Goal: Task Accomplishment & Management: Manage account settings

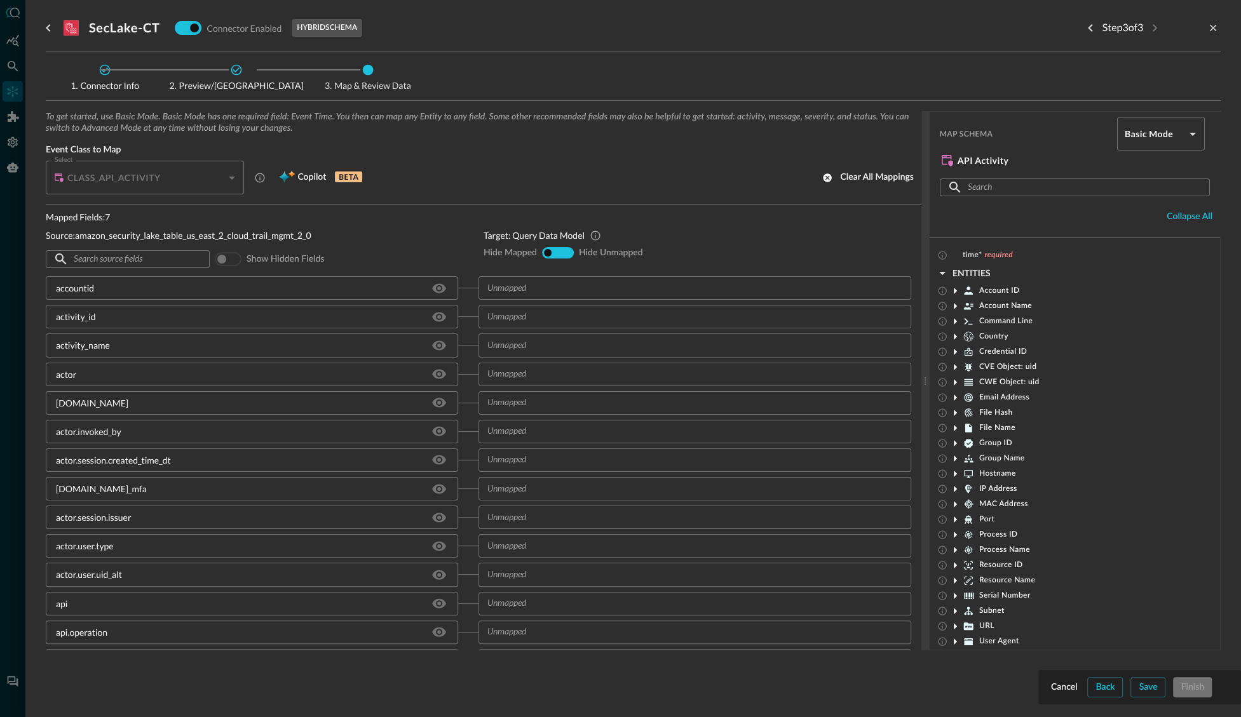
click at [240, 70] on icon at bounding box center [236, 70] width 11 height 11
click at [104, 74] on icon at bounding box center [104, 70] width 13 height 13
drag, startPoint x: 571, startPoint y: 29, endPoint x: 548, endPoint y: 43, distance: 26.5
click at [568, 31] on div "SecLake-CT Connector Enabled hybrid schema Step 3 of 3" at bounding box center [633, 27] width 1175 height 25
drag, startPoint x: 45, startPoint y: 100, endPoint x: 30, endPoint y: 94, distance: 15.9
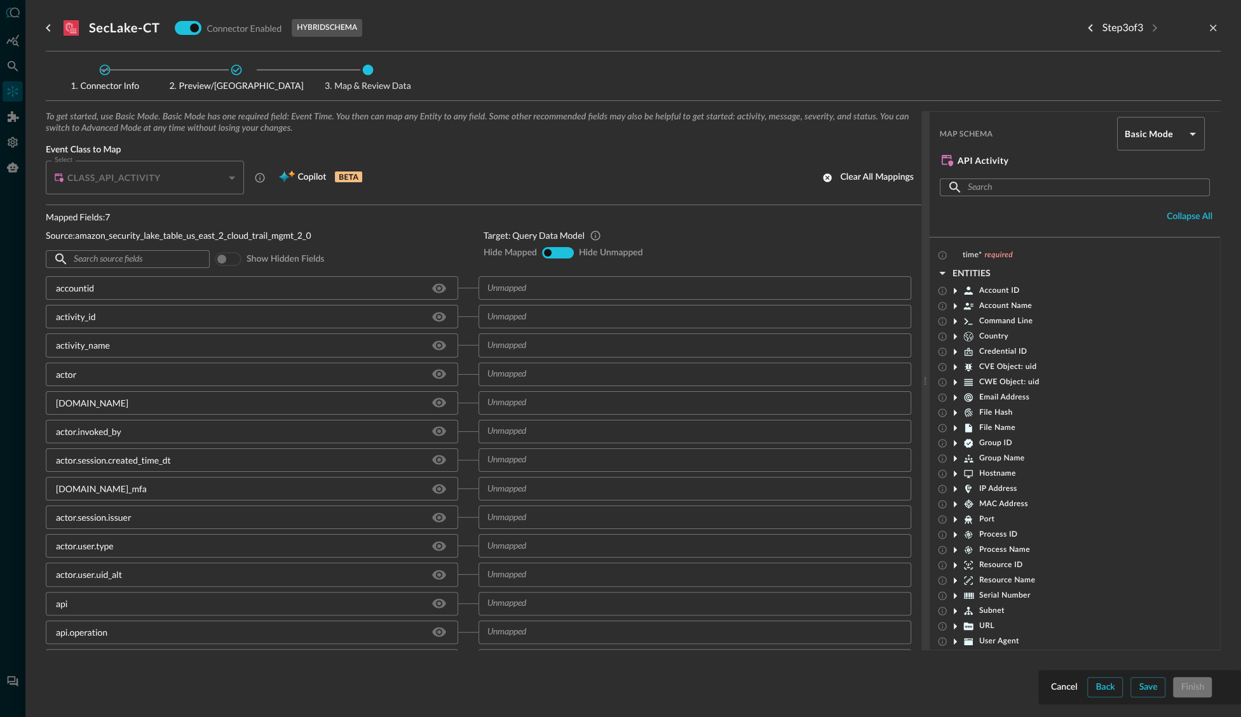
click at [39, 98] on div "Cancel Back Save Finish SecLake-CT Connector Enabled hybrid schema Step 3 of 3 …" at bounding box center [632, 358] width 1215 height 717
click at [15, 69] on div at bounding box center [620, 358] width 1241 height 717
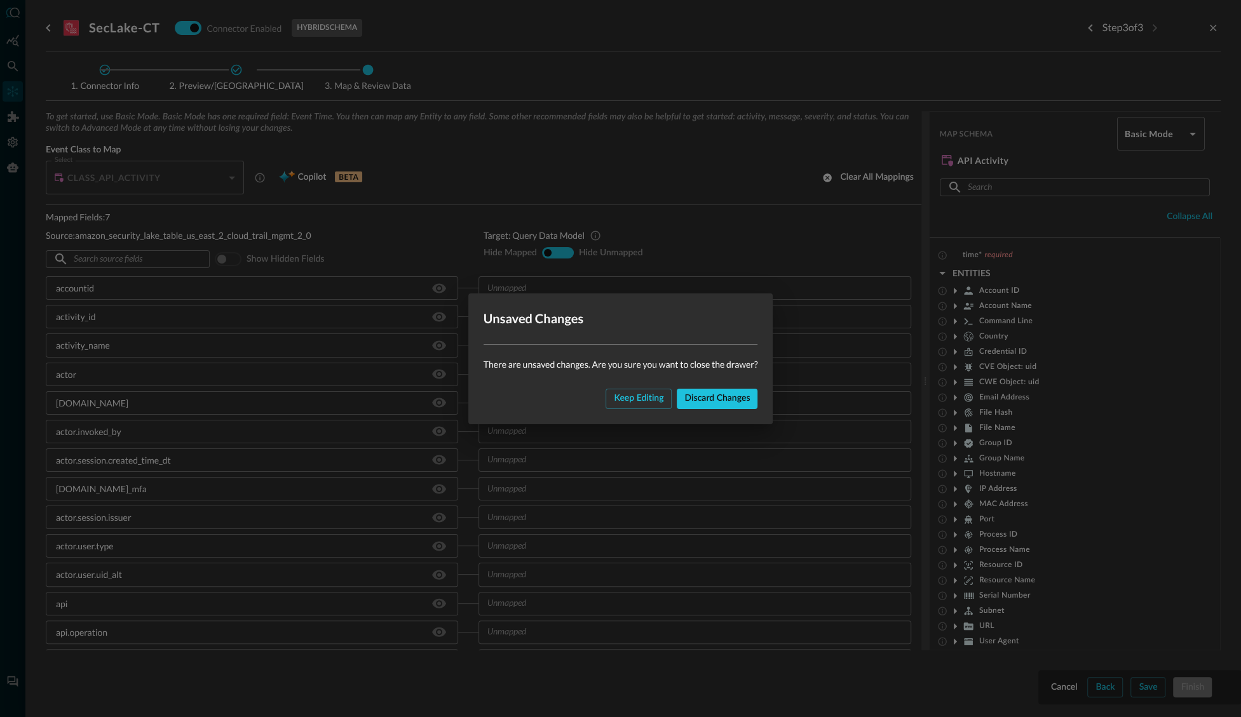
drag, startPoint x: 461, startPoint y: 68, endPoint x: 511, endPoint y: 80, distance: 51.6
click at [468, 69] on div "Unsaved Changes There are unsaved changes. Are you sure you want to close the d…" at bounding box center [620, 358] width 1241 height 717
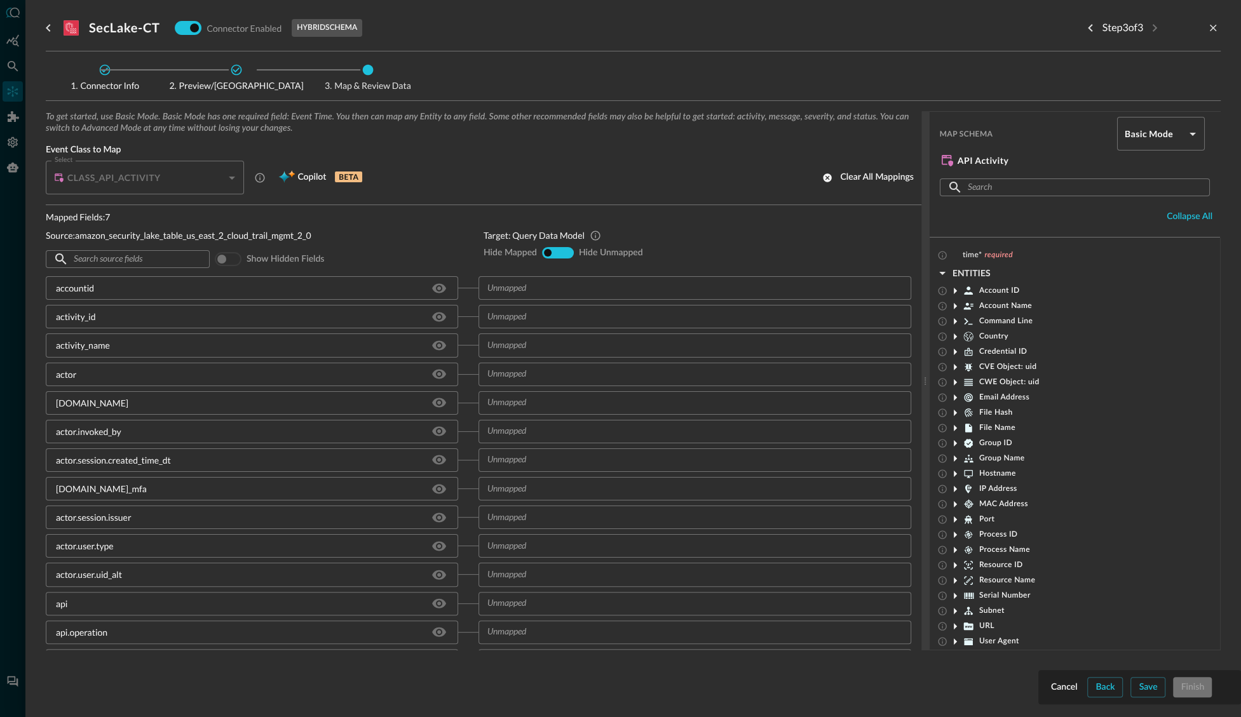
drag, startPoint x: 576, startPoint y: 136, endPoint x: 571, endPoint y: 142, distance: 8.5
click at [576, 137] on div "To get started, use Basic Mode. Basic Mode has one required field: Event Time. …" at bounding box center [484, 158] width 876 height 94
drag, startPoint x: 235, startPoint y: 64, endPoint x: 424, endPoint y: 88, distance: 190.9
click at [238, 66] on icon at bounding box center [236, 70] width 13 height 13
click at [20, 65] on div at bounding box center [620, 358] width 1241 height 717
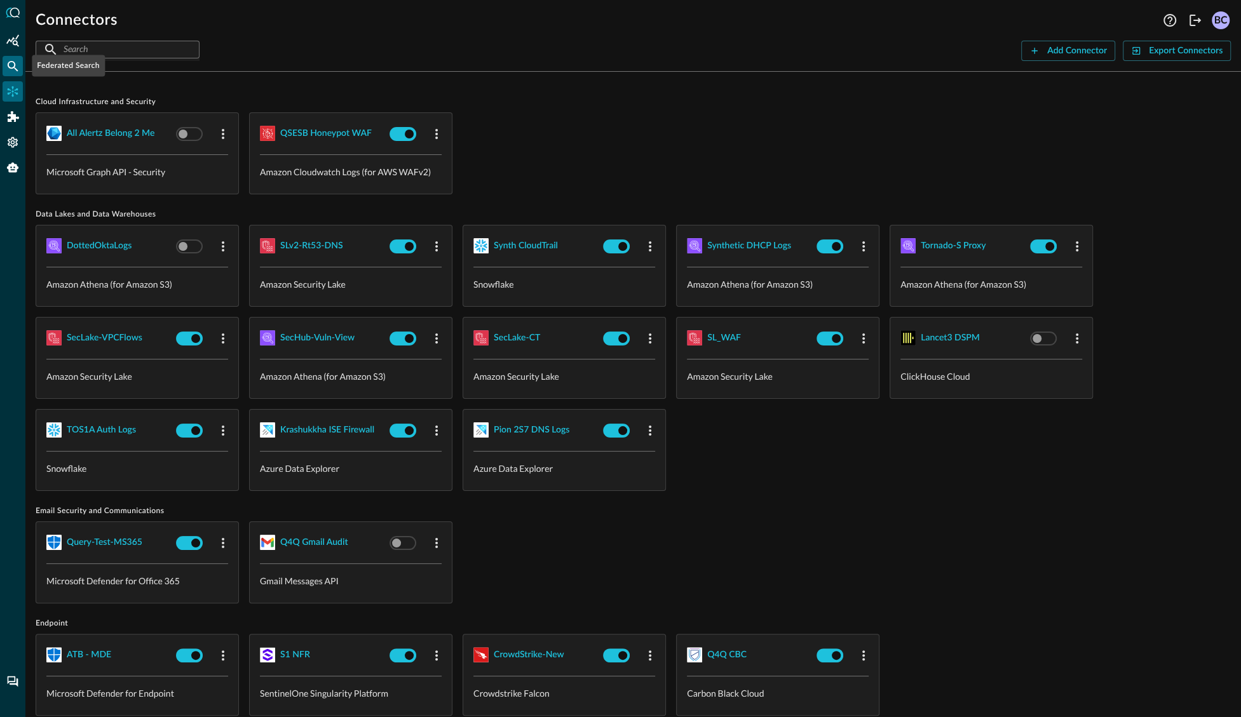
click at [14, 65] on icon "Federated Search" at bounding box center [13, 66] width 11 height 11
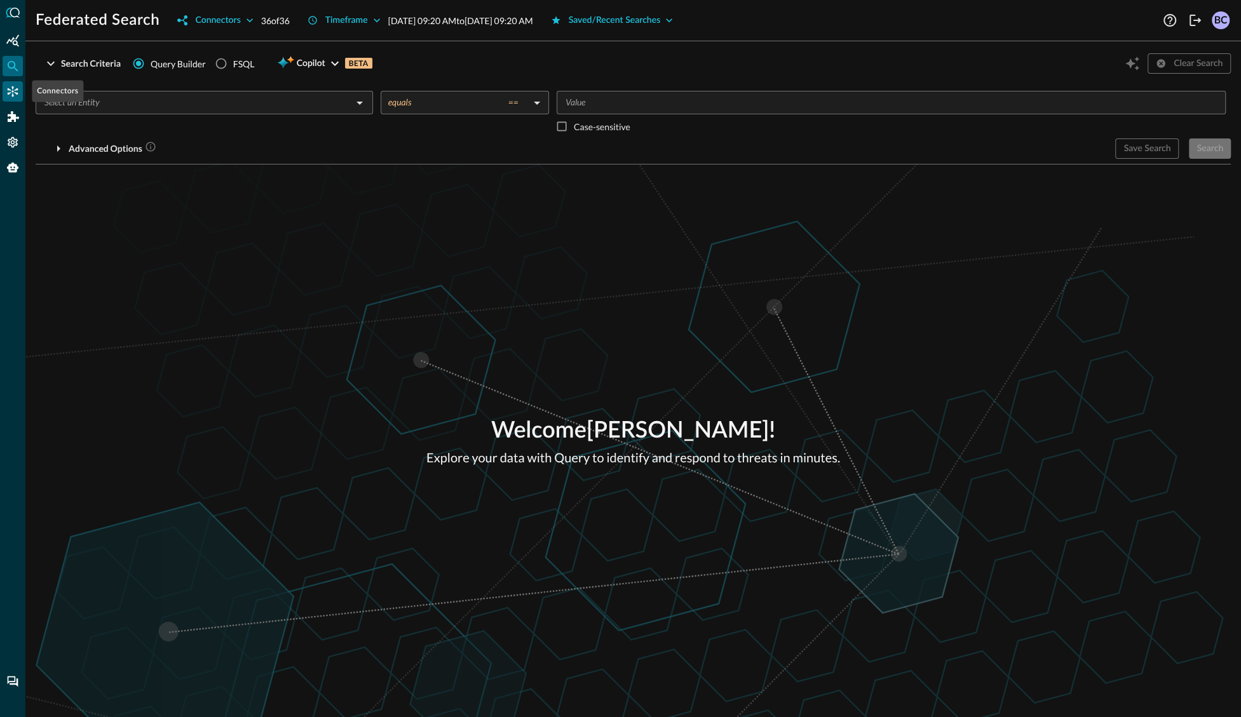
click at [13, 91] on icon "Connectors" at bounding box center [13, 91] width 11 height 11
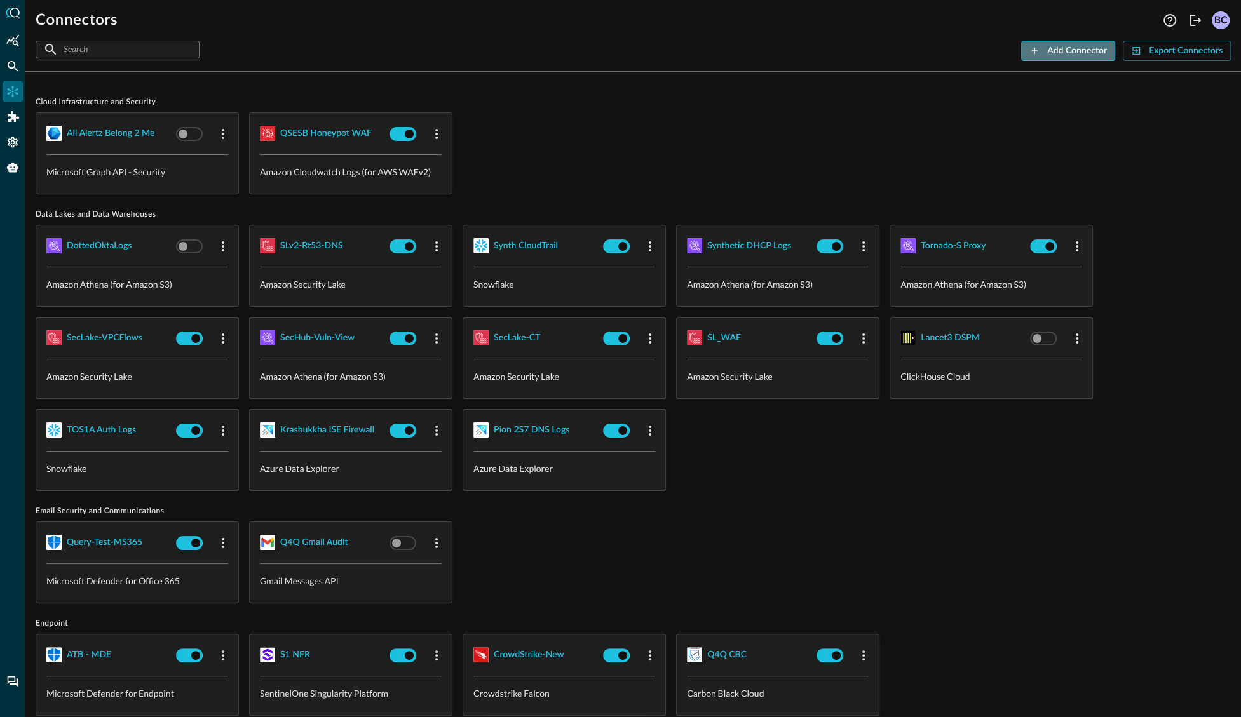
click at [1057, 52] on div "Add Connector" at bounding box center [1077, 51] width 60 height 16
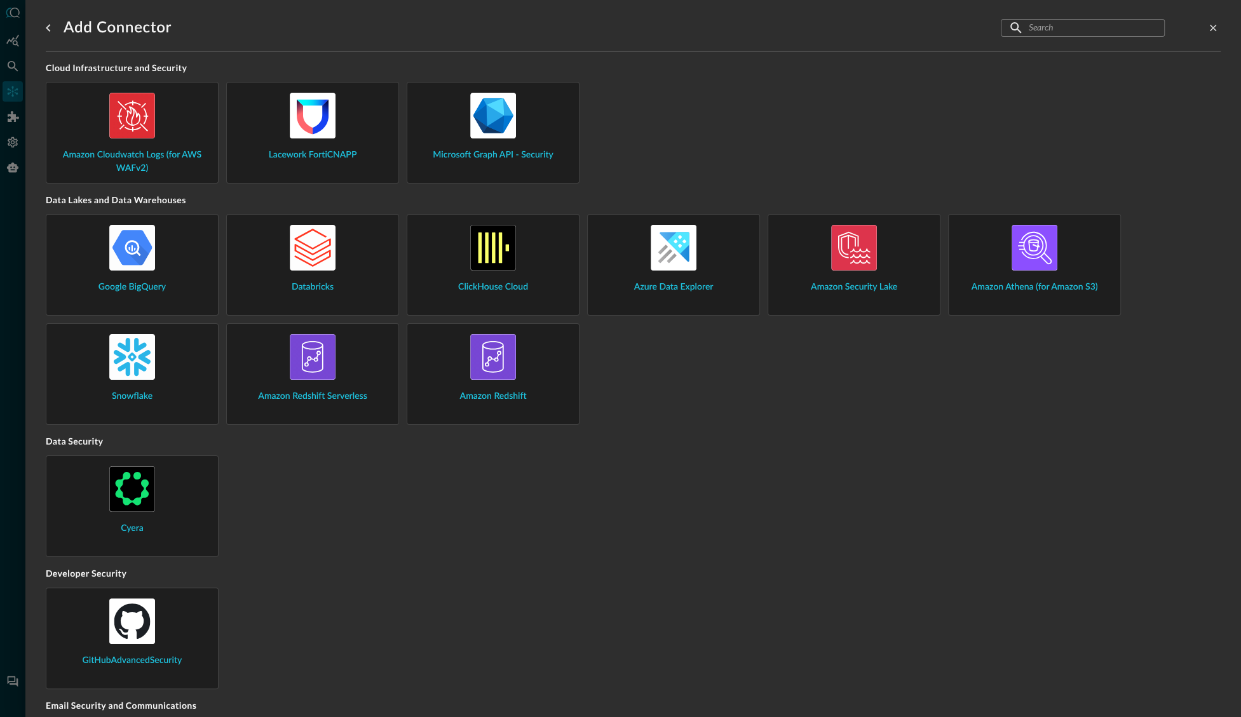
click at [860, 247] on img at bounding box center [854, 248] width 46 height 46
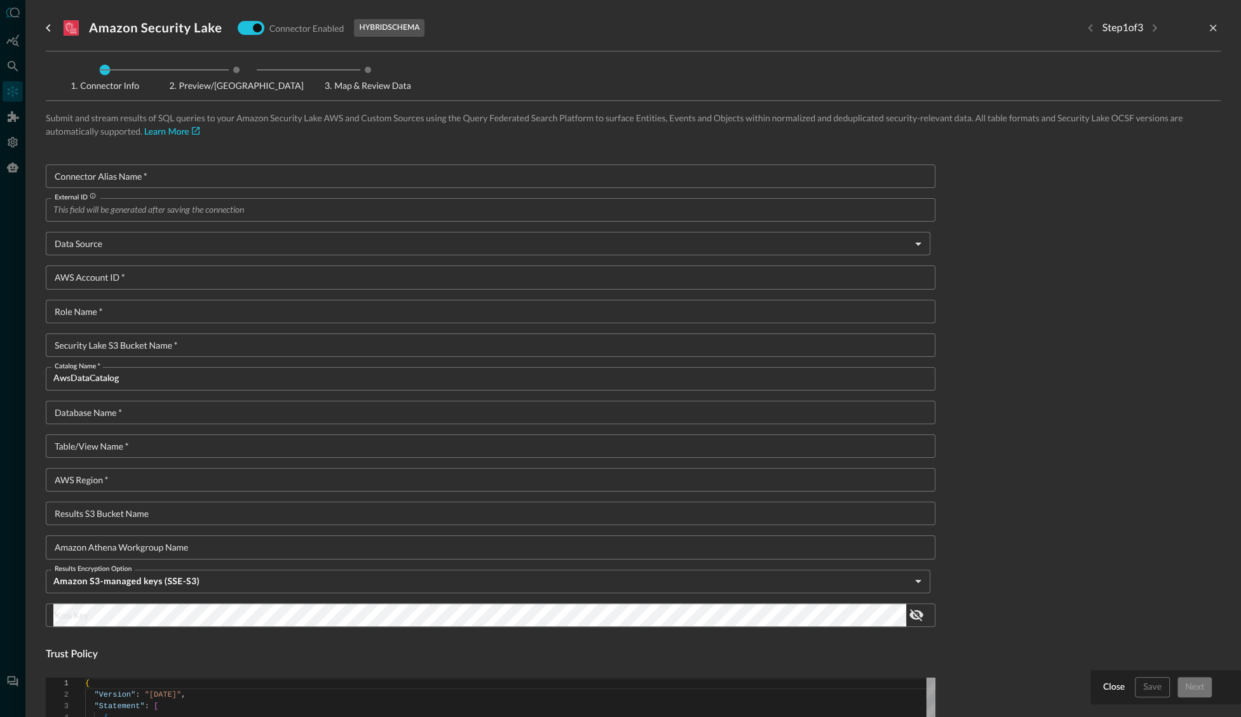
click at [124, 245] on body "Connectors Help Logout BC ​ ​ Add Connector Export Connectors Cloud Infrastruct…" at bounding box center [620, 358] width 1241 height 717
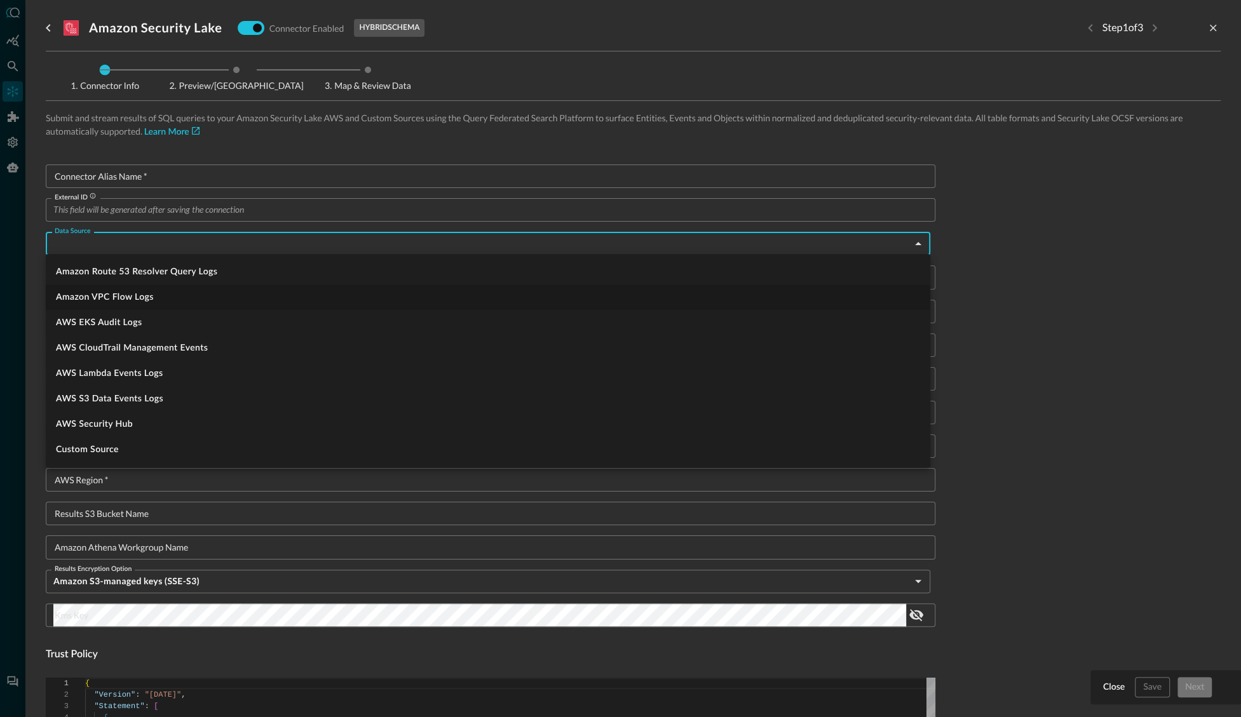
click at [240, 74] on div at bounding box center [620, 358] width 1241 height 717
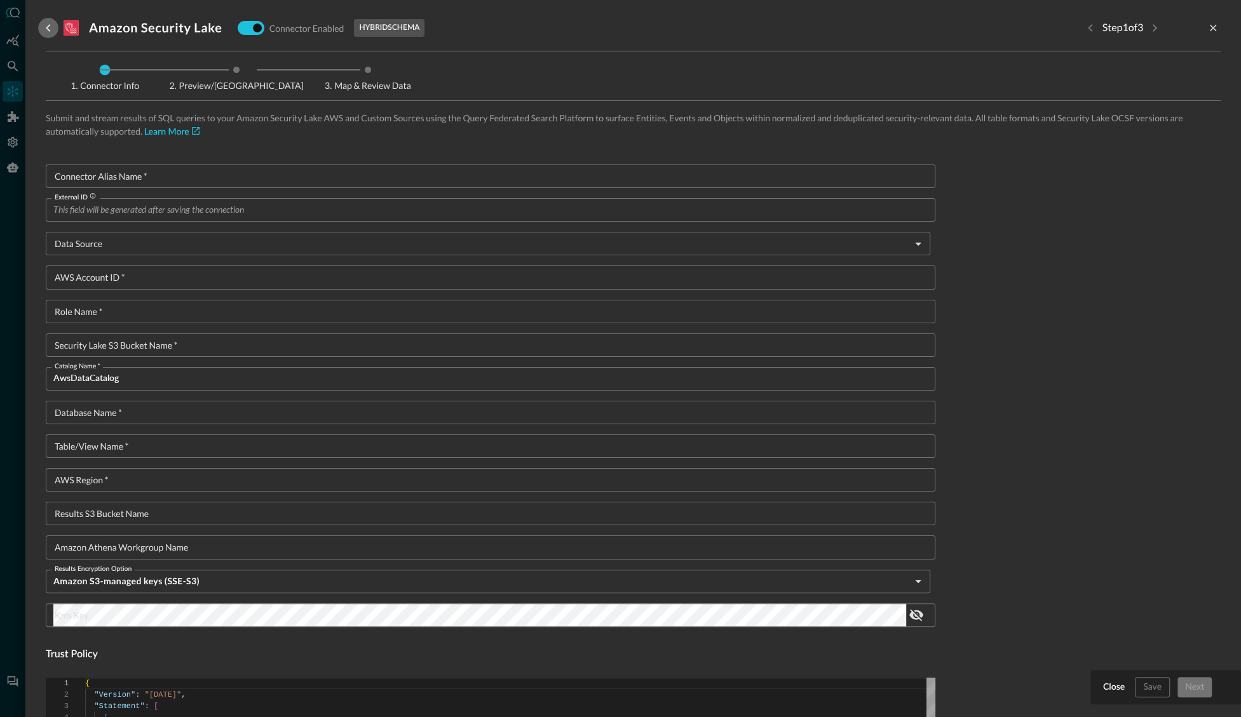
click at [44, 30] on icon "go back" at bounding box center [48, 27] width 15 height 15
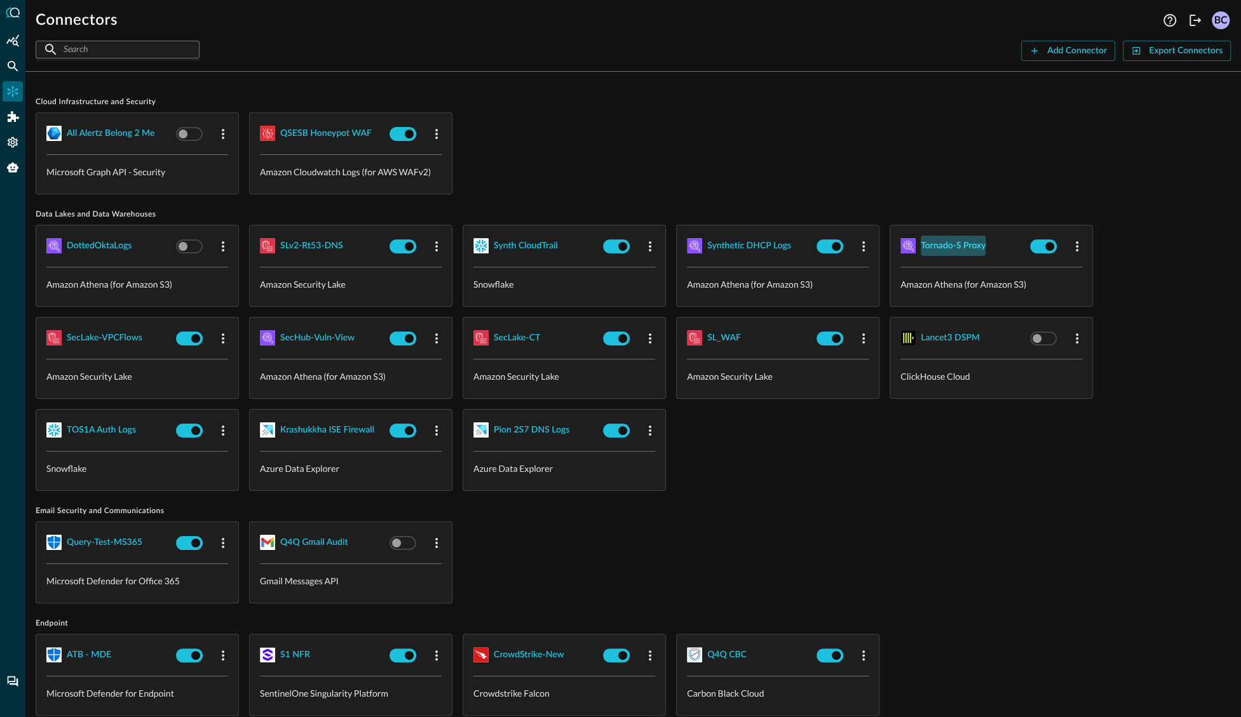
click at [926, 245] on div "Tornado-S Proxy" at bounding box center [953, 246] width 65 height 16
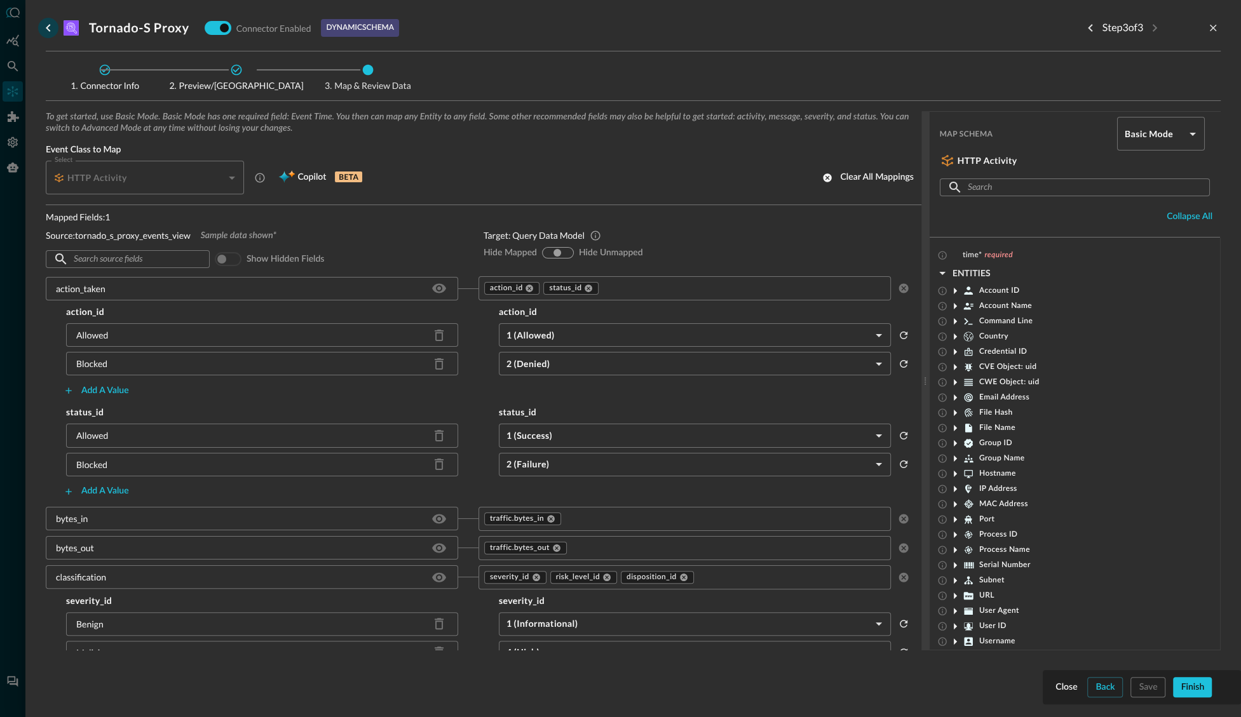
click at [51, 29] on icon "go back" at bounding box center [48, 27] width 15 height 15
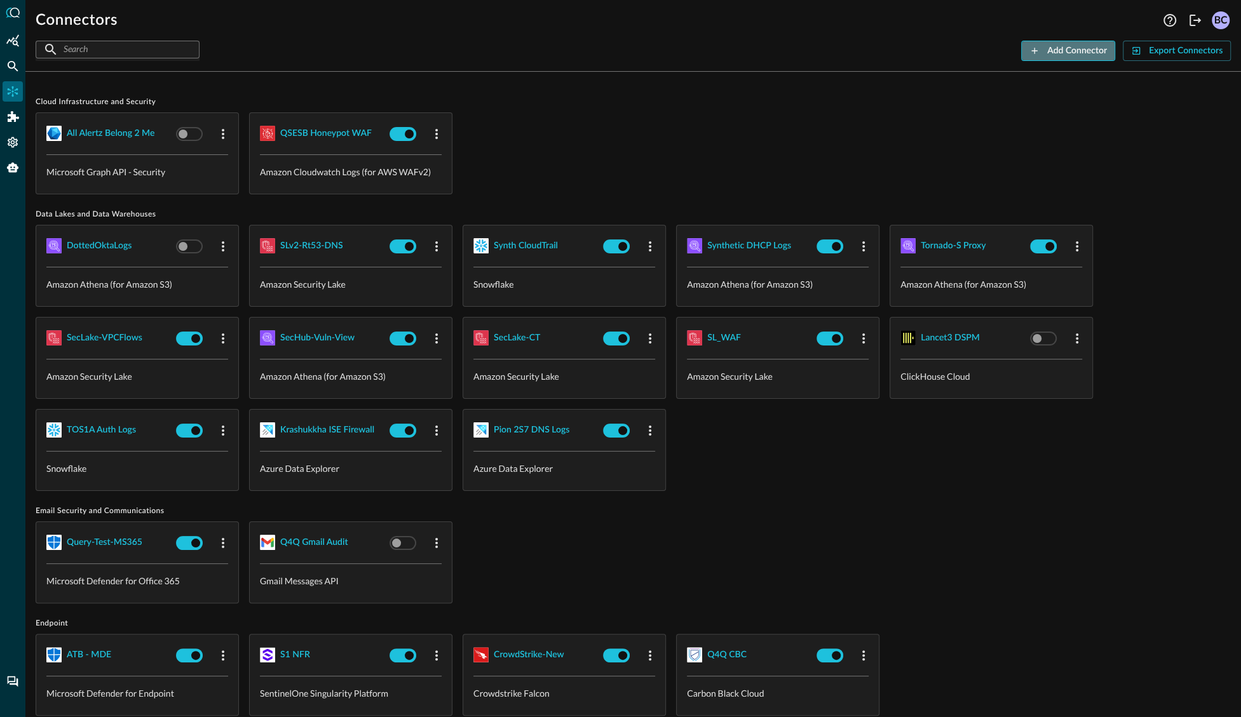
click at [1050, 52] on div "Add Connector" at bounding box center [1077, 51] width 60 height 16
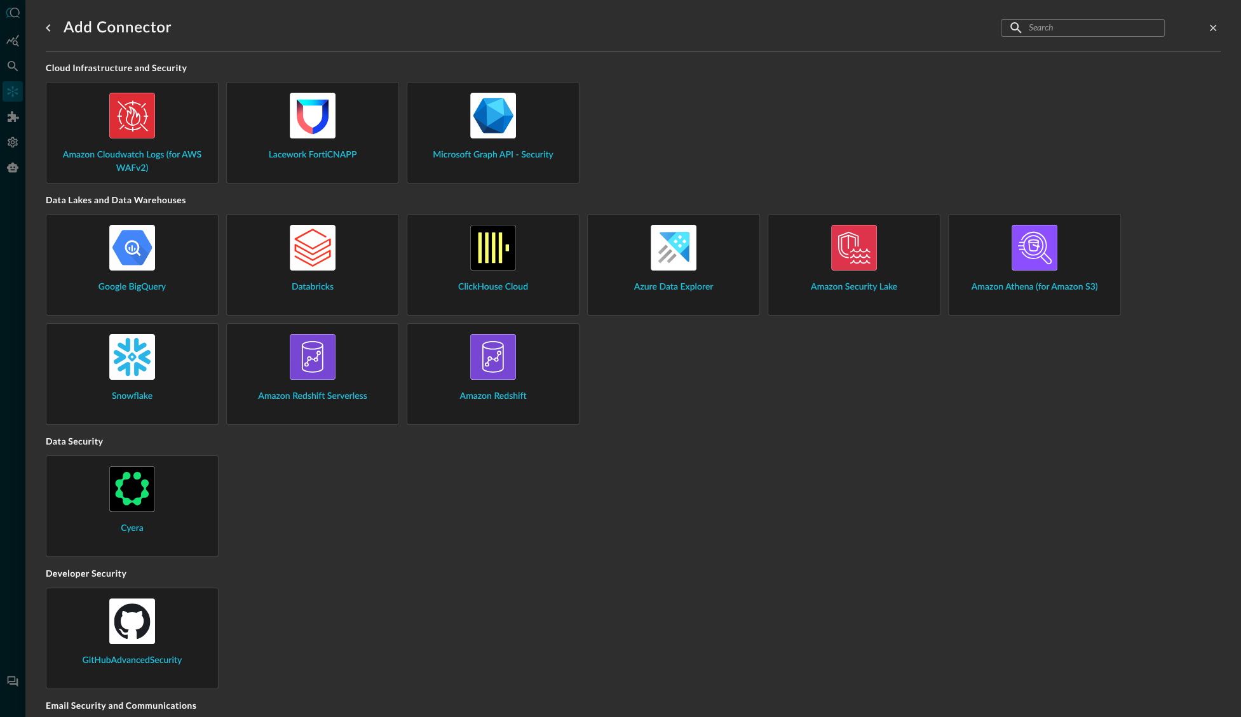
click at [314, 255] on img at bounding box center [313, 248] width 46 height 46
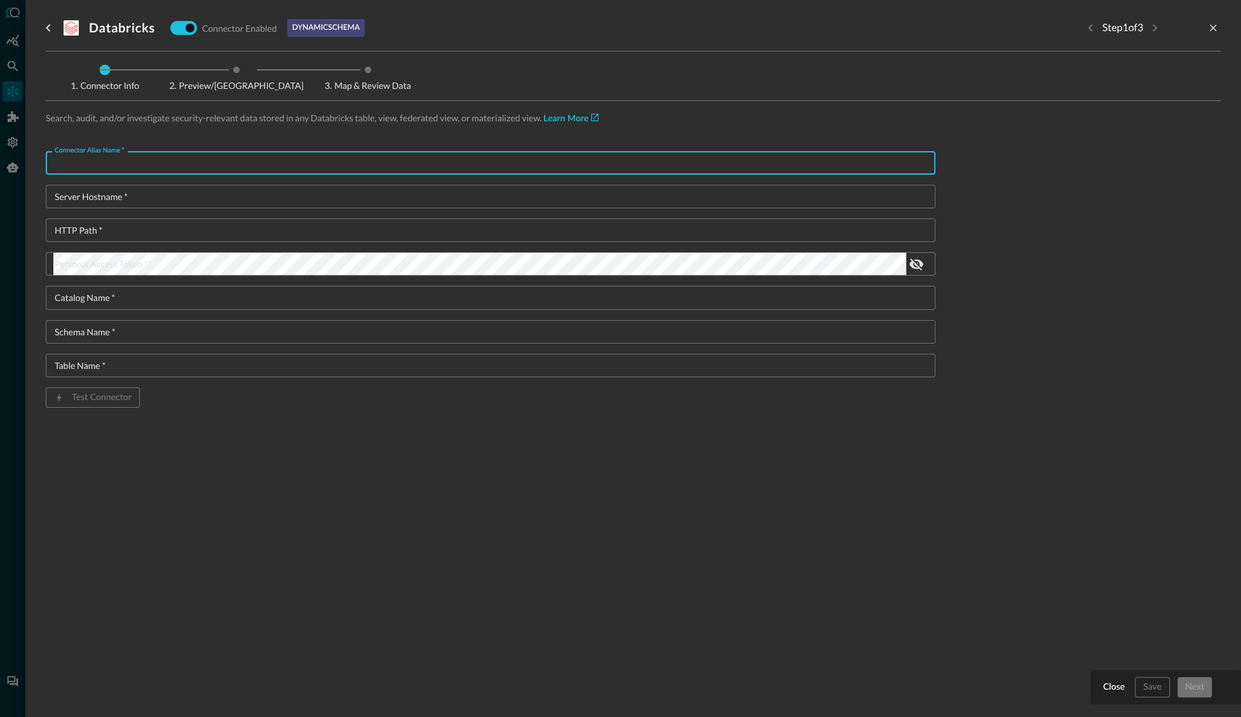
click at [168, 170] on input "Connector Alias Name   *" at bounding box center [494, 163] width 882 height 24
type input "asdf"
click at [121, 195] on input "a" at bounding box center [494, 197] width 882 height 24
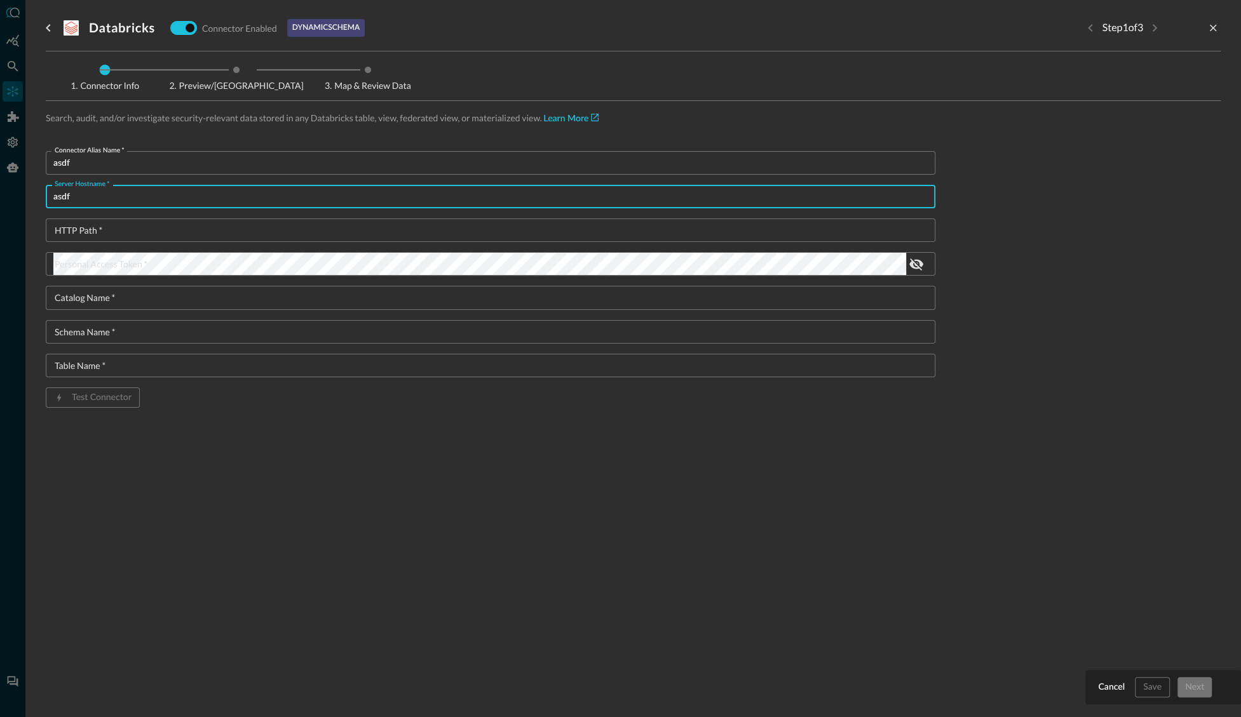
type input "asdf"
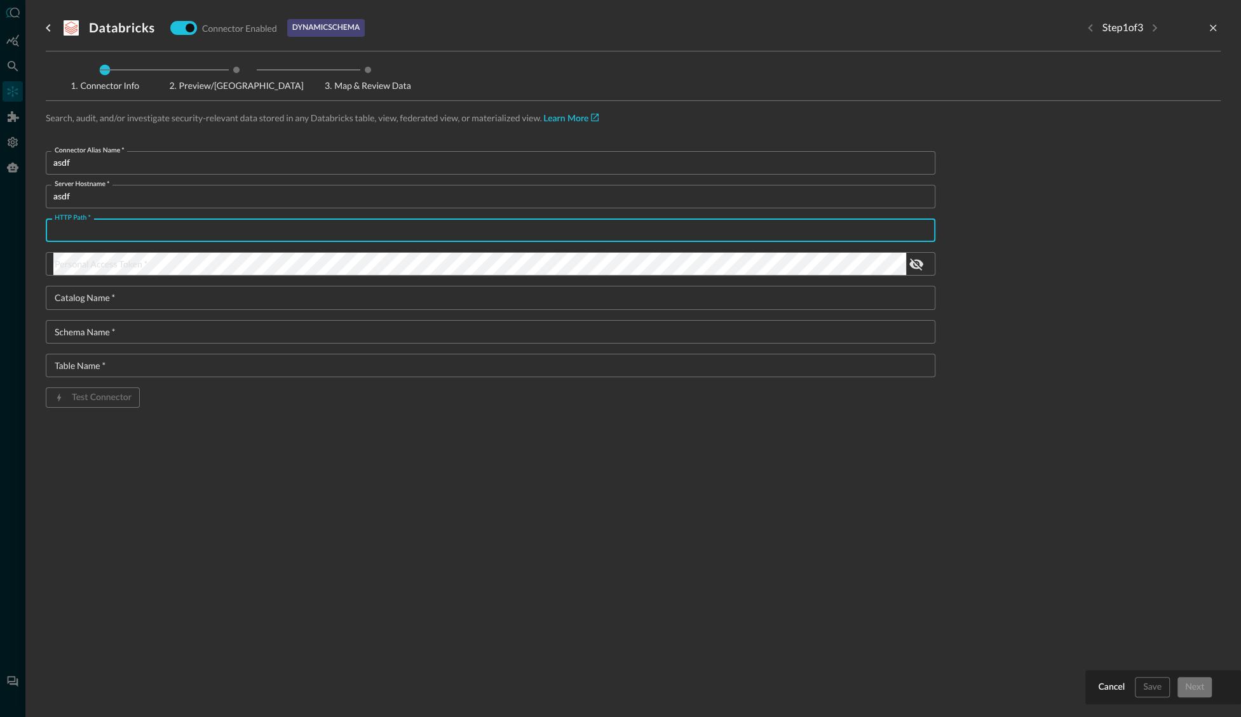
click at [111, 222] on input "HTTP Path   *" at bounding box center [494, 231] width 882 height 24
type input "asdf"
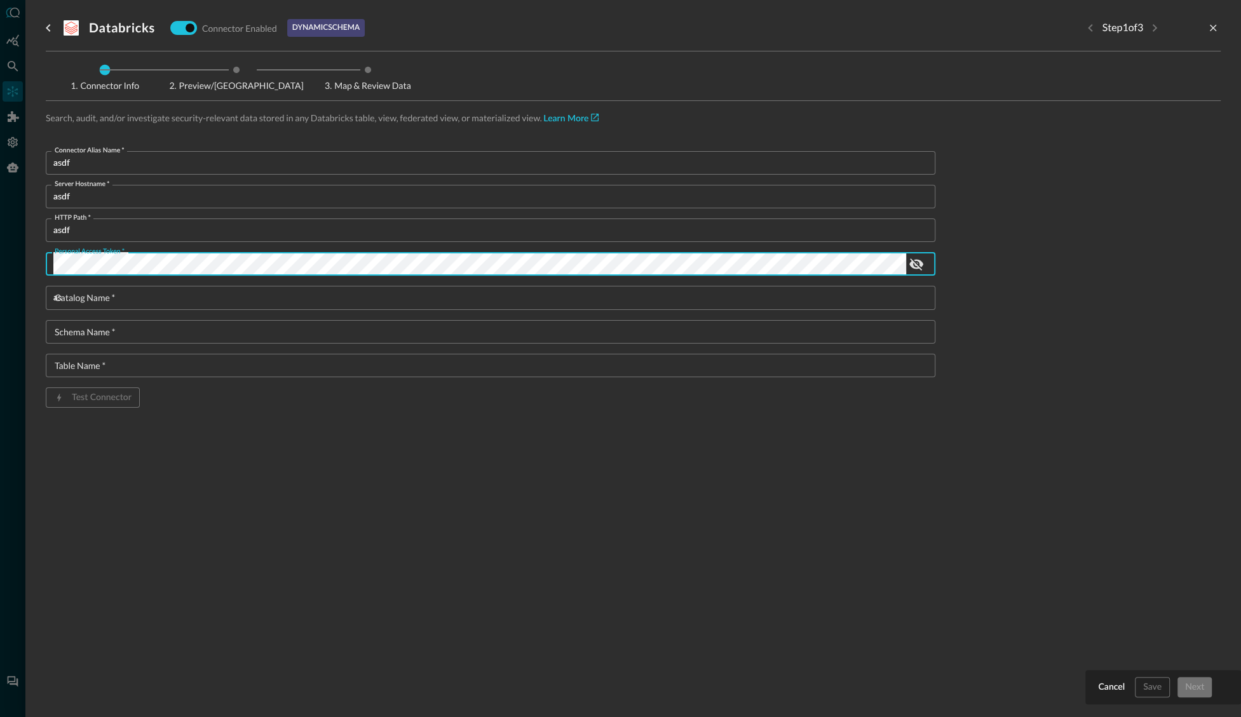
drag, startPoint x: 95, startPoint y: 297, endPoint x: 109, endPoint y: 315, distance: 22.1
click at [99, 301] on input "as" at bounding box center [494, 298] width 882 height 24
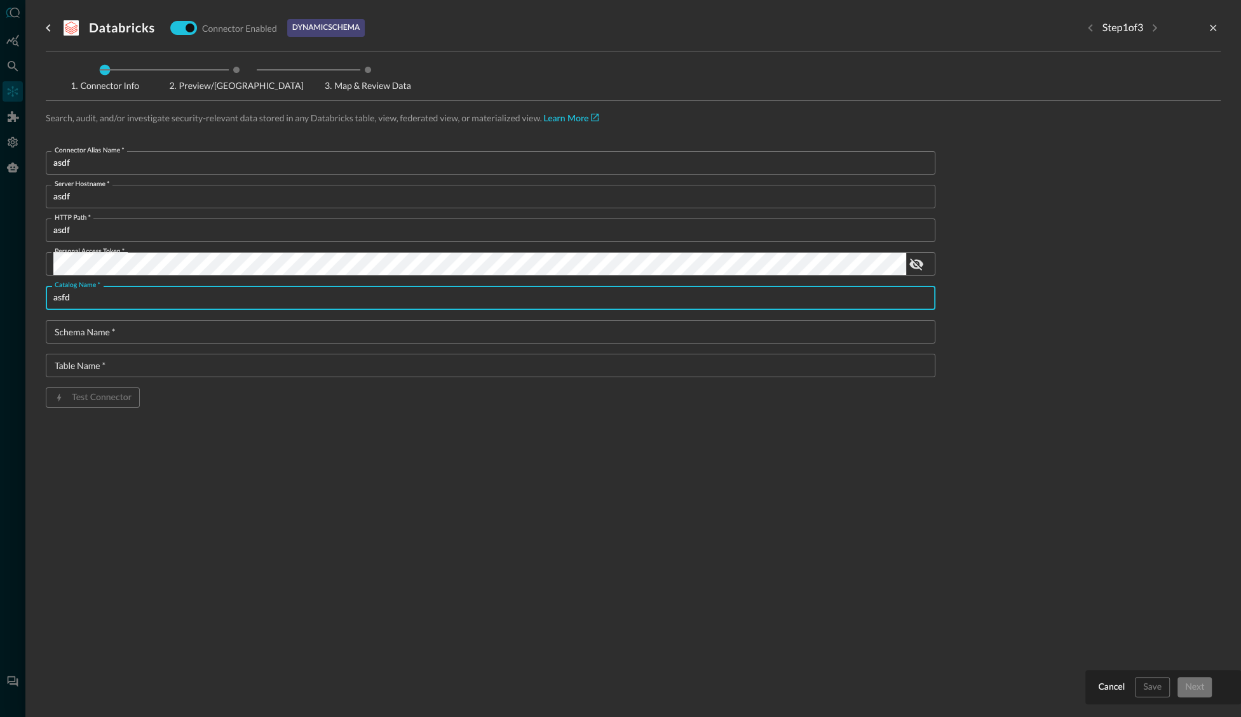
type input "asfd"
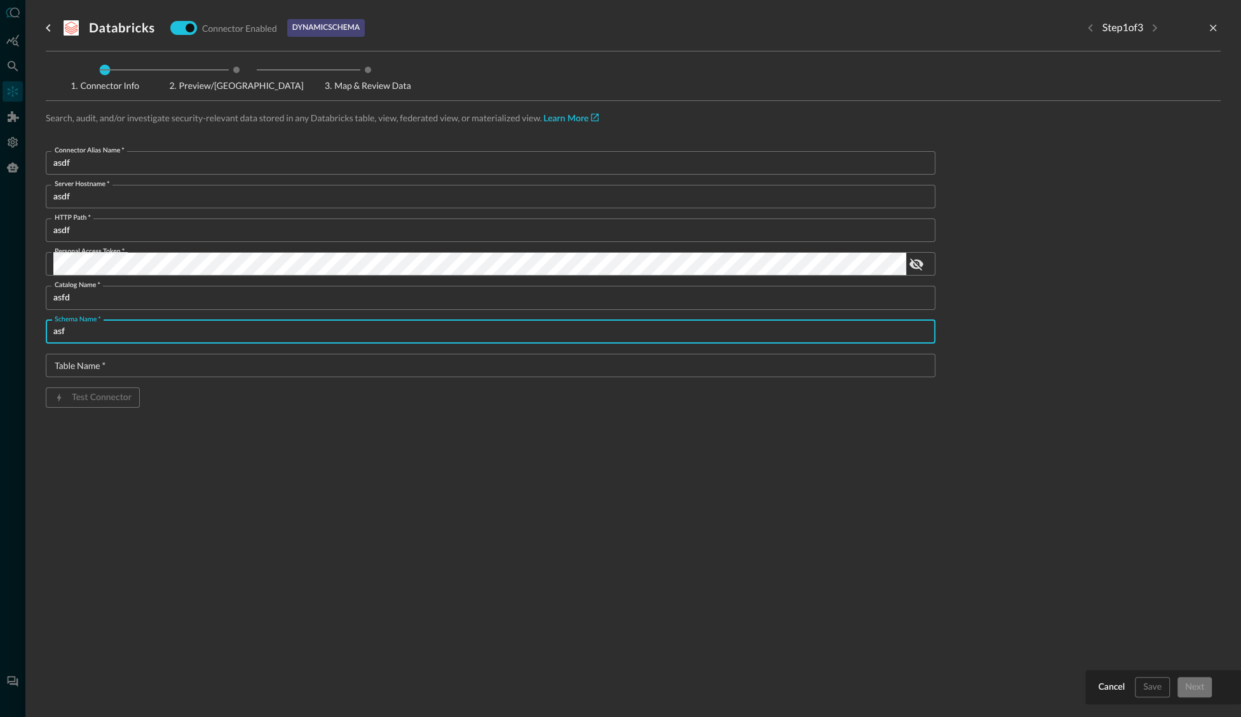
drag, startPoint x: 118, startPoint y: 335, endPoint x: 95, endPoint y: 353, distance: 29.5
click at [112, 336] on input "asf" at bounding box center [494, 332] width 882 height 24
type input "asf"
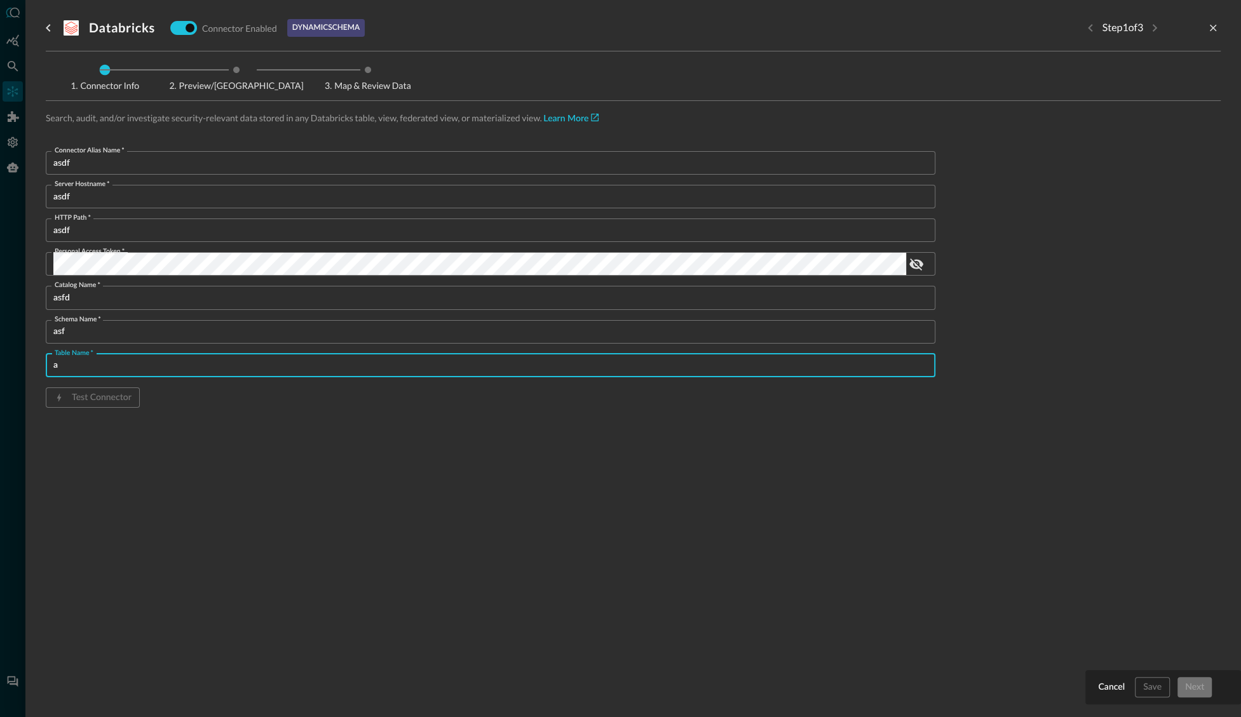
drag, startPoint x: 95, startPoint y: 358, endPoint x: 145, endPoint y: 358, distance: 49.6
click at [112, 359] on input "a" at bounding box center [494, 366] width 882 height 24
type input "asdf"
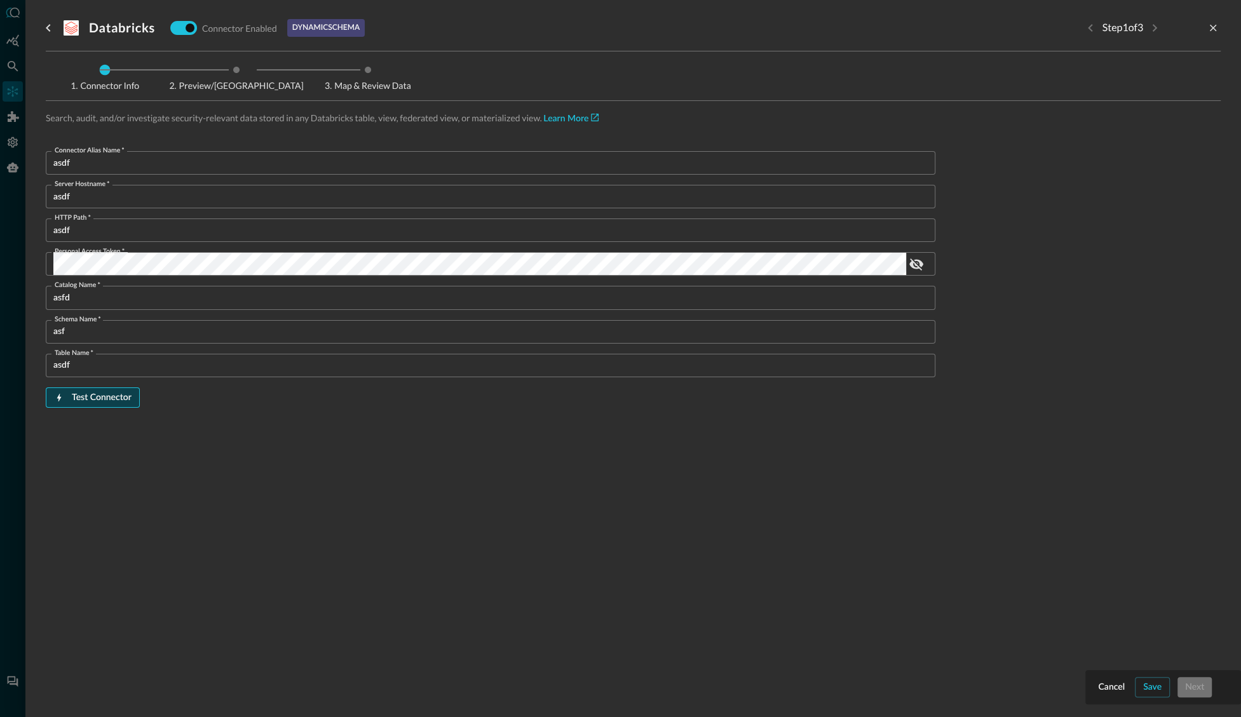
drag, startPoint x: 94, startPoint y: 405, endPoint x: 100, endPoint y: 401, distance: 7.2
click at [97, 403] on span "Test Connector" at bounding box center [93, 398] width 94 height 20
click at [114, 400] on div "Test Connector" at bounding box center [102, 398] width 60 height 16
click at [1162, 689] on button "Save" at bounding box center [1152, 687] width 35 height 20
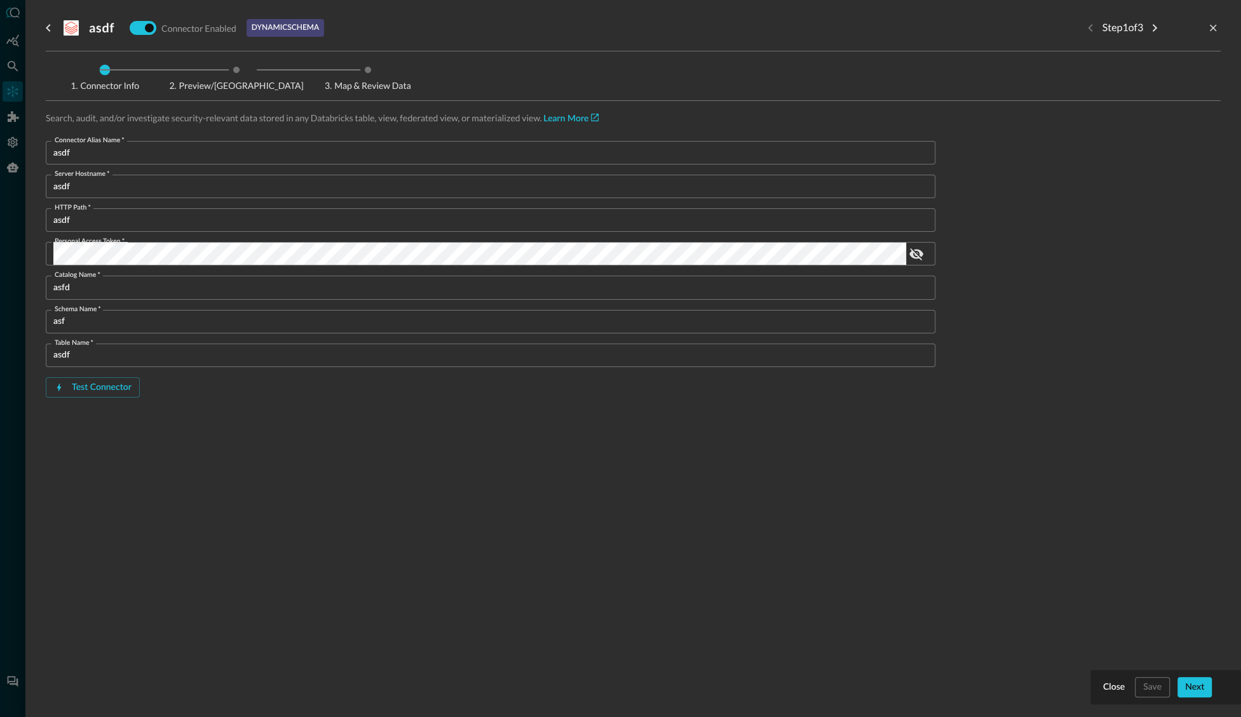
click at [1198, 687] on div "Next" at bounding box center [1194, 688] width 19 height 16
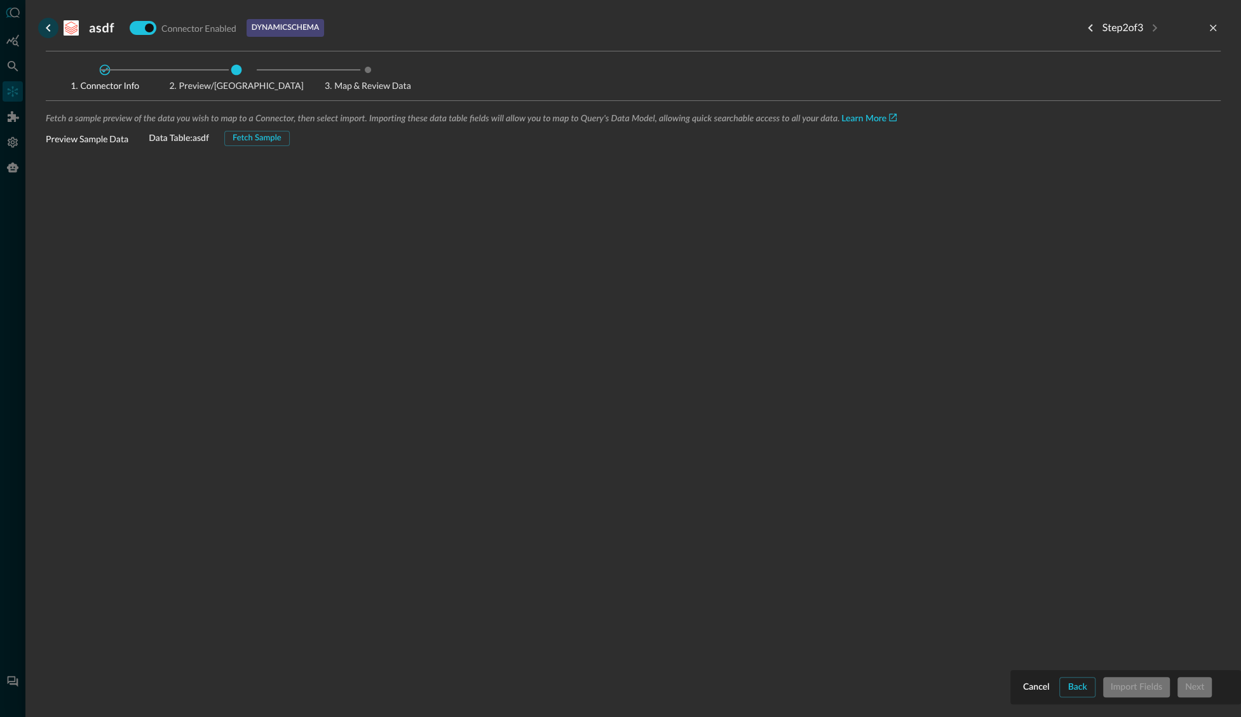
click at [41, 25] on icon "go back" at bounding box center [48, 27] width 15 height 15
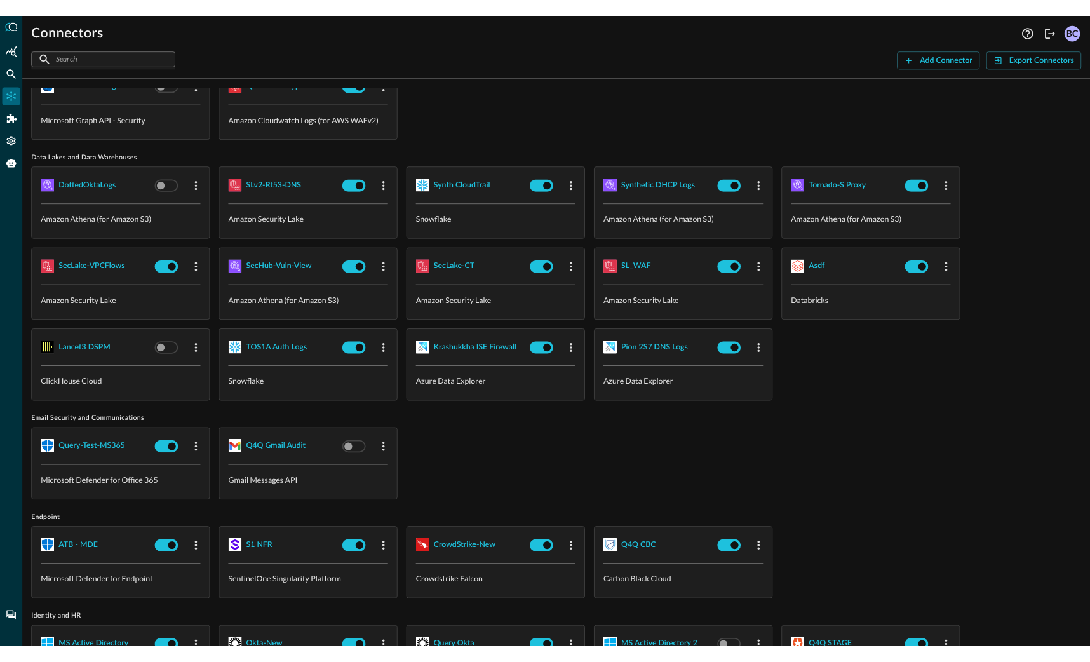
scroll to position [34, 0]
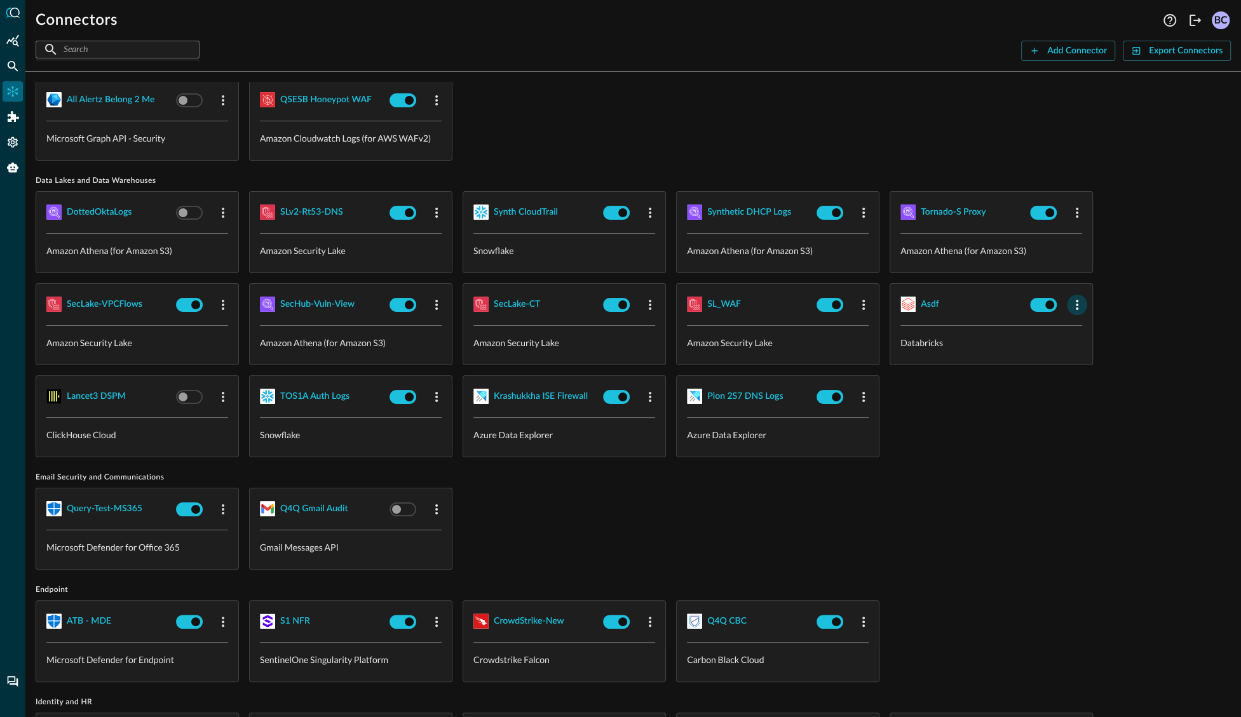
click at [1074, 301] on icon "button" at bounding box center [1076, 304] width 15 height 15
drag, startPoint x: 1085, startPoint y: 324, endPoint x: 1094, endPoint y: 339, distance: 17.4
click at [1085, 325] on icon at bounding box center [1082, 330] width 11 height 11
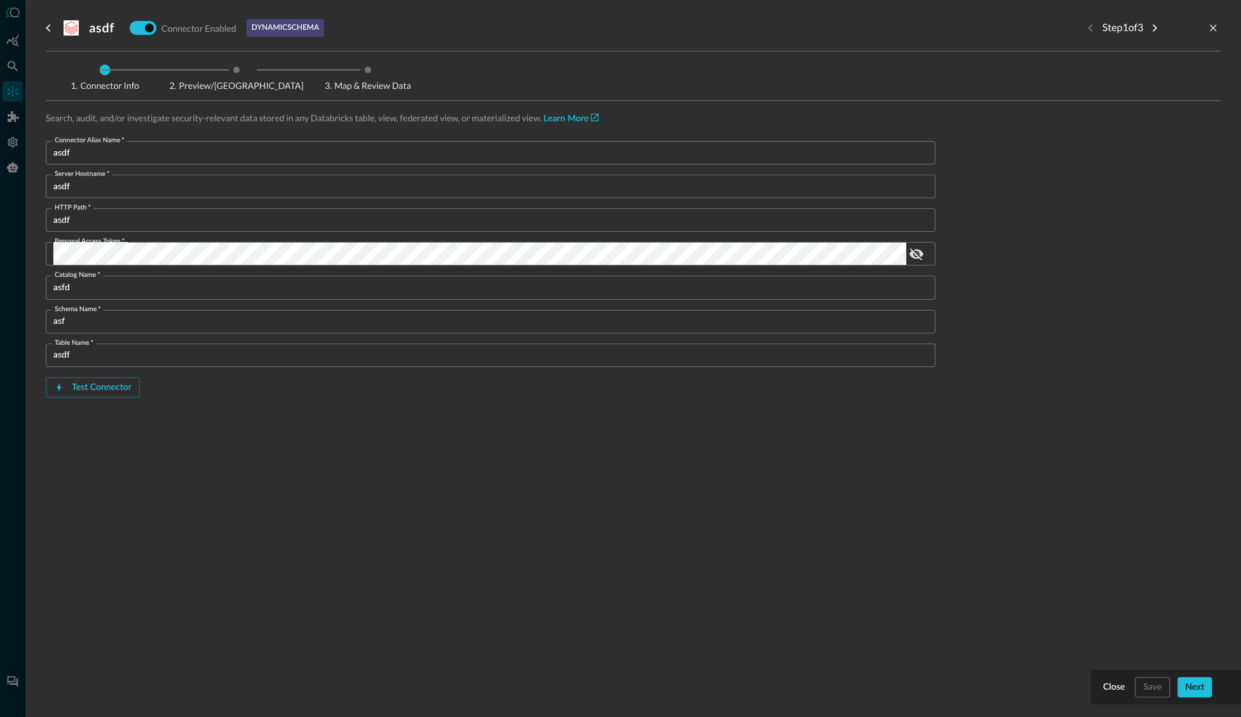
drag, startPoint x: 80, startPoint y: 384, endPoint x: 86, endPoint y: 382, distance: 6.5
click at [82, 382] on div "Test Connector" at bounding box center [102, 388] width 60 height 16
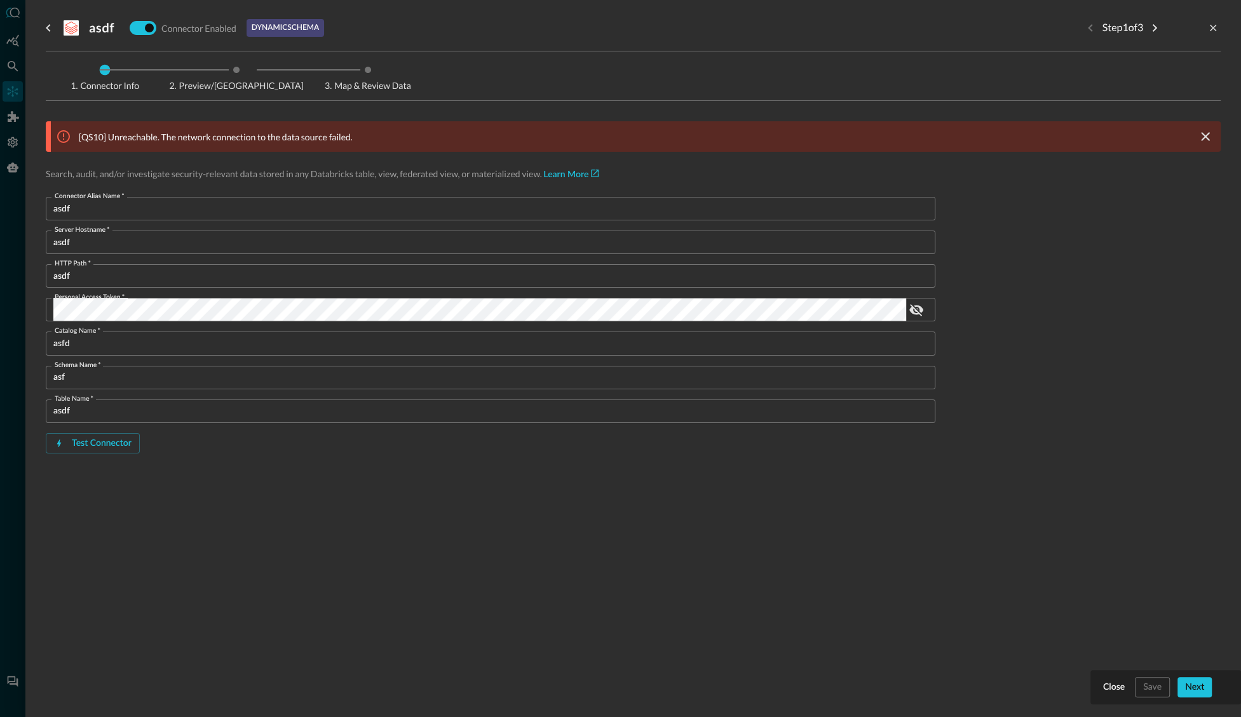
click at [250, 86] on span "Preview/Import Fields" at bounding box center [236, 85] width 134 height 9
click at [1200, 685] on div "Next" at bounding box center [1194, 688] width 19 height 16
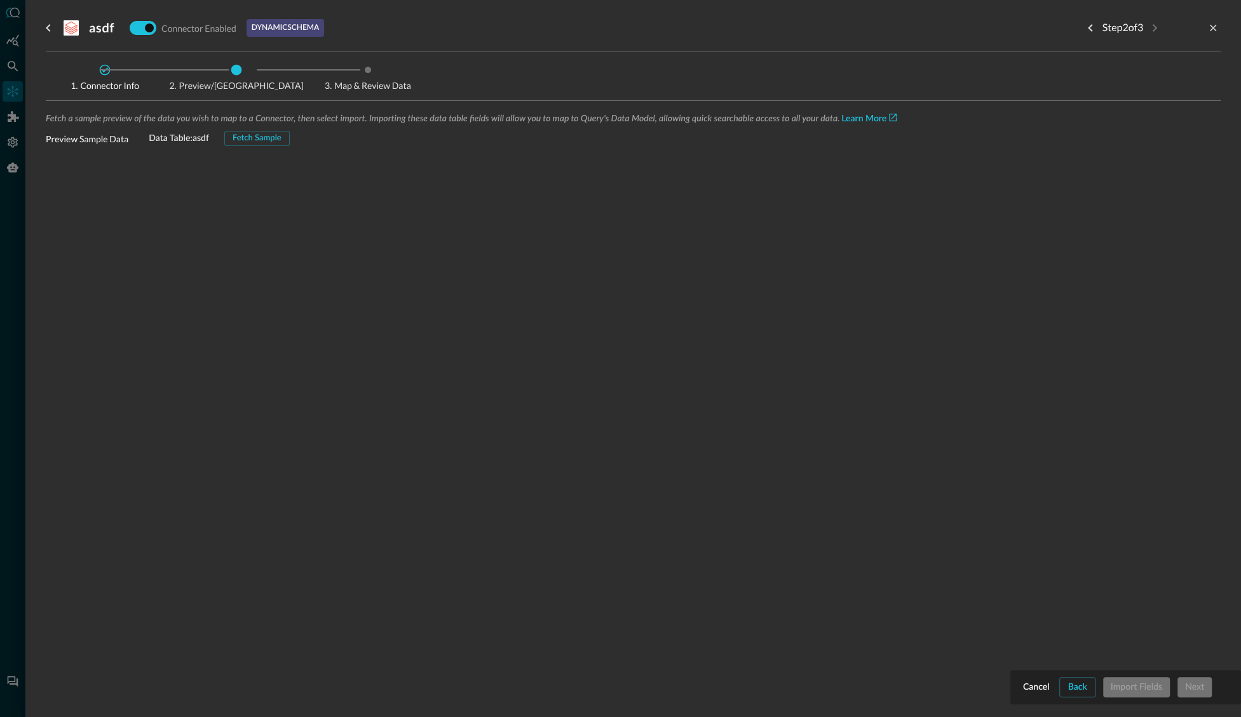
click at [269, 140] on div "Fetch Sample" at bounding box center [257, 139] width 49 height 15
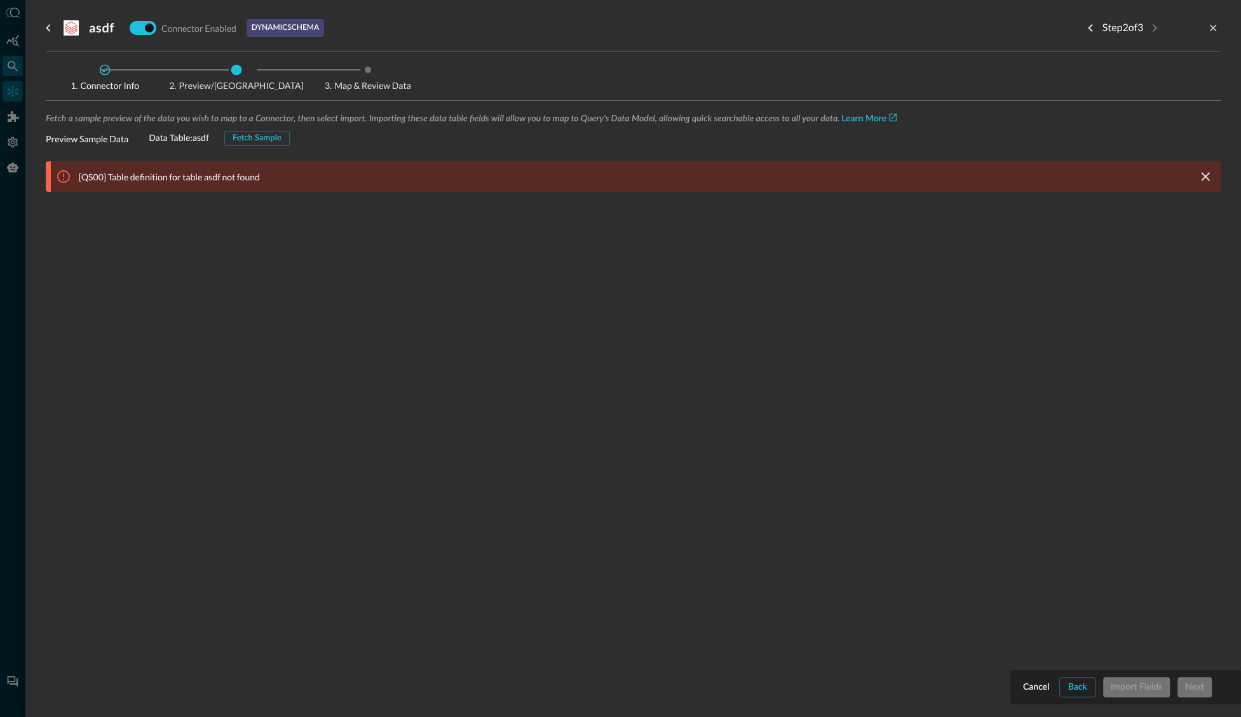
drag, startPoint x: 4, startPoint y: 69, endPoint x: 22, endPoint y: 70, distance: 17.8
click at [5, 69] on div at bounding box center [620, 358] width 1241 height 717
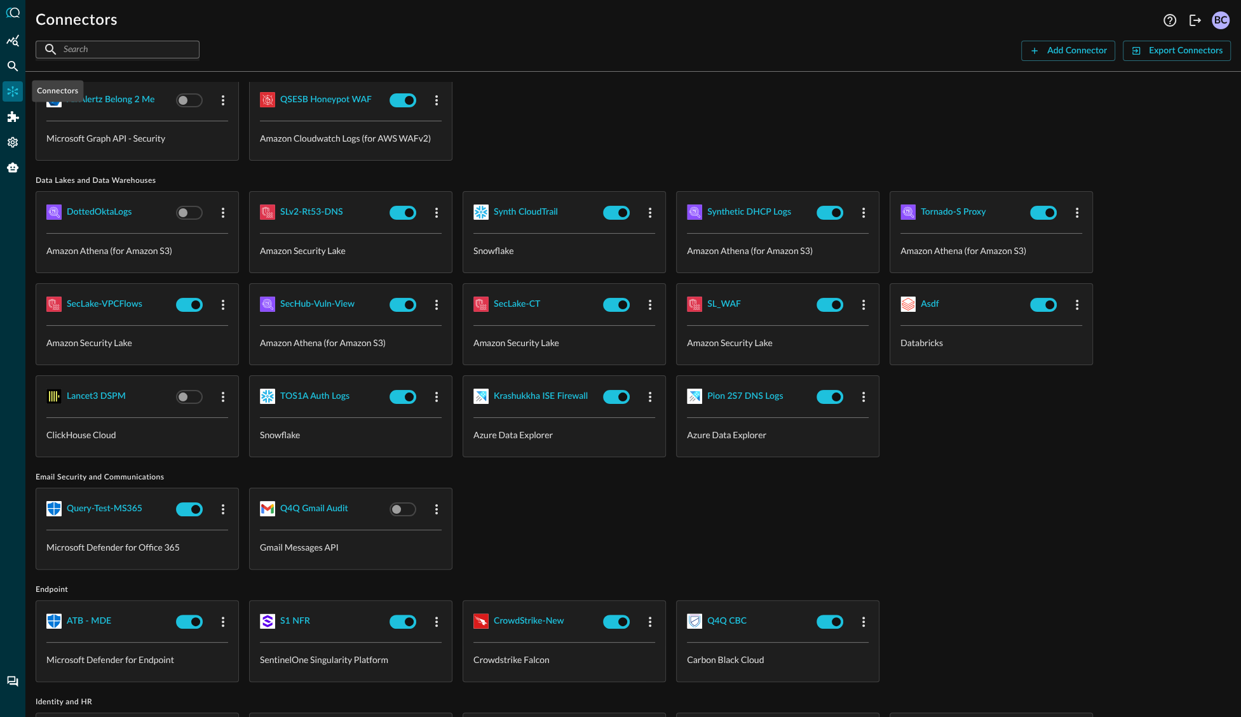
click at [17, 86] on icon "Connectors" at bounding box center [12, 91] width 13 height 13
click at [18, 62] on icon "Federated Search" at bounding box center [12, 66] width 13 height 13
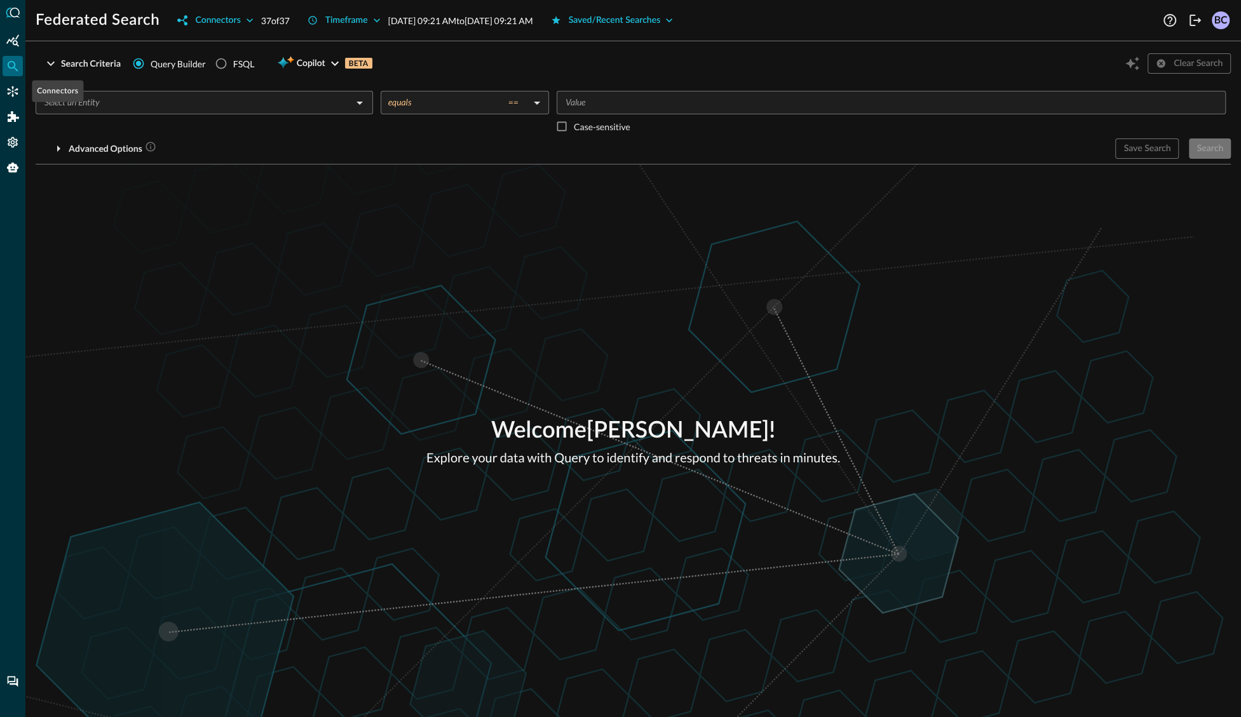
drag, startPoint x: 14, startPoint y: 92, endPoint x: 24, endPoint y: 85, distance: 12.7
click at [15, 90] on icon "Connectors" at bounding box center [13, 91] width 11 height 11
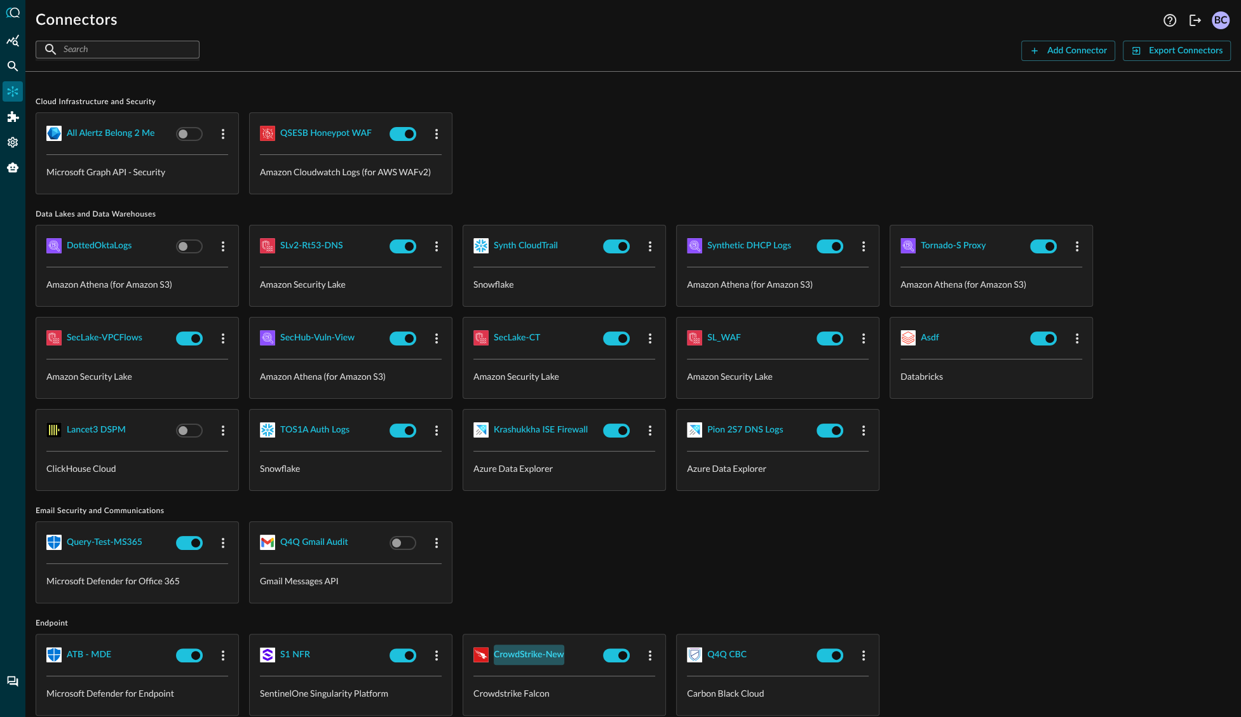
click at [539, 653] on div "CrowdStrike-New" at bounding box center [529, 655] width 71 height 16
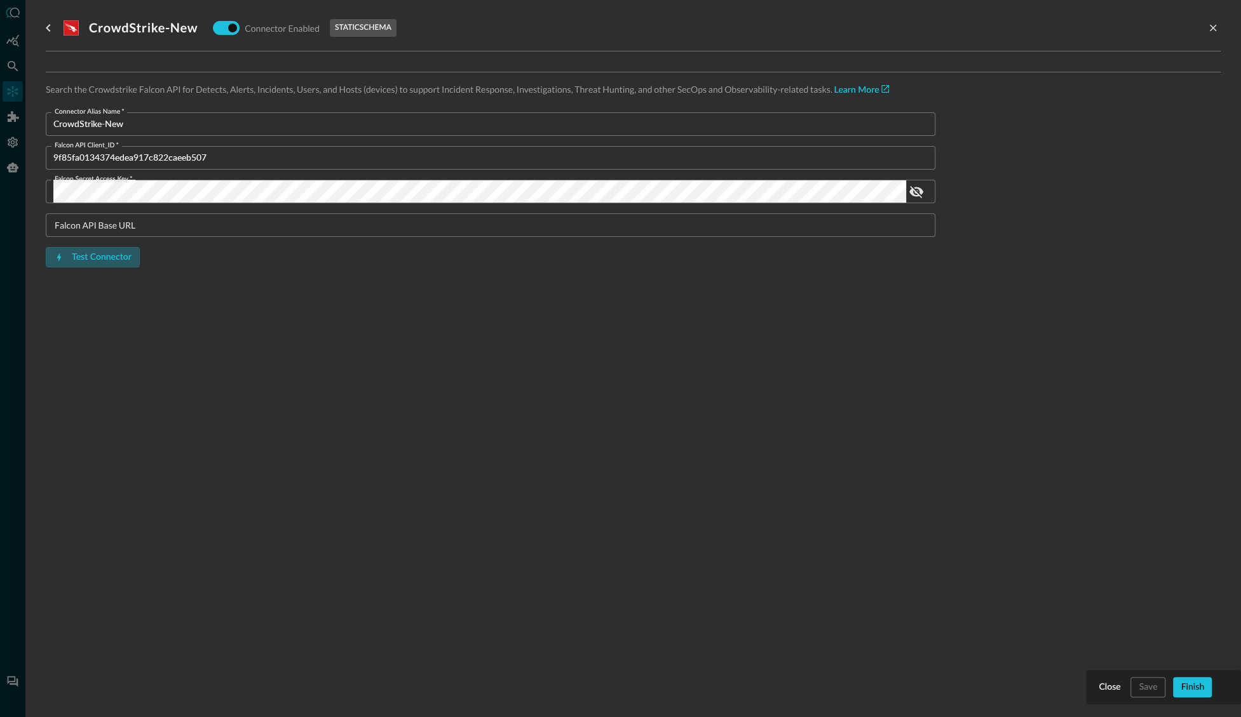
click at [107, 257] on div "Test Connector" at bounding box center [102, 258] width 60 height 16
click at [44, 30] on icon "go back" at bounding box center [48, 27] width 15 height 15
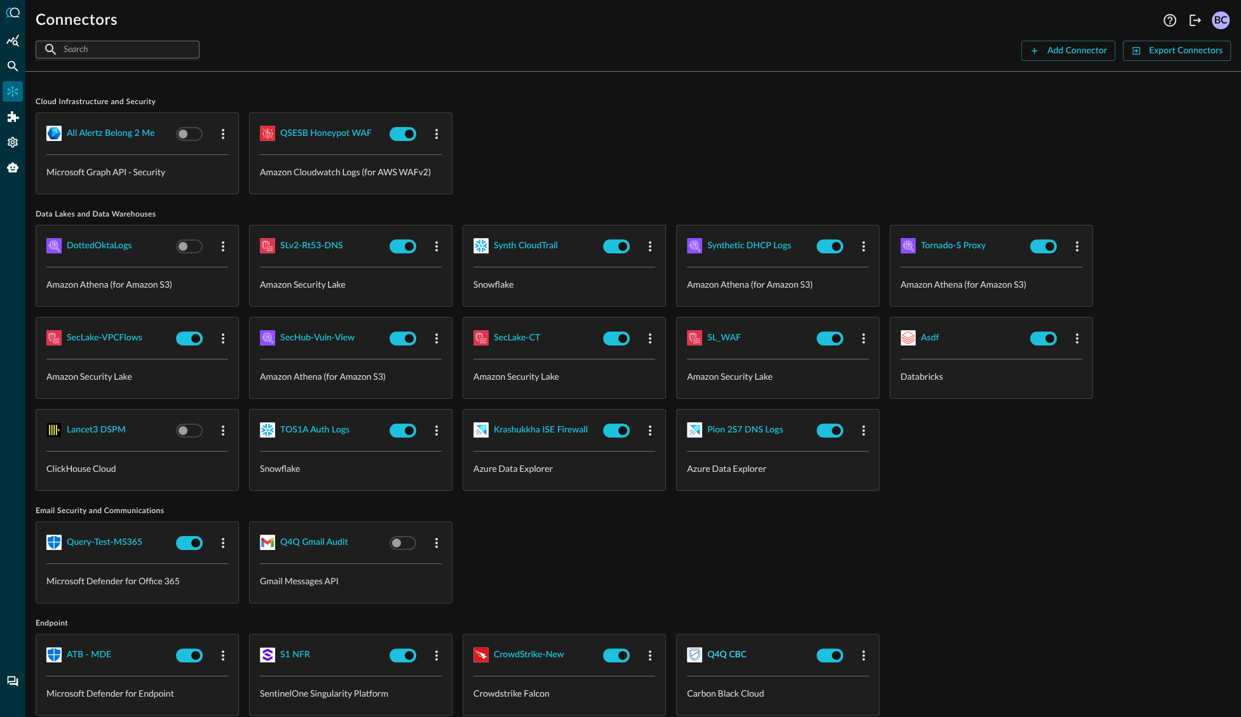
click at [727, 652] on div "Q4Q CBC" at bounding box center [726, 655] width 39 height 16
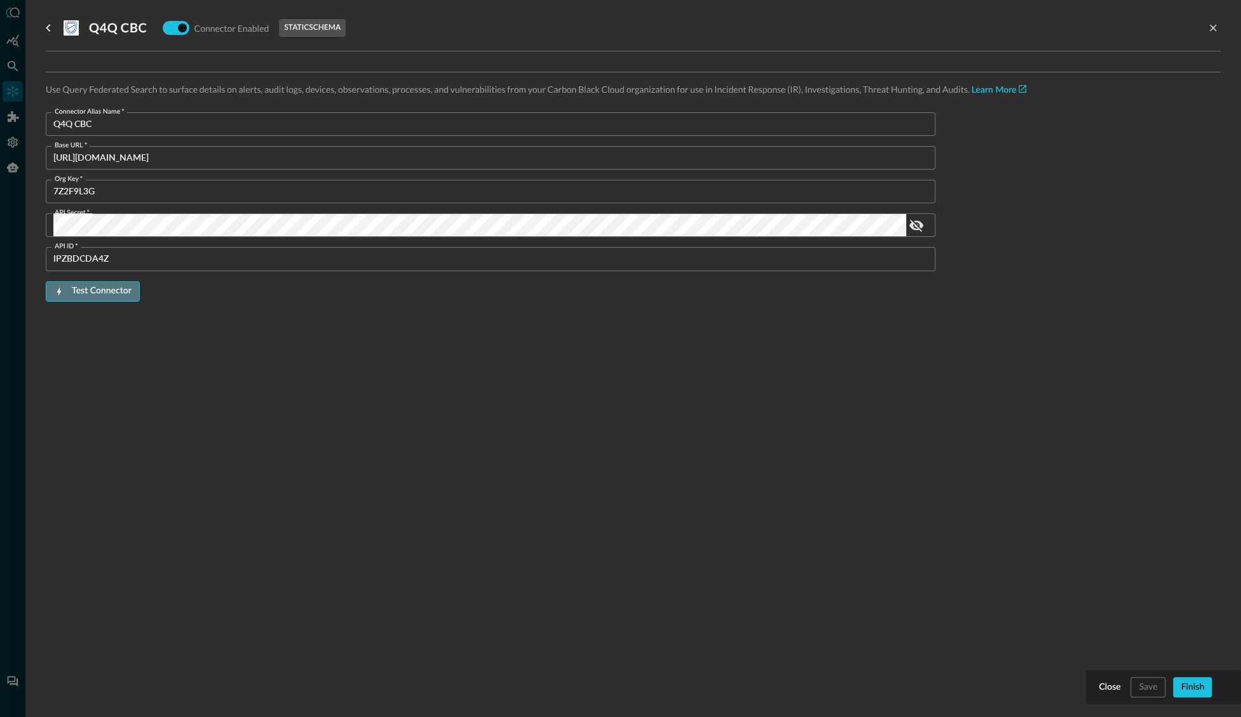
drag, startPoint x: 76, startPoint y: 288, endPoint x: 82, endPoint y: 287, distance: 6.5
click at [76, 288] on div "Test Connector" at bounding box center [102, 291] width 60 height 16
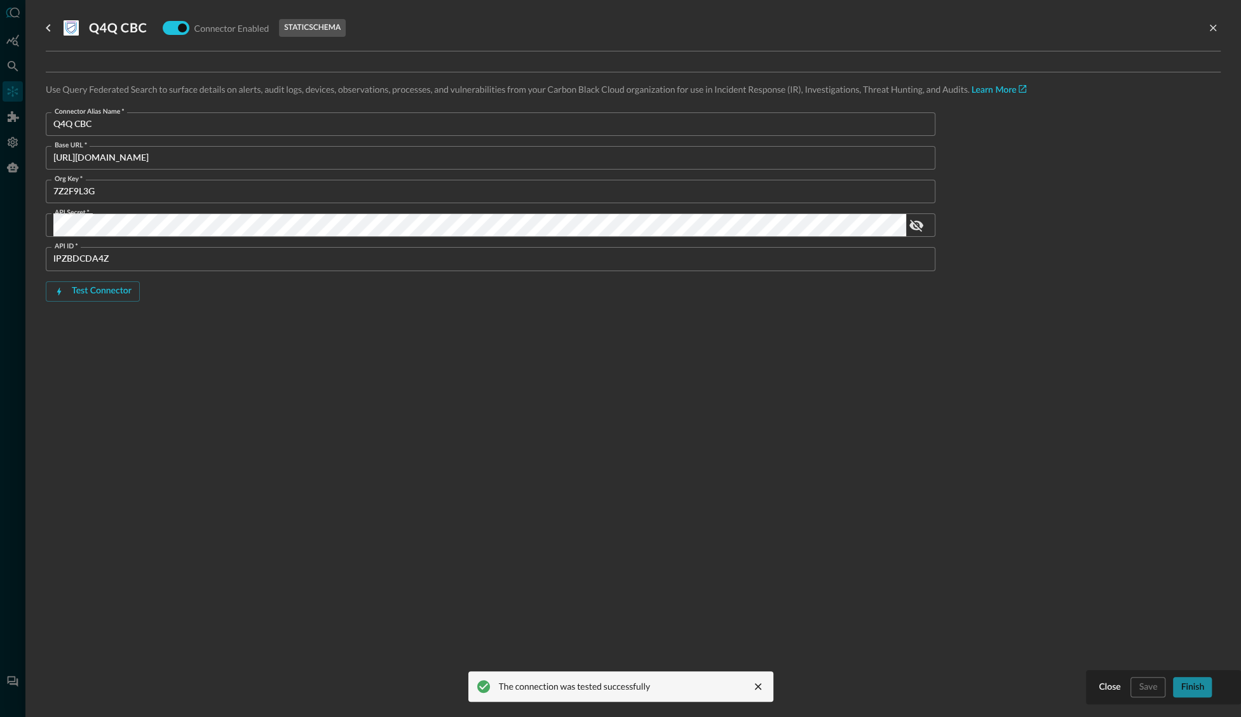
click at [1193, 692] on div "Finish" at bounding box center [1193, 688] width 24 height 16
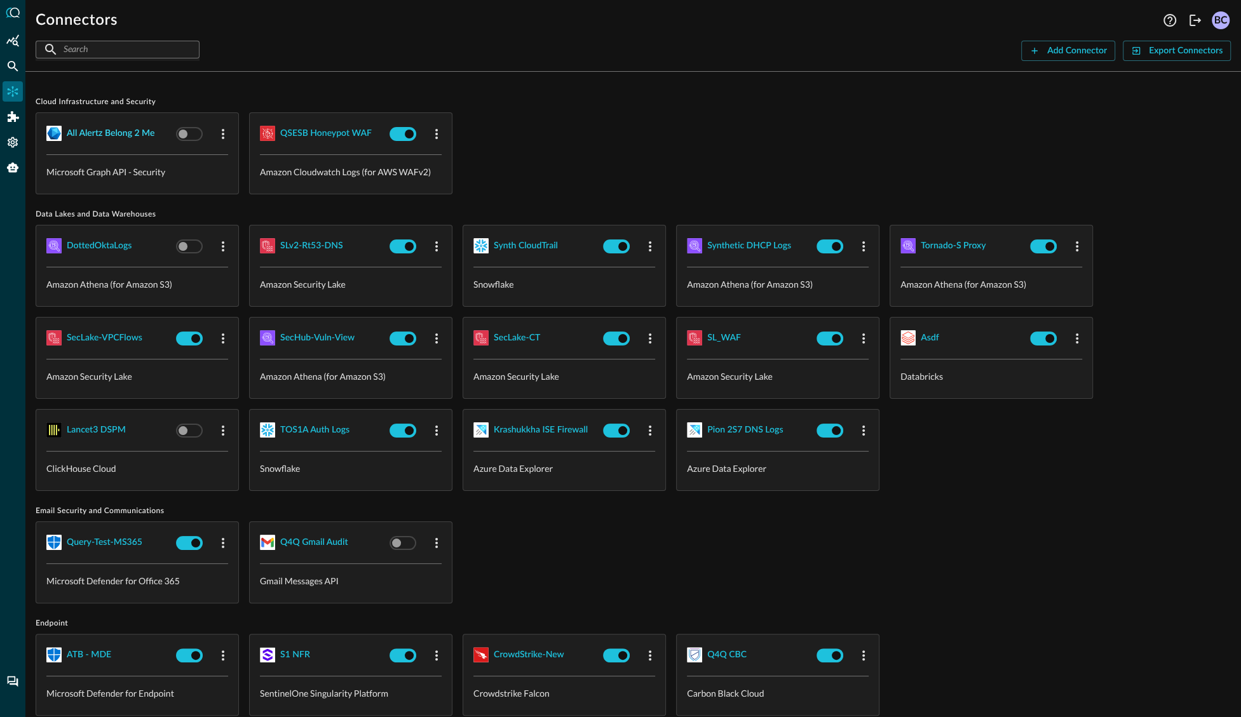
click at [98, 133] on div "all alertz belong 2 me" at bounding box center [111, 134] width 88 height 16
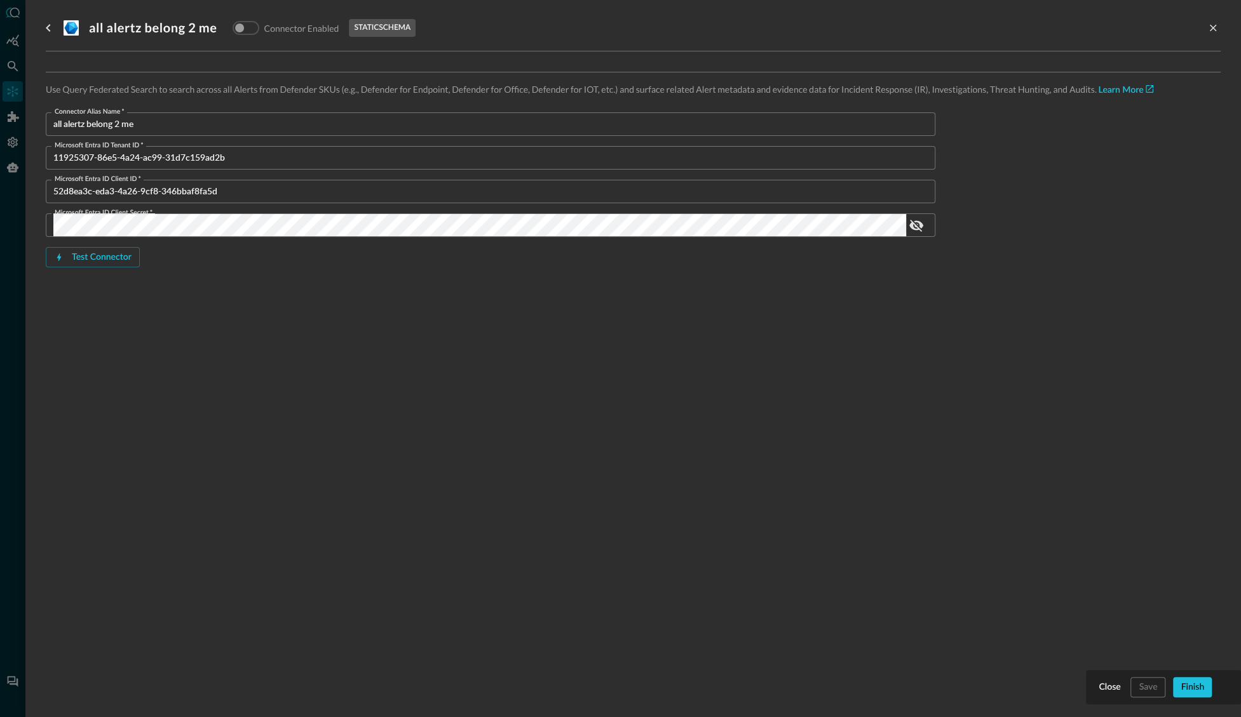
click at [1193, 682] on div "Finish" at bounding box center [1193, 688] width 24 height 16
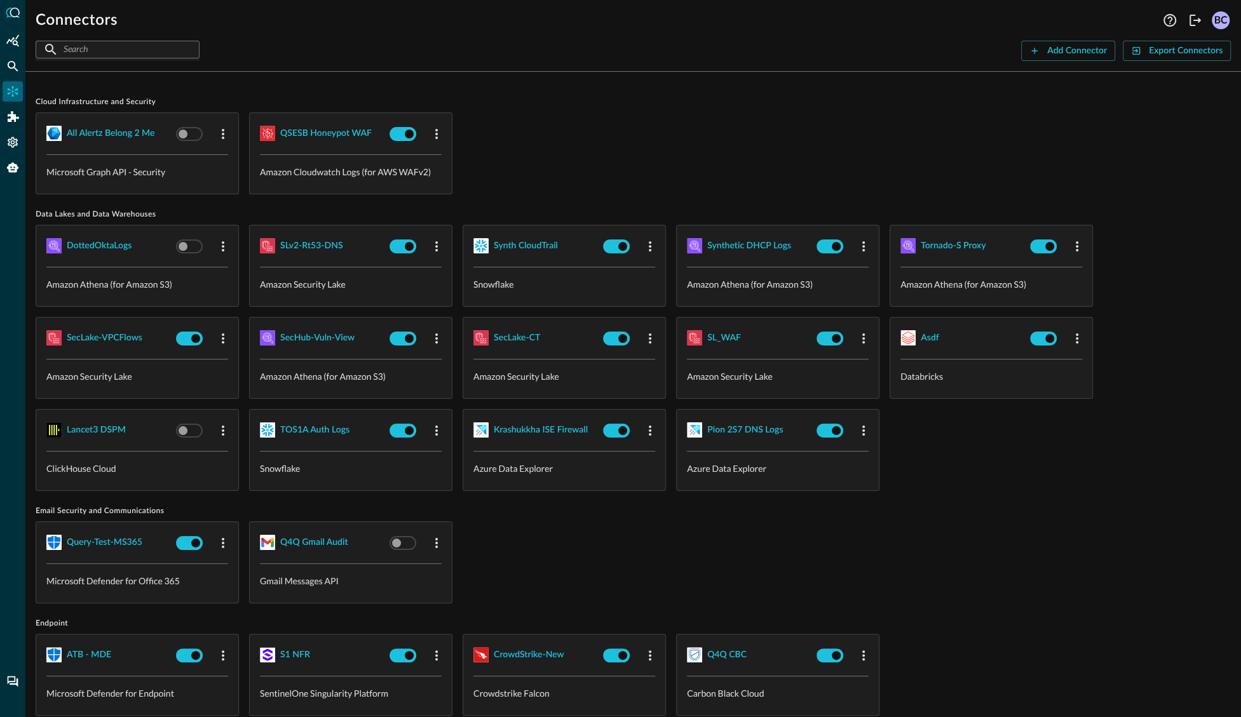
click at [501, 77] on div "Connectors Help Logout BC ​ ​ Add Connector Export Connectors Cloud Infrastruct…" at bounding box center [632, 358] width 1215 height 717
click at [717, 426] on div "Pion 2S7 DNS Logs" at bounding box center [745, 431] width 76 height 16
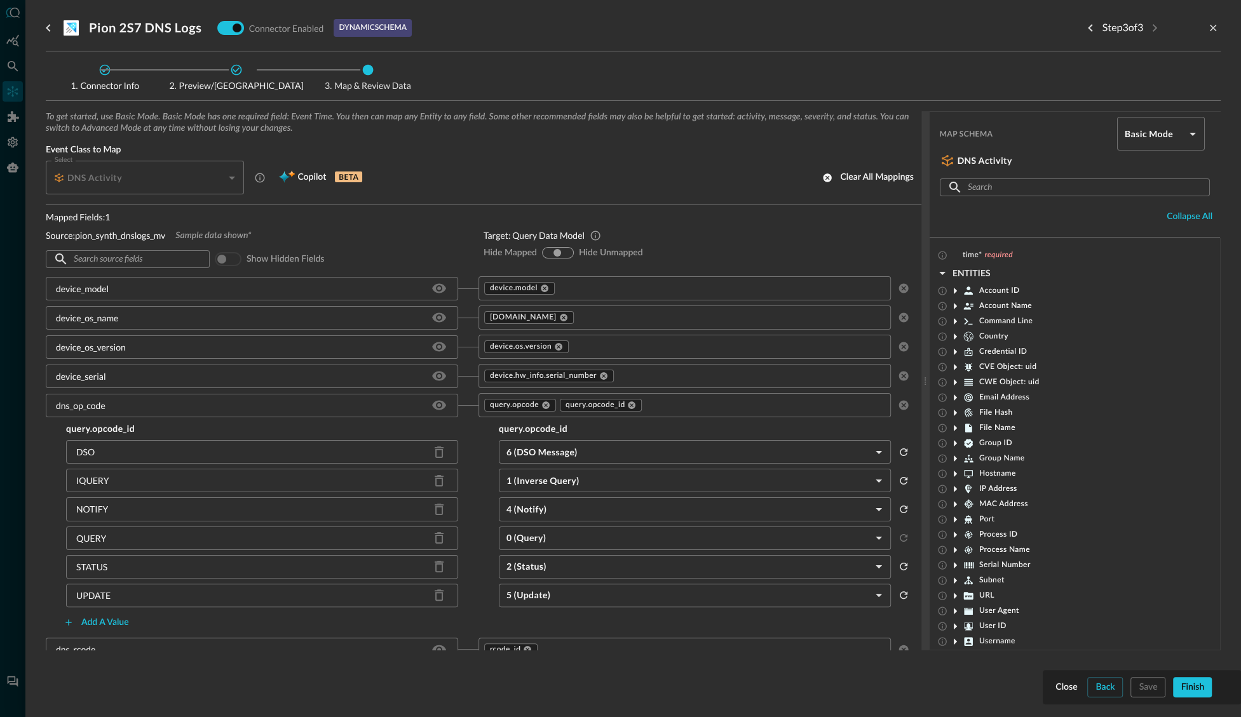
click at [1109, 685] on div "To get started, use Basic Mode. Basic Mode has one required field: Event Time. …" at bounding box center [633, 401] width 1175 height 580
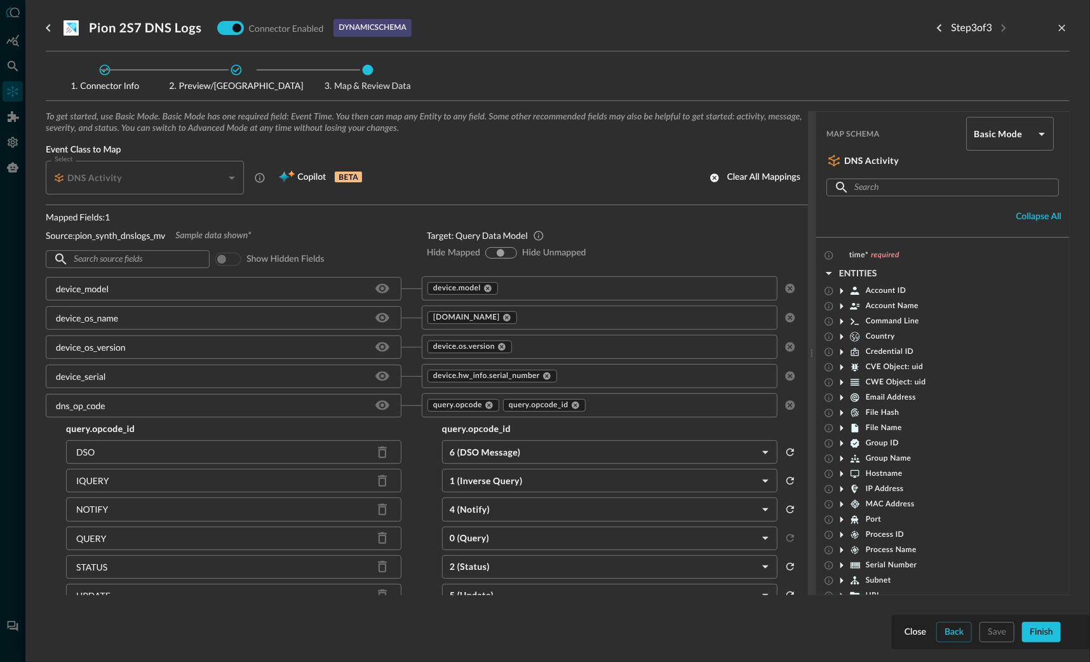
click at [958, 631] on div "To get started, use Basic Mode. Basic Mode has one required field: Event Time. …" at bounding box center [558, 373] width 1024 height 525
drag, startPoint x: 952, startPoint y: 632, endPoint x: 912, endPoint y: 630, distance: 40.0
click at [930, 630] on div "To get started, use Basic Mode. Basic Mode has one required field: Event Time. …" at bounding box center [558, 373] width 1024 height 525
drag, startPoint x: 136, startPoint y: 176, endPoint x: 198, endPoint y: 179, distance: 61.7
click at [150, 176] on div "DNS Activity" at bounding box center [138, 178] width 170 height 13
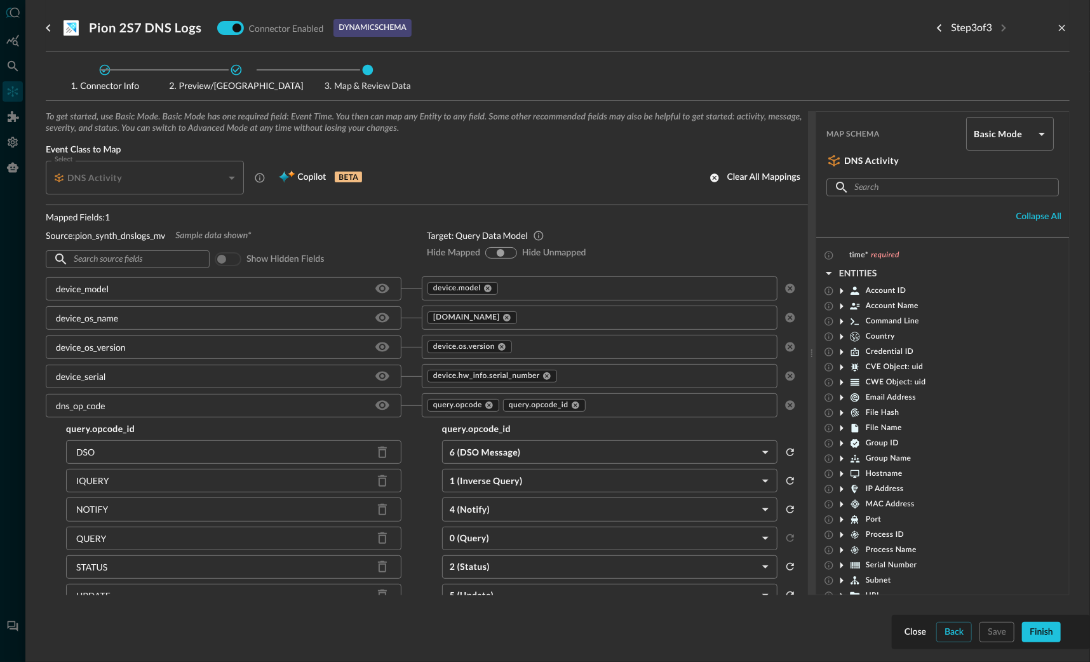
click at [24, 34] on div at bounding box center [545, 331] width 1090 height 662
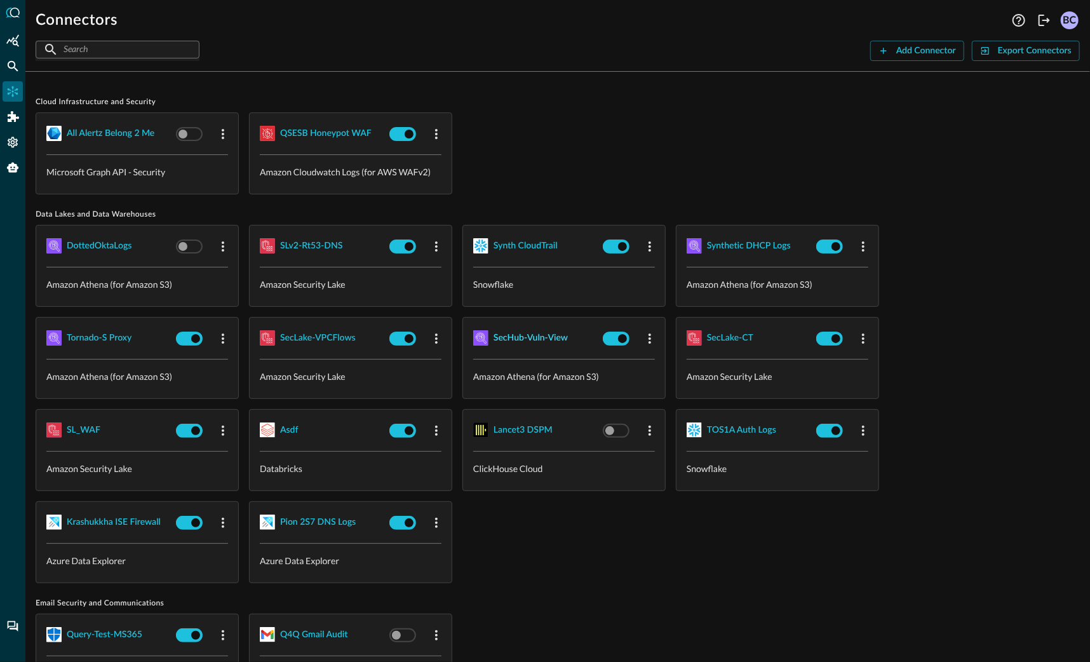
click at [534, 334] on div "SecHub-Vuln-View" at bounding box center [531, 338] width 74 height 16
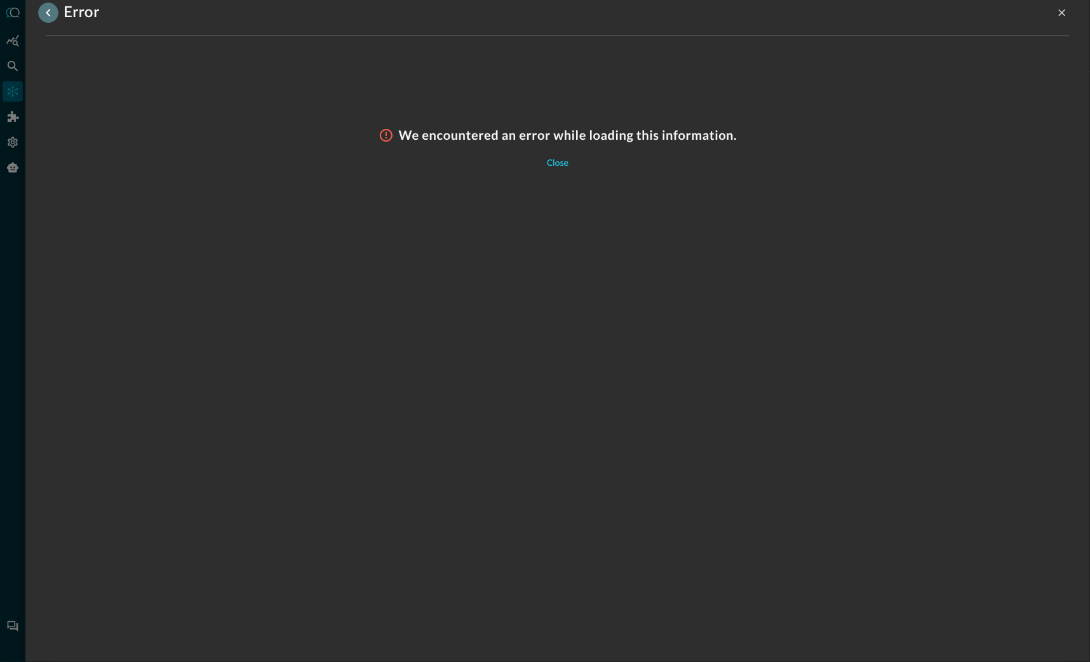
click at [46, 9] on icon "go back" at bounding box center [48, 12] width 15 height 15
click at [48, 10] on icon "go back" at bounding box center [48, 12] width 15 height 15
drag, startPoint x: 48, startPoint y: 14, endPoint x: 48, endPoint y: 2, distance: 12.1
click at [48, 9] on icon "go back" at bounding box center [48, 12] width 15 height 15
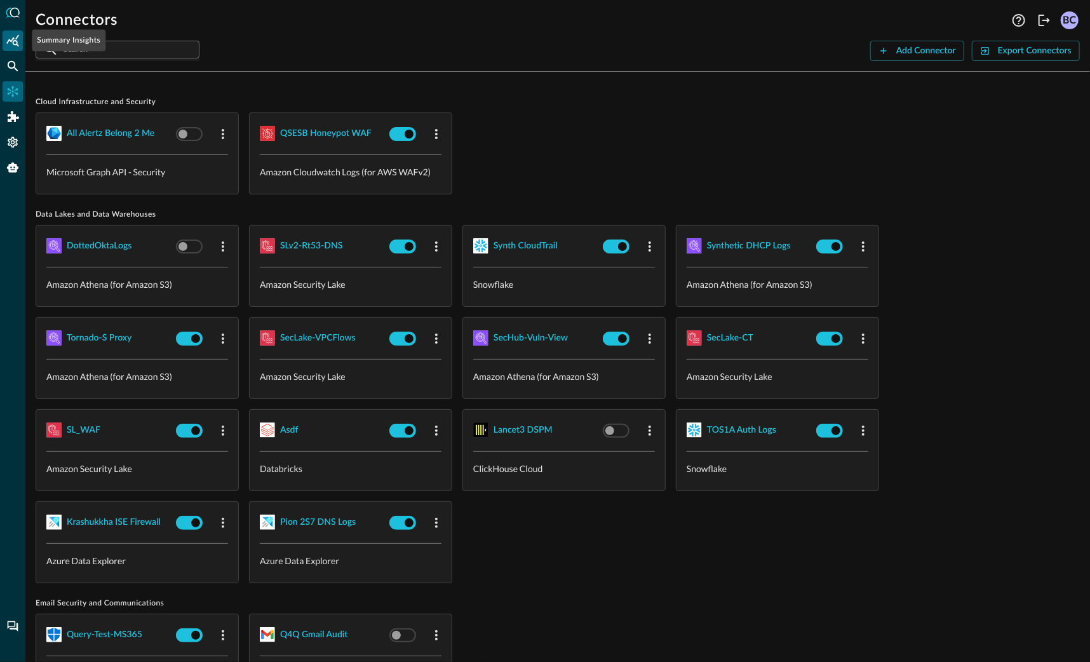
click at [13, 46] on icon "Summary Insights" at bounding box center [12, 40] width 13 height 13
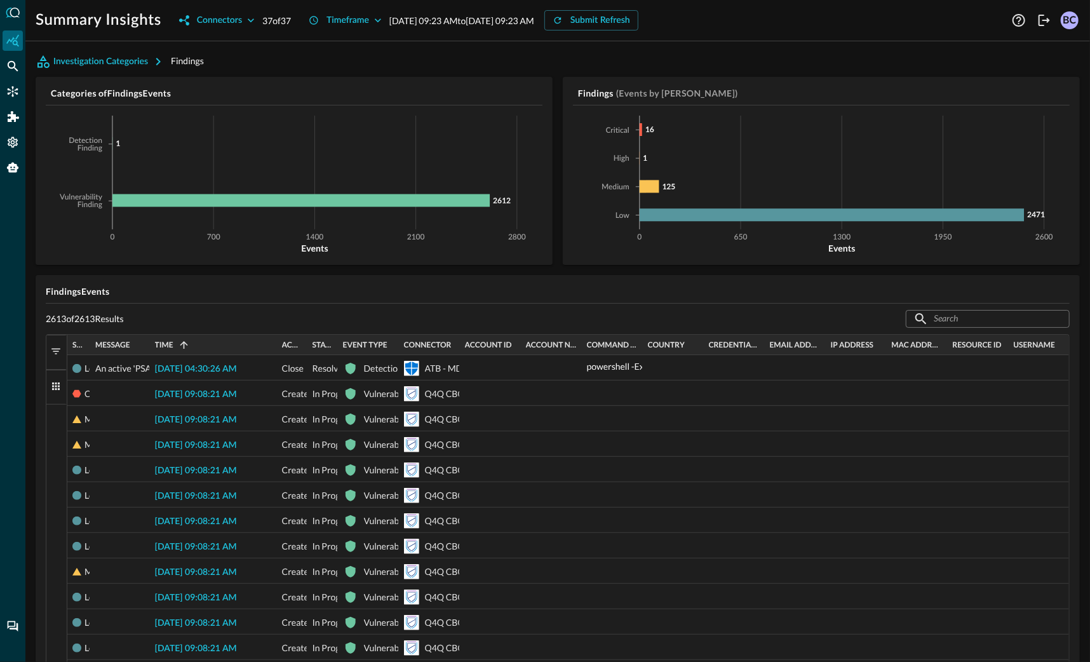
scroll to position [28, 0]
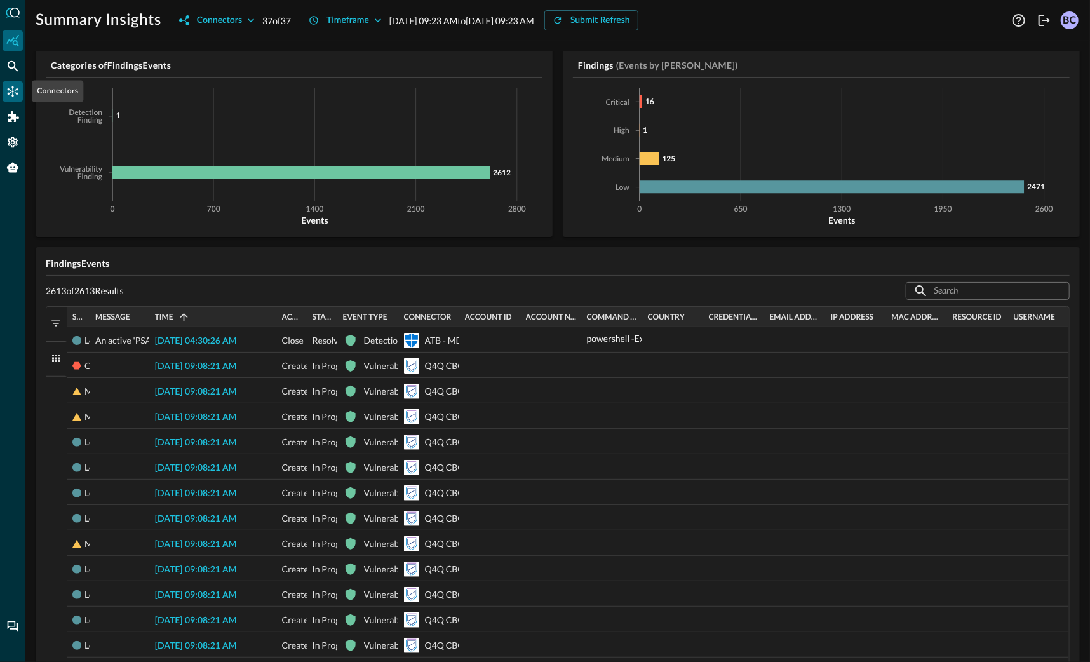
click at [19, 88] on div "Connectors" at bounding box center [13, 91] width 20 height 20
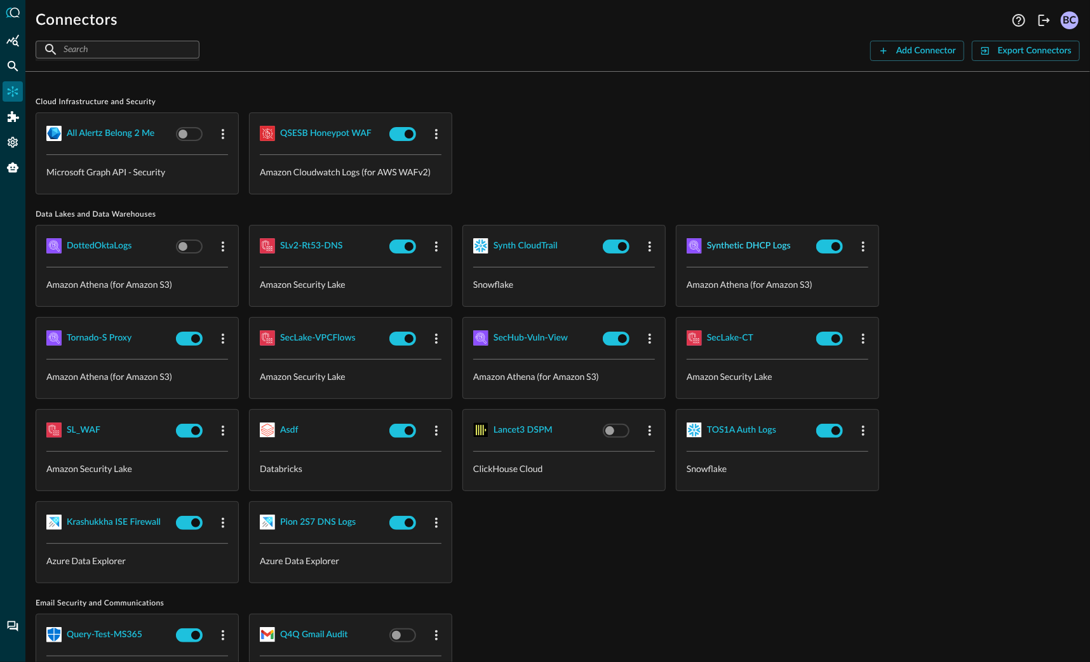
click at [732, 246] on div "Synthetic DHCP Logs" at bounding box center [749, 246] width 84 height 16
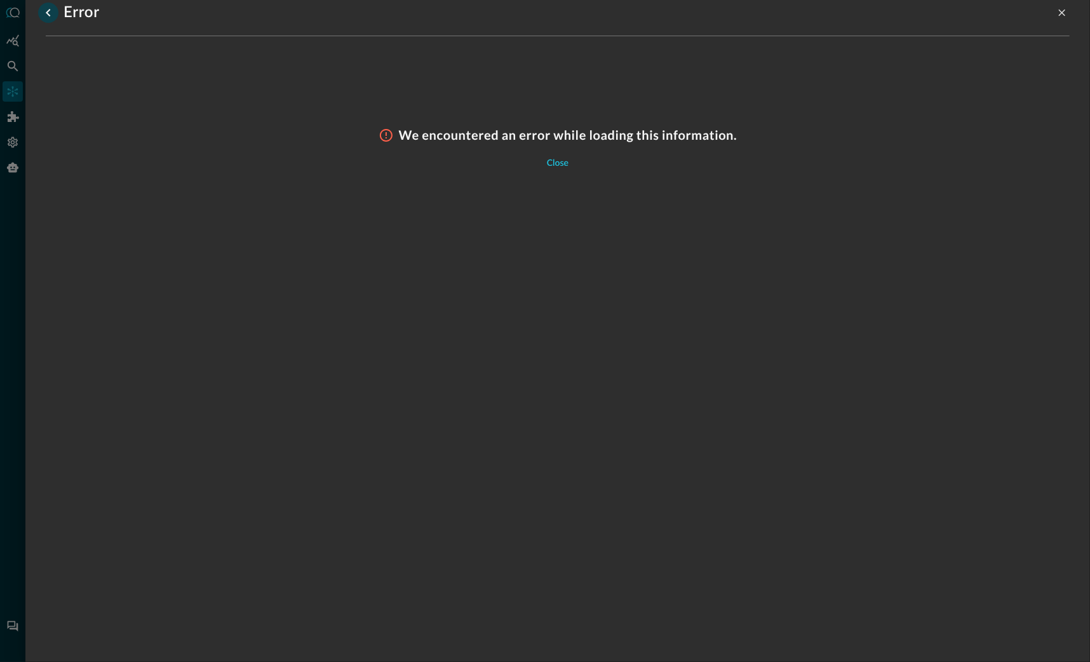
drag, startPoint x: 46, startPoint y: 11, endPoint x: 55, endPoint y: 16, distance: 9.4
click at [47, 12] on icon "go back" at bounding box center [48, 12] width 15 height 15
click at [47, 13] on icon "go back" at bounding box center [48, 13] width 4 height 8
click at [13, 62] on div at bounding box center [545, 331] width 1090 height 662
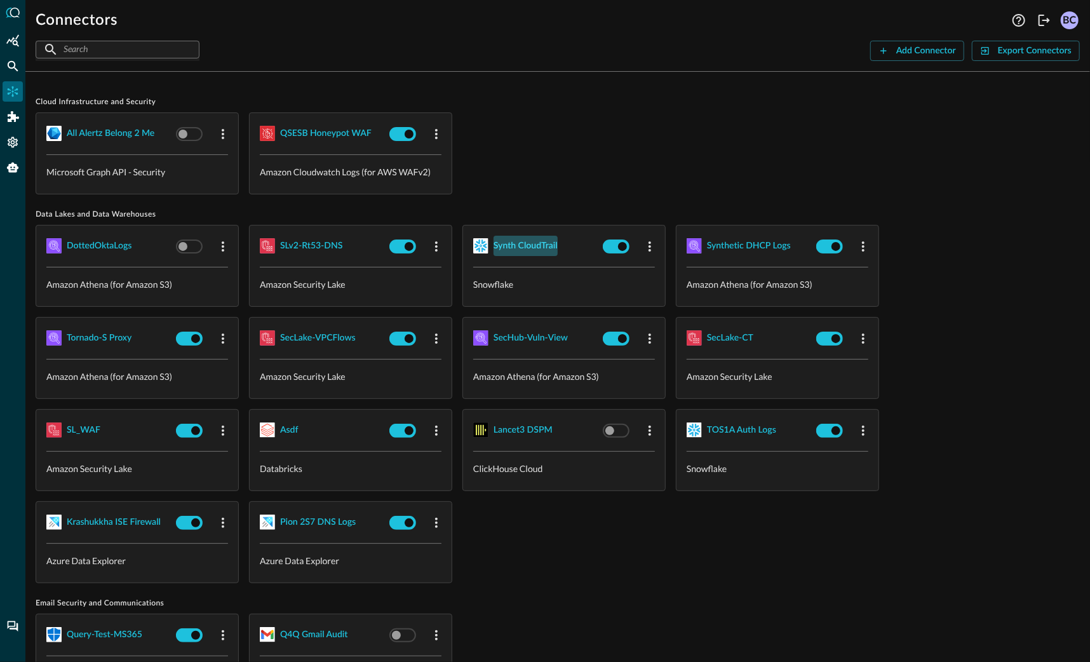
click at [511, 246] on div "Synth CloudTrail" at bounding box center [526, 246] width 64 height 16
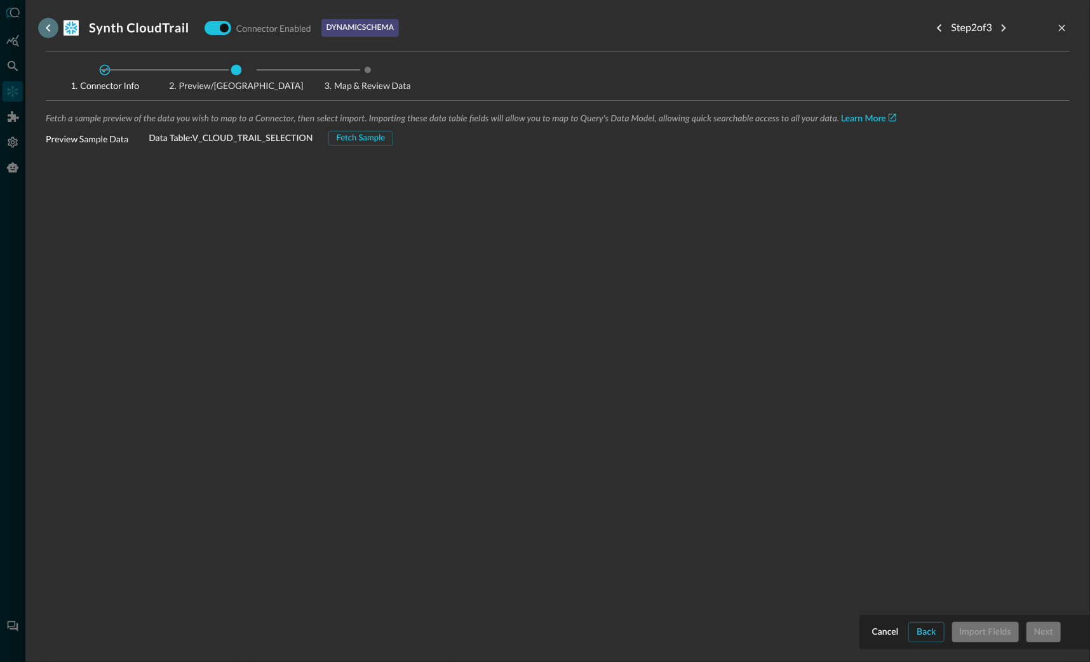
click at [46, 27] on icon "go back" at bounding box center [48, 28] width 4 height 8
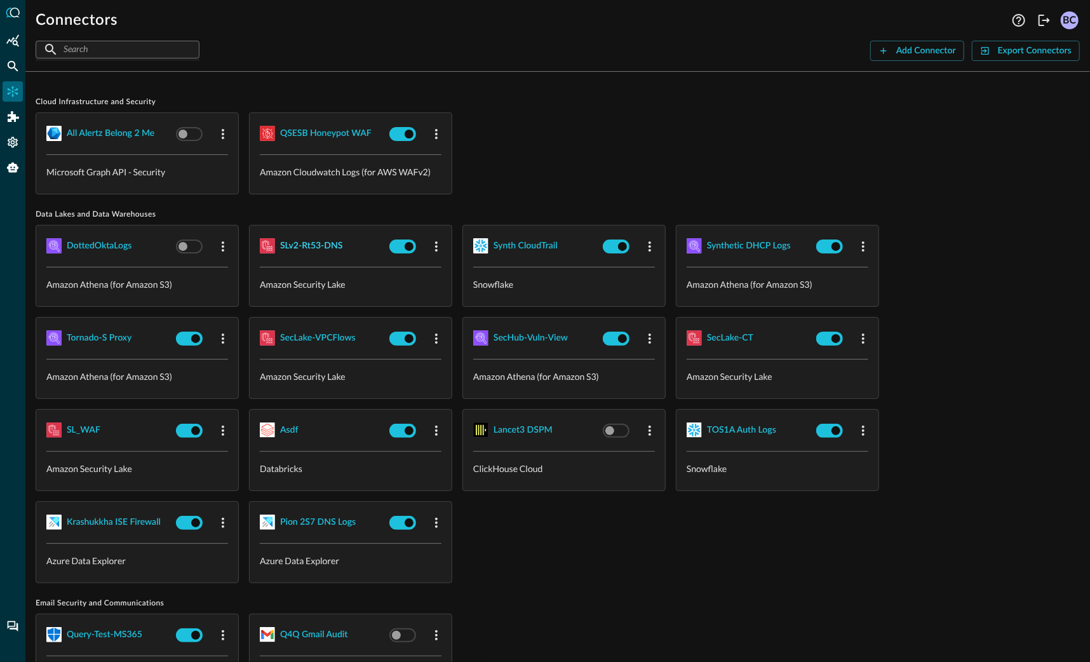
click at [298, 246] on div "SLv2-Rt53-DNS" at bounding box center [311, 246] width 62 height 16
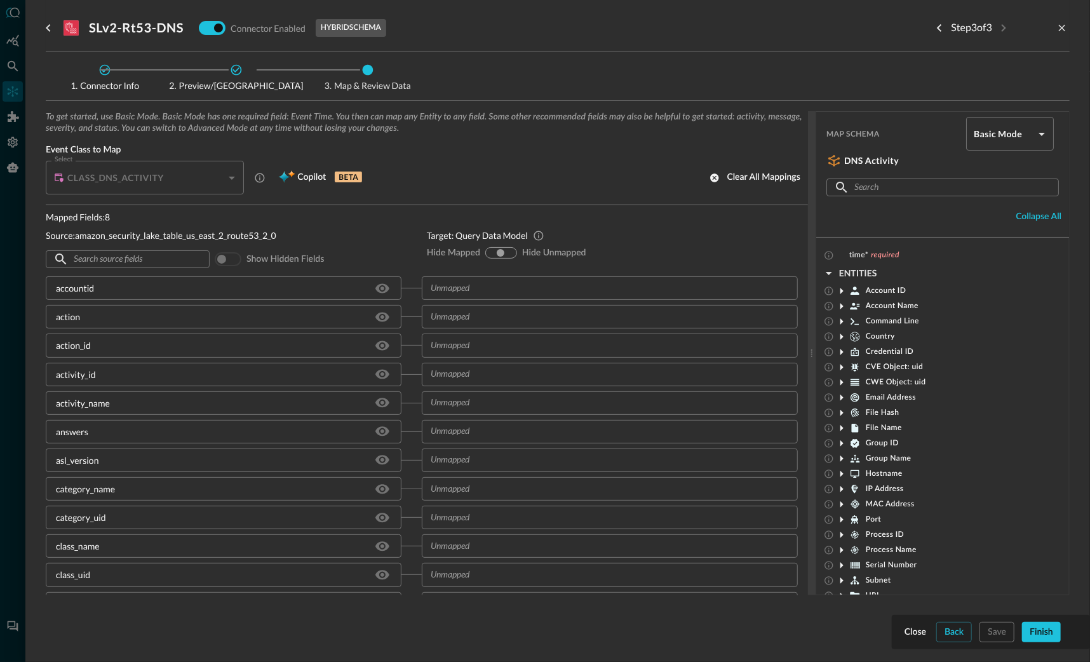
click at [511, 252] on input "hide-unmapped" at bounding box center [510, 253] width 8 height 8
radio input "true"
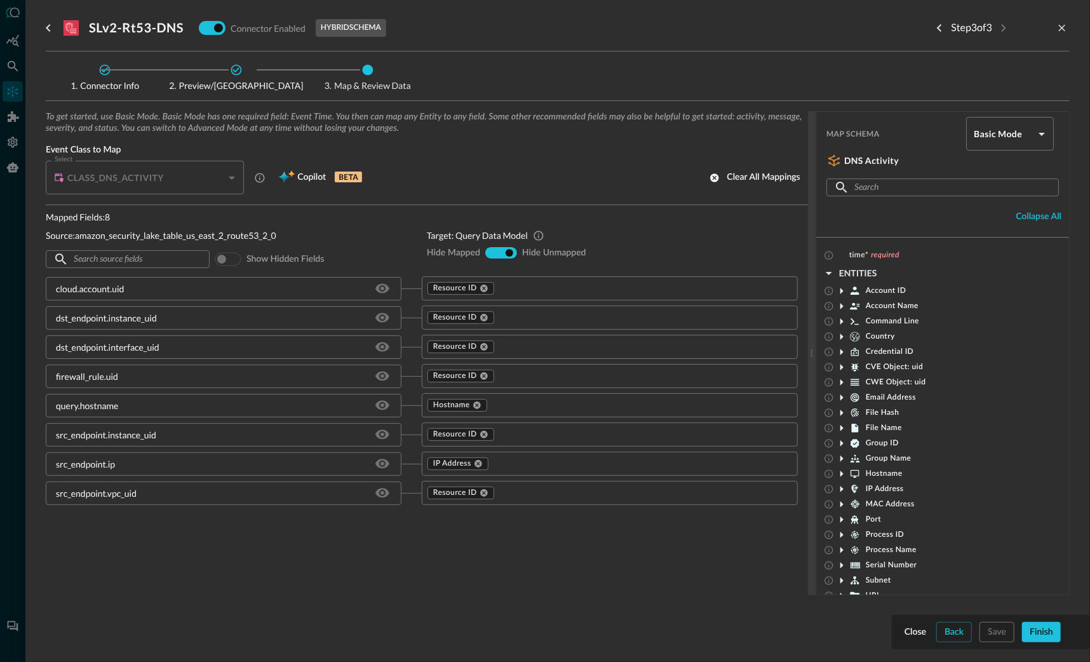
click at [842, 288] on icon at bounding box center [841, 290] width 15 height 15
click at [843, 290] on icon at bounding box center [842, 291] width 6 height 3
click at [936, 25] on icon "Previous step" at bounding box center [939, 27] width 15 height 15
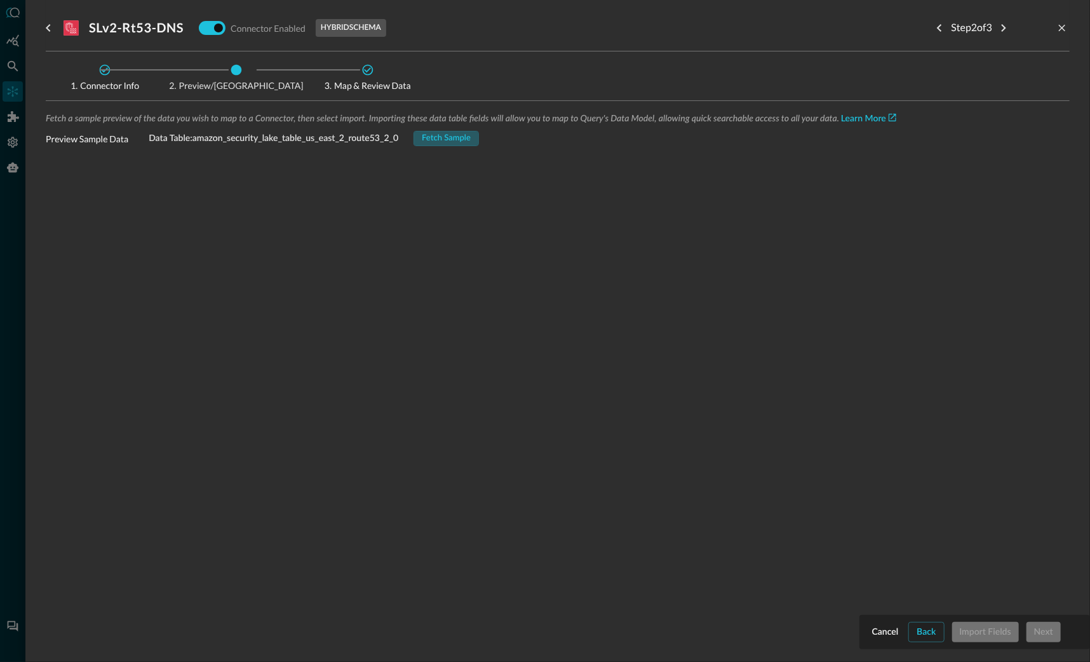
click at [467, 133] on div "Fetch Sample" at bounding box center [446, 139] width 49 height 15
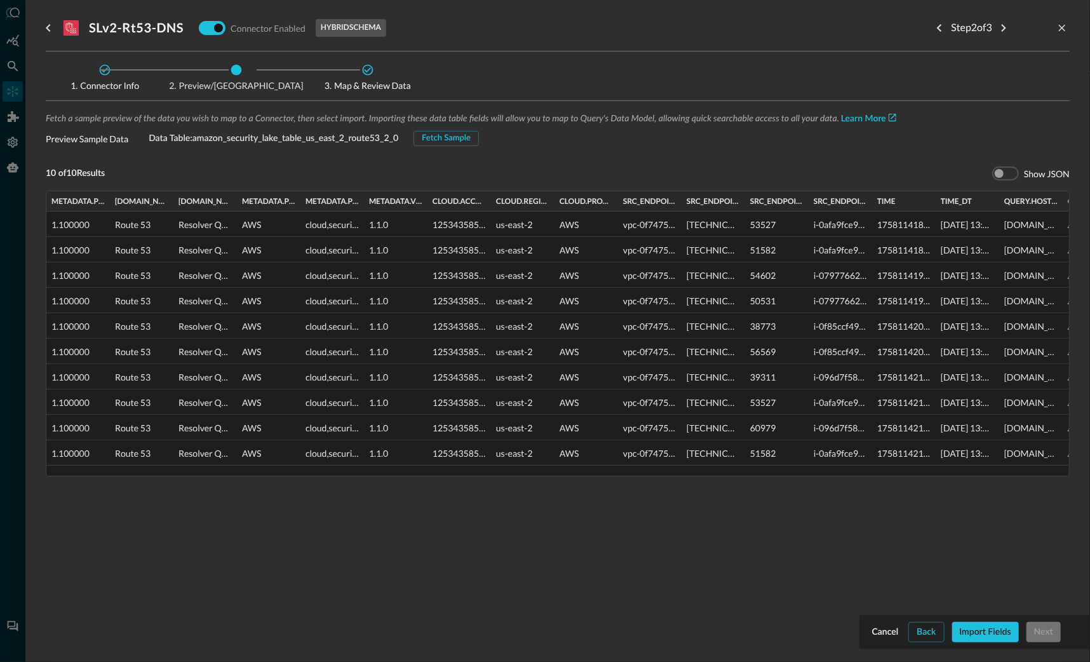
click at [985, 632] on div "Import Fields" at bounding box center [985, 633] width 51 height 16
click at [985, 632] on div "Cancel Back Import Fields Next" at bounding box center [975, 632] width 210 height 20
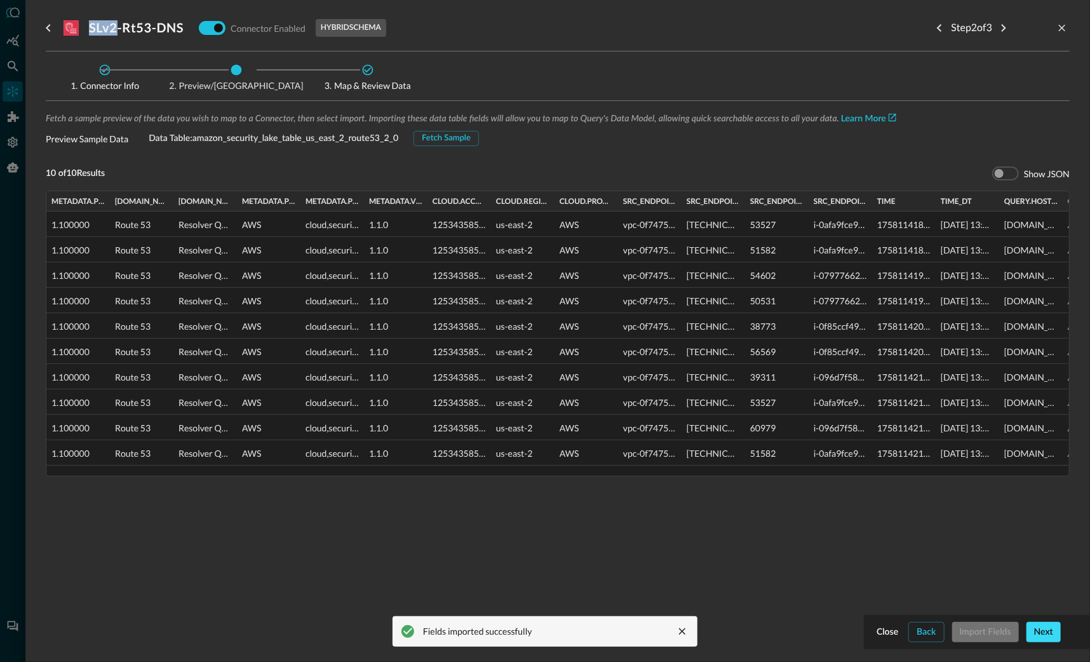
click at [1050, 630] on div "Next" at bounding box center [1043, 633] width 19 height 16
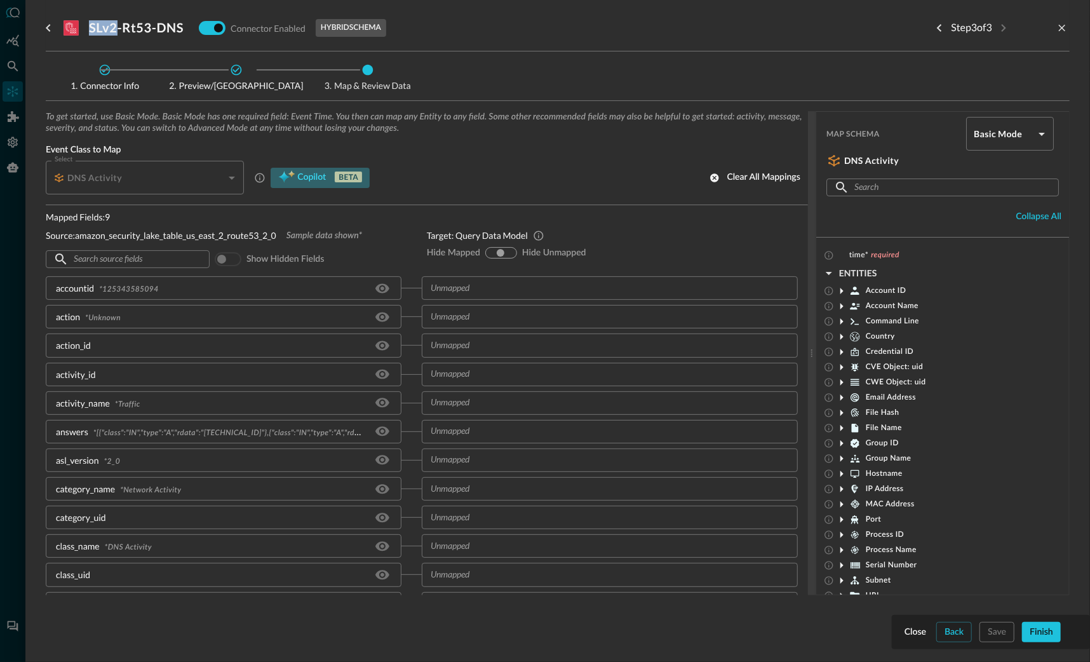
click at [300, 177] on span "Copilot" at bounding box center [311, 178] width 29 height 16
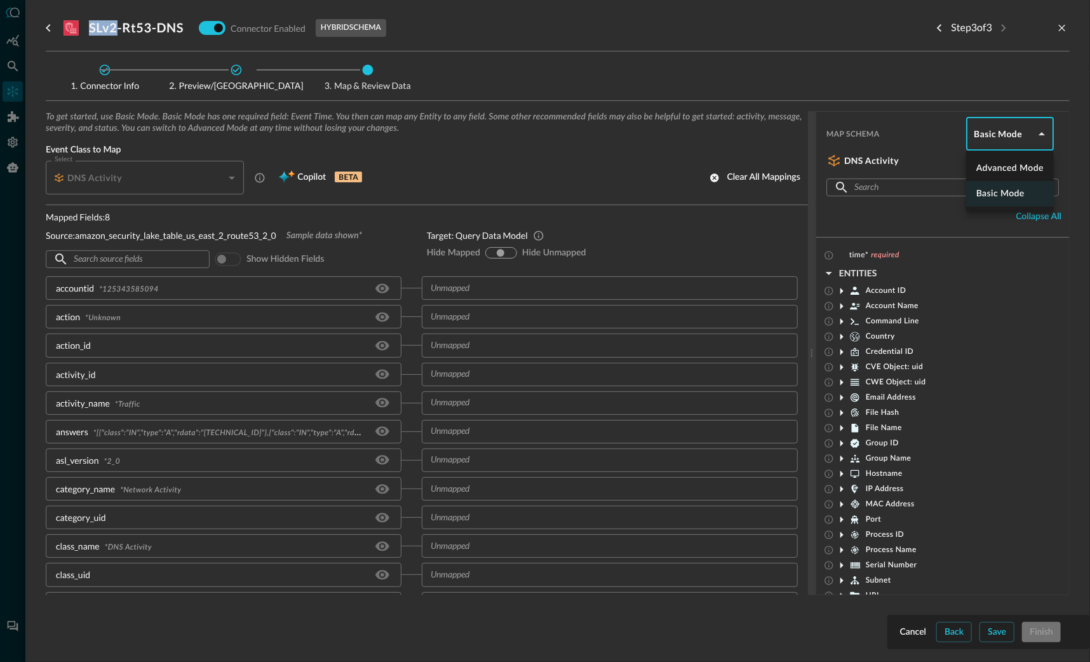
click at [1041, 131] on body "Connectors Help Logout BC ​ ​ Add Connector Export Connectors Cloud Infrastruct…" at bounding box center [545, 331] width 1090 height 662
click at [1006, 170] on li "Advanced Mode" at bounding box center [1010, 168] width 88 height 25
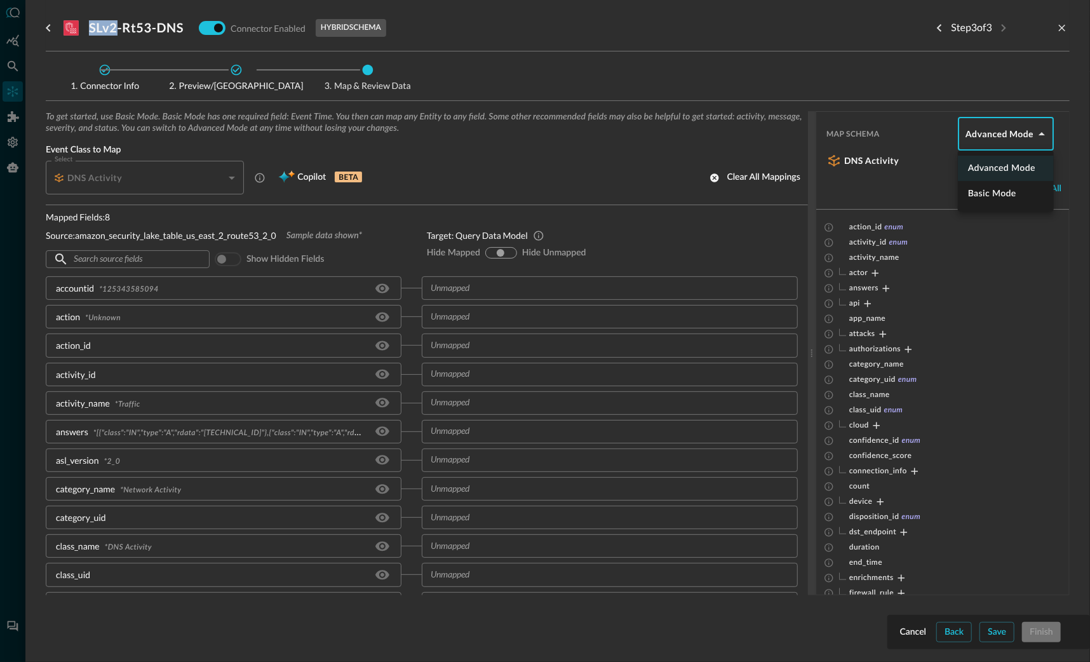
click at [1038, 132] on body "Connectors Help Logout BC ​ ​ Add Connector Export Connectors Cloud Infrastruct…" at bounding box center [545, 331] width 1090 height 662
click at [1003, 196] on li "Basic Mode" at bounding box center [1006, 193] width 96 height 25
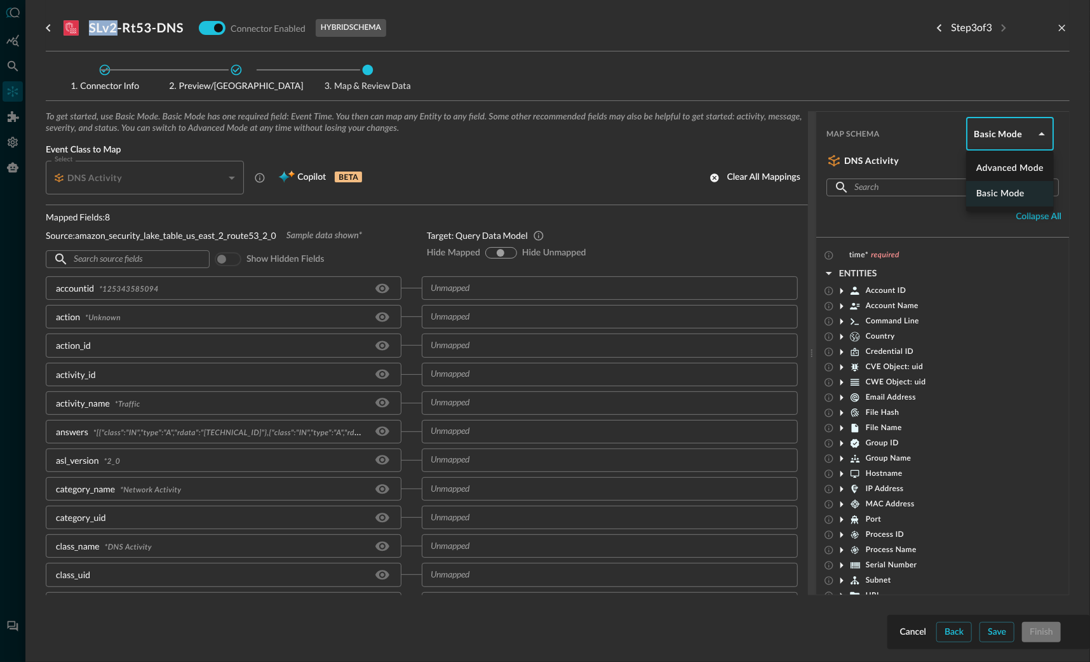
drag, startPoint x: 1041, startPoint y: 125, endPoint x: 1034, endPoint y: 149, distance: 25.1
click at [1041, 125] on body "Connectors Help Logout BC ​ ​ Add Connector Export Connectors Cloud Infrastruct…" at bounding box center [545, 331] width 1090 height 662
click at [1023, 164] on li "Advanced Mode" at bounding box center [1010, 168] width 88 height 25
type input "advanced"
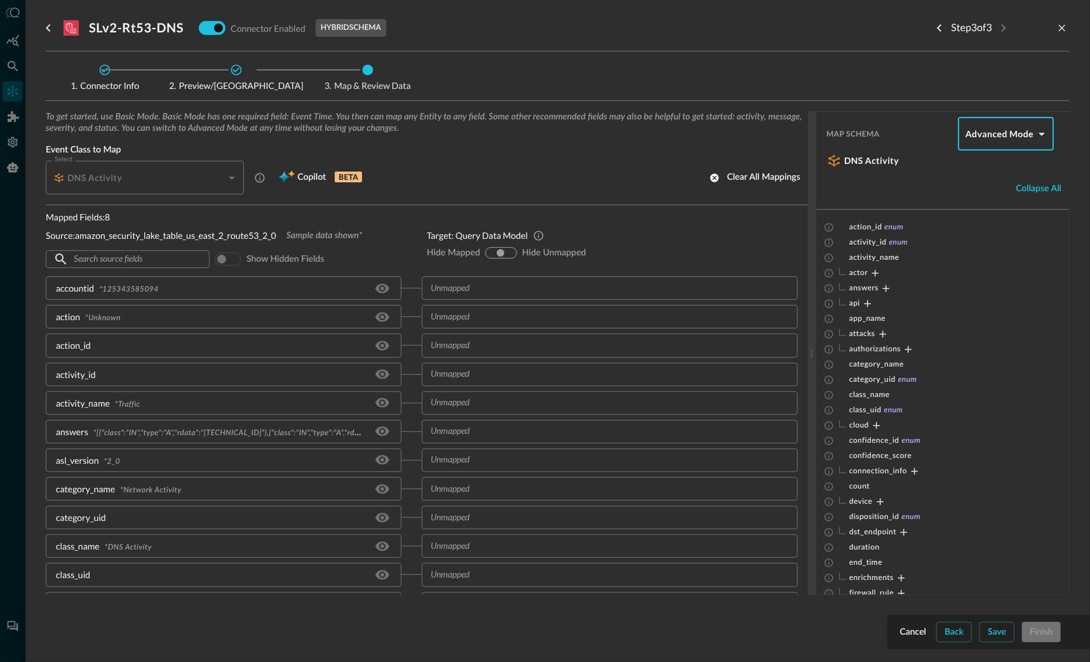
click at [513, 30] on div "SLv2-Rt53-DNS Connector Enabled hybrid schema Step 3 of 3" at bounding box center [558, 27] width 1024 height 25
drag, startPoint x: 13, startPoint y: 96, endPoint x: 45, endPoint y: 46, distance: 59.2
click at [29, 79] on div "Cancel Back Save Finish SLv2-Rt53-DNS Connector Enabled hybrid schema Step 3 of…" at bounding box center [545, 331] width 1090 height 662
click at [48, 24] on icon "go back" at bounding box center [48, 27] width 15 height 15
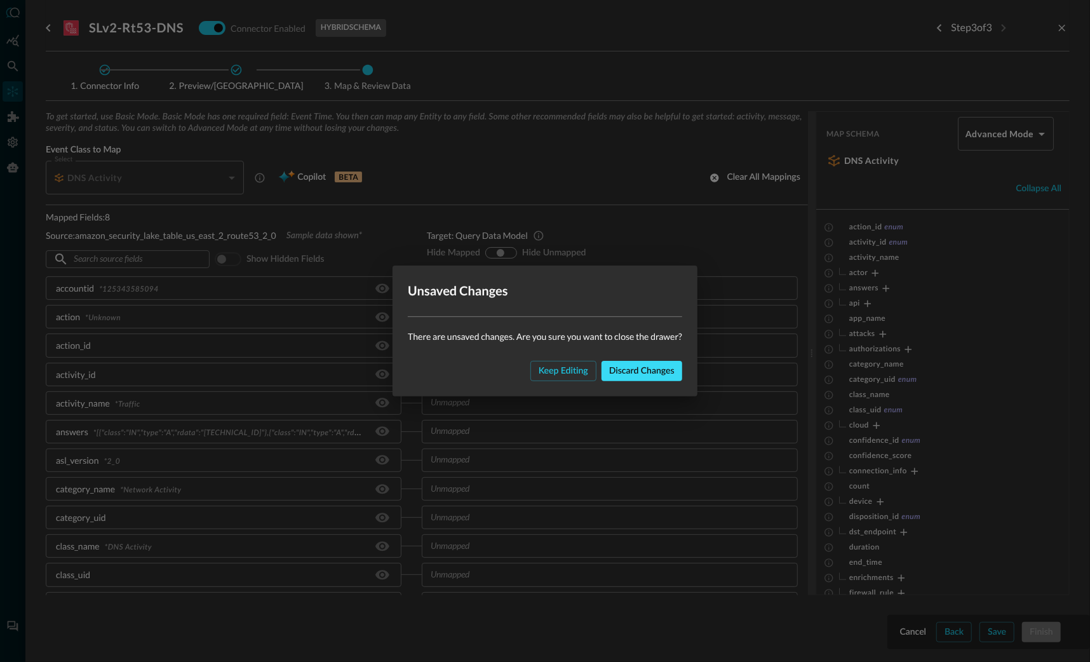
click at [646, 366] on div "Discard changes" at bounding box center [641, 371] width 65 height 16
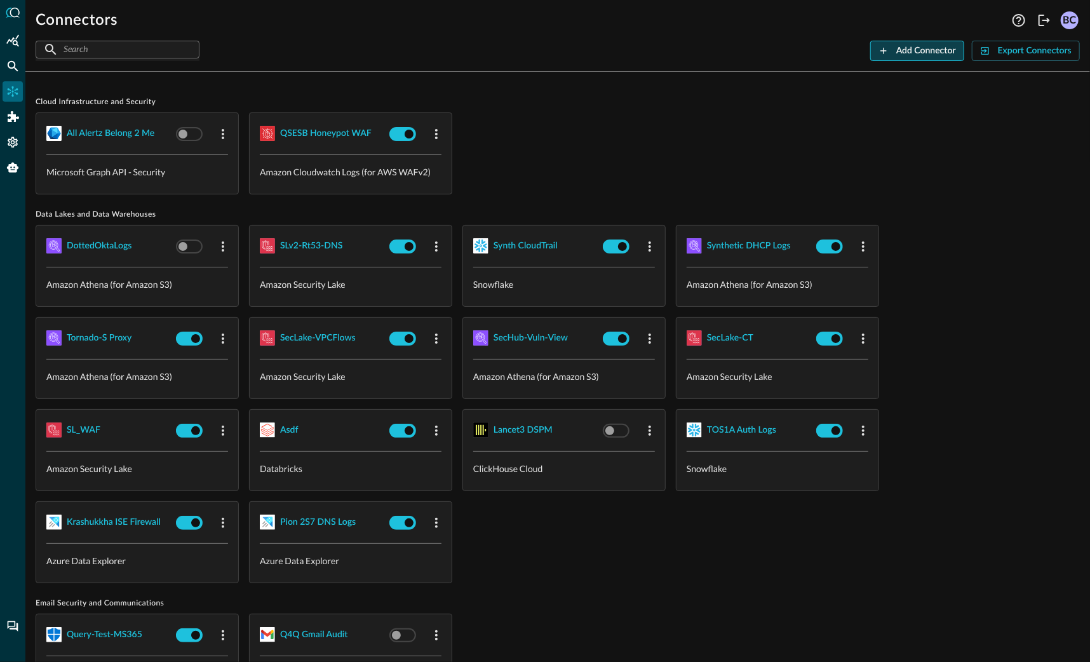
click at [923, 47] on div "Add Connector" at bounding box center [927, 51] width 60 height 16
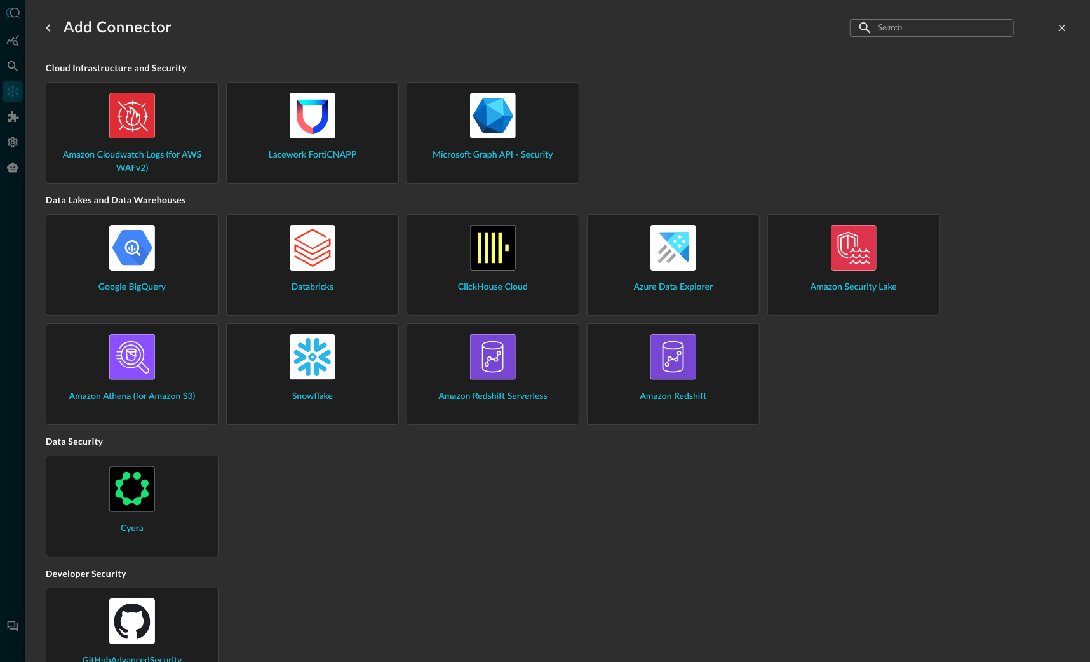
click at [11, 89] on div at bounding box center [545, 331] width 1090 height 662
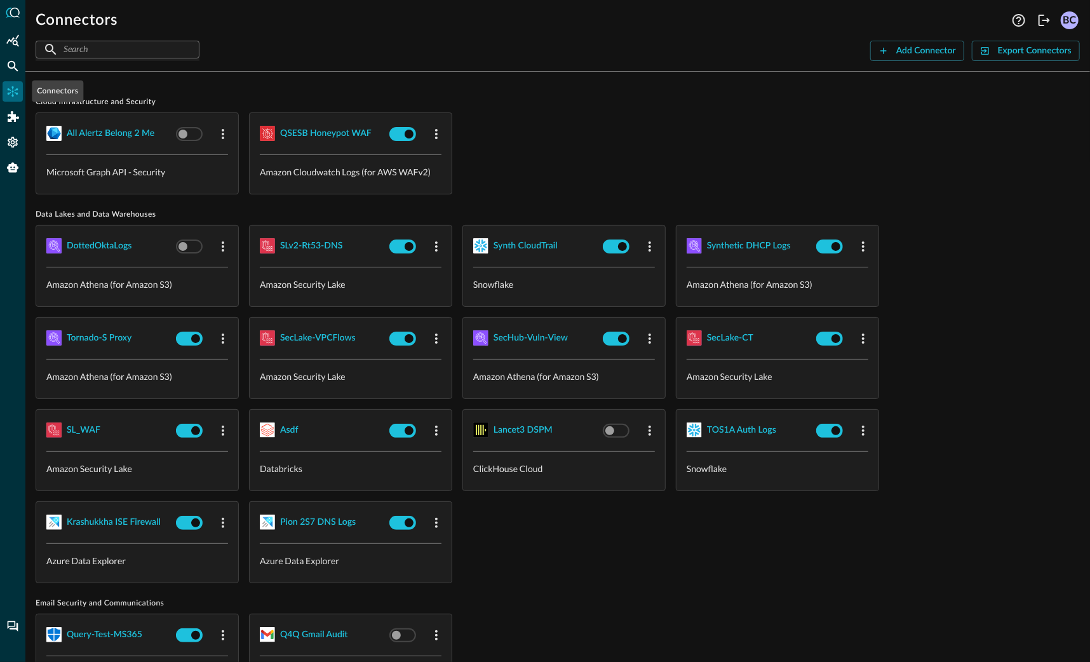
click at [12, 89] on icon "Connectors" at bounding box center [13, 91] width 11 height 11
click at [330, 133] on div "QSESB Honeypot WAF" at bounding box center [325, 134] width 91 height 16
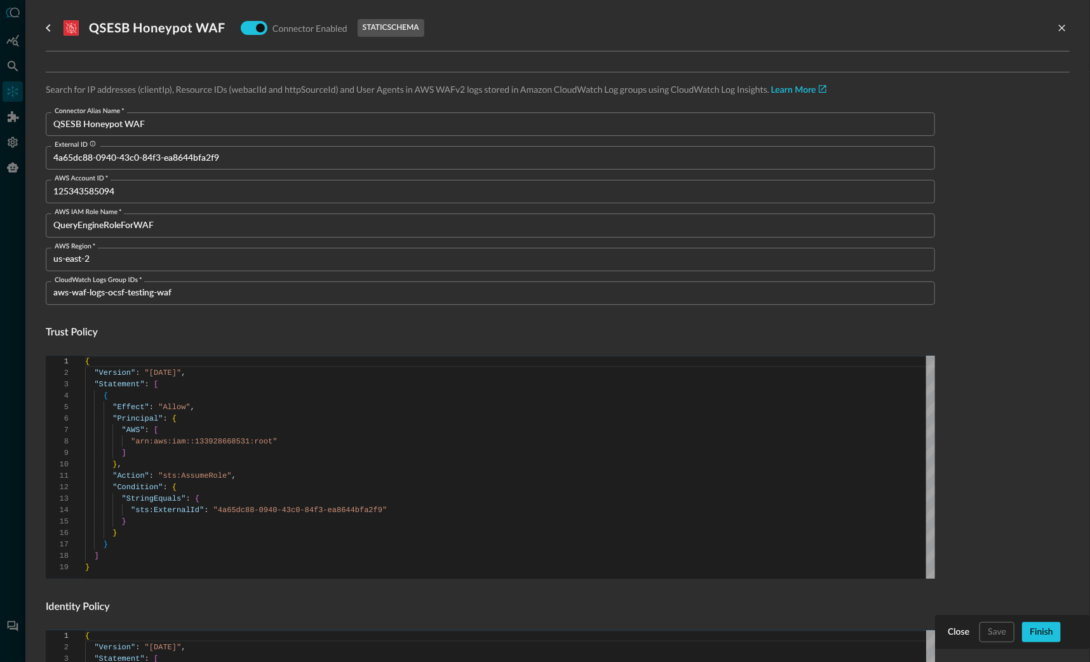
click at [1045, 632] on form "Connector Alias Name   * QSESB Honeypot WAF Connector Alias Name   * External I…" at bounding box center [558, 518] width 1024 height 813
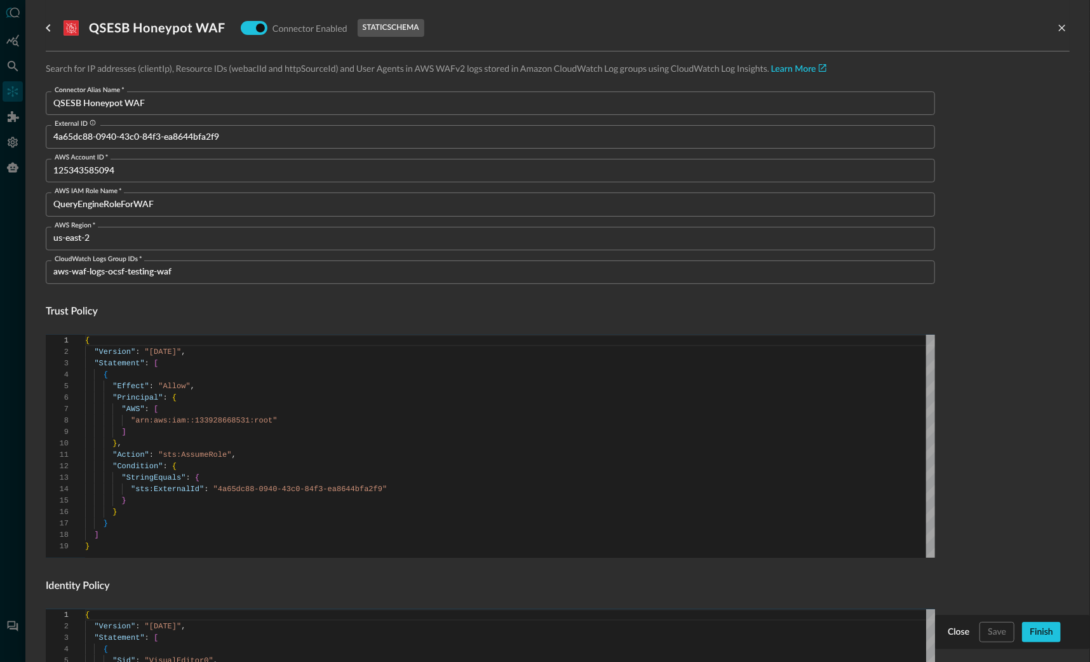
scroll to position [31, 0]
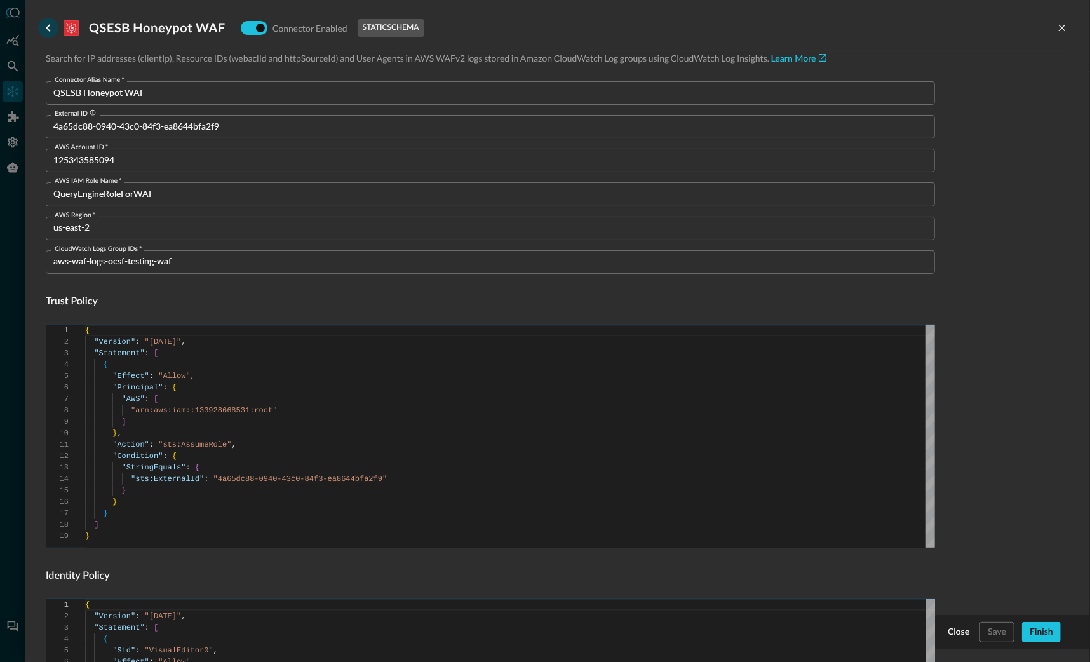
click at [48, 29] on icon "go back" at bounding box center [48, 28] width 4 height 8
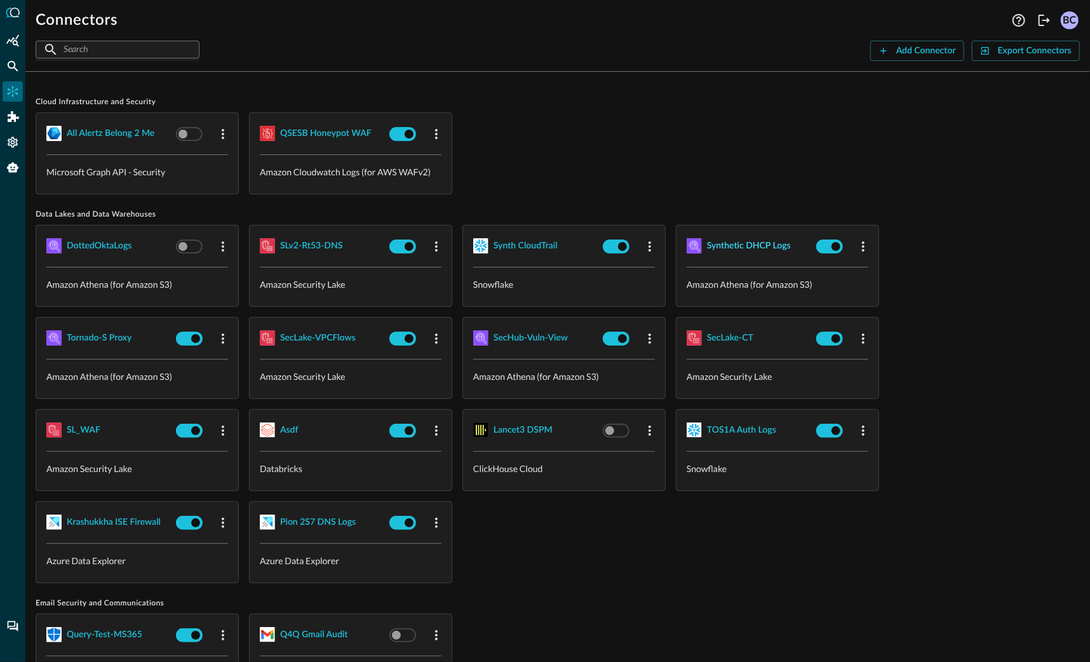
scroll to position [3, 0]
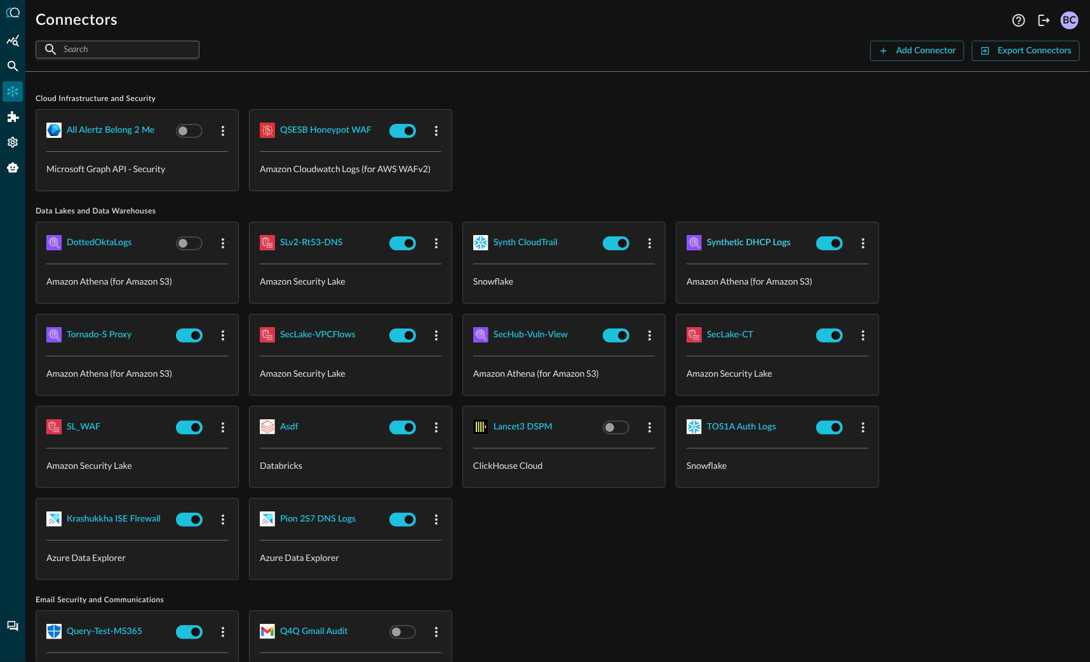
click at [719, 243] on div "Synthetic DHCP Logs" at bounding box center [749, 243] width 84 height 16
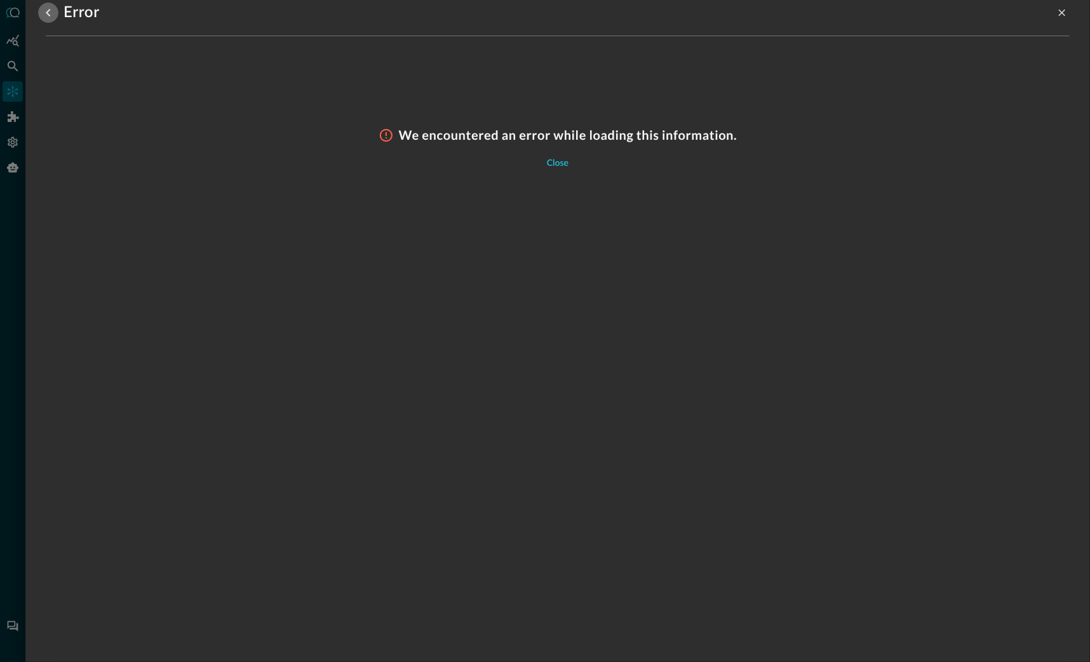
drag, startPoint x: 46, startPoint y: 15, endPoint x: 74, endPoint y: 65, distance: 57.1
click at [46, 15] on icon "go back" at bounding box center [48, 12] width 15 height 15
click at [48, 11] on icon "go back" at bounding box center [48, 13] width 4 height 8
click at [48, 13] on icon "go back" at bounding box center [48, 12] width 15 height 15
drag, startPoint x: 557, startPoint y: 158, endPoint x: 556, endPoint y: 165, distance: 7.7
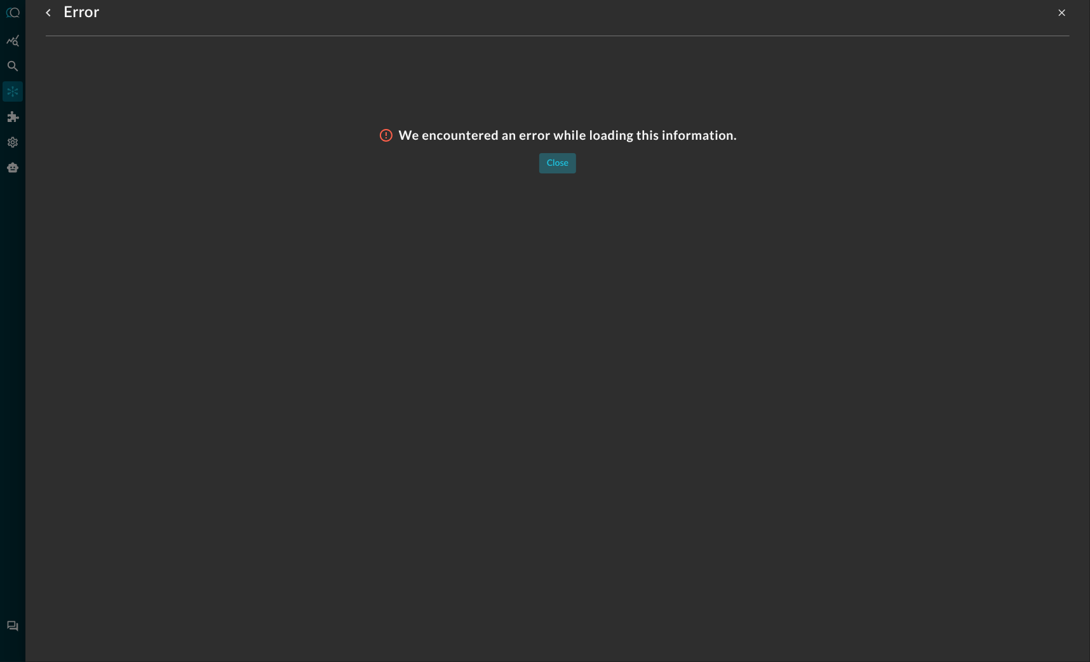
click at [556, 159] on div "Close" at bounding box center [558, 164] width 22 height 16
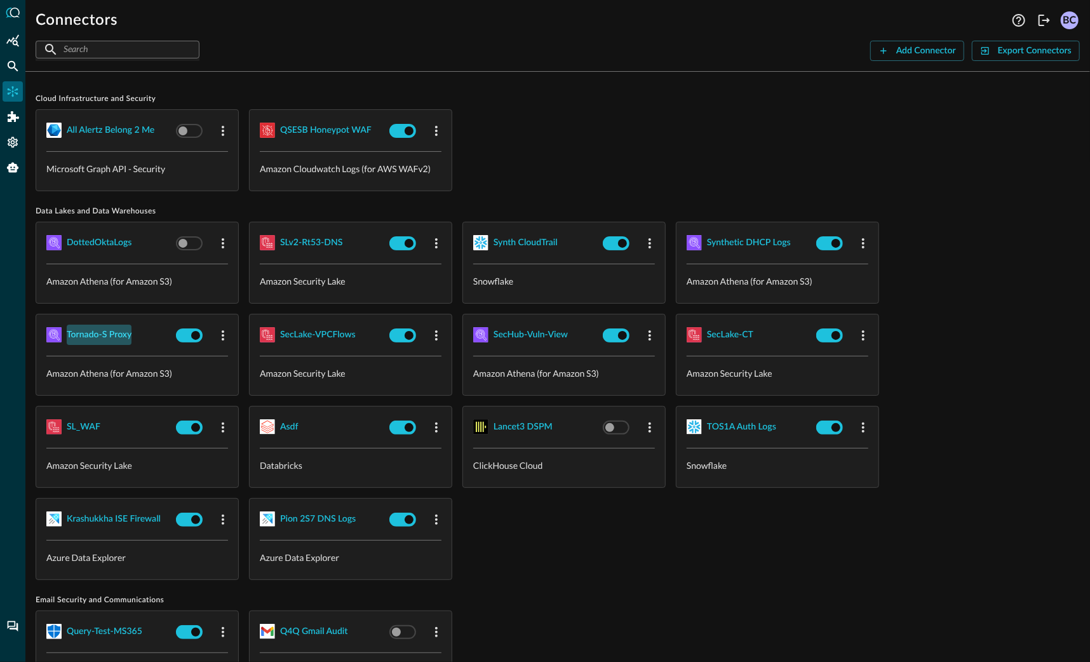
click at [97, 331] on div "Tornado-S Proxy" at bounding box center [99, 335] width 65 height 16
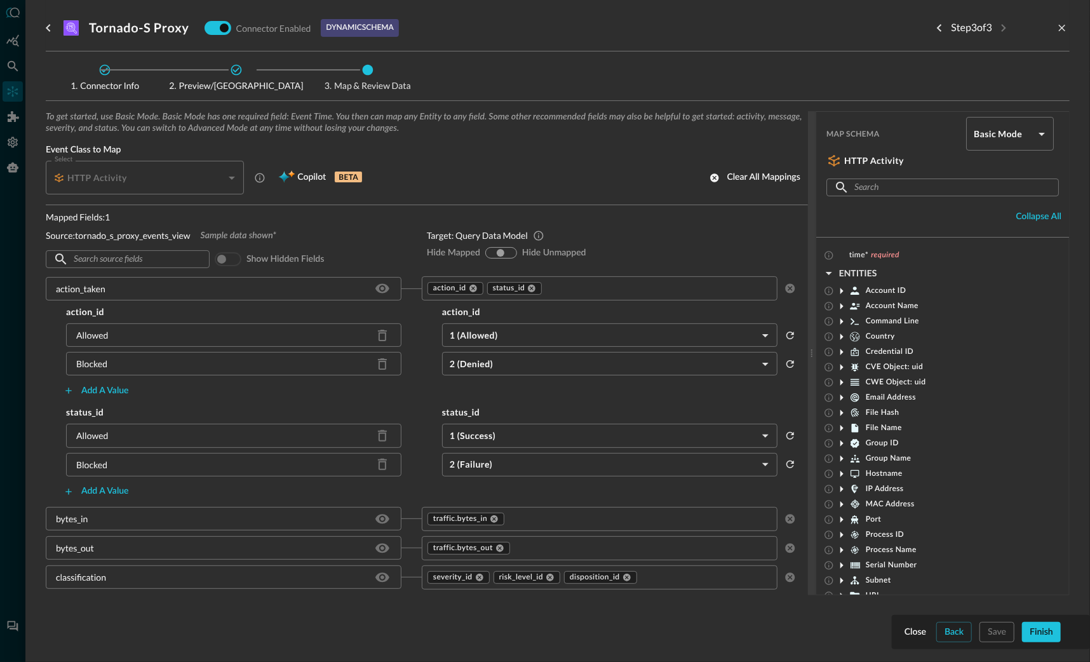
click at [954, 632] on div "To get started, use Basic Mode. Basic Mode has one required field: Event Time. …" at bounding box center [558, 373] width 1024 height 525
click at [952, 630] on div "To get started, use Basic Mode. Basic Mode has one required field: Event Time. …" at bounding box center [558, 373] width 1024 height 525
click at [299, 170] on span "Copilot" at bounding box center [311, 178] width 29 height 16
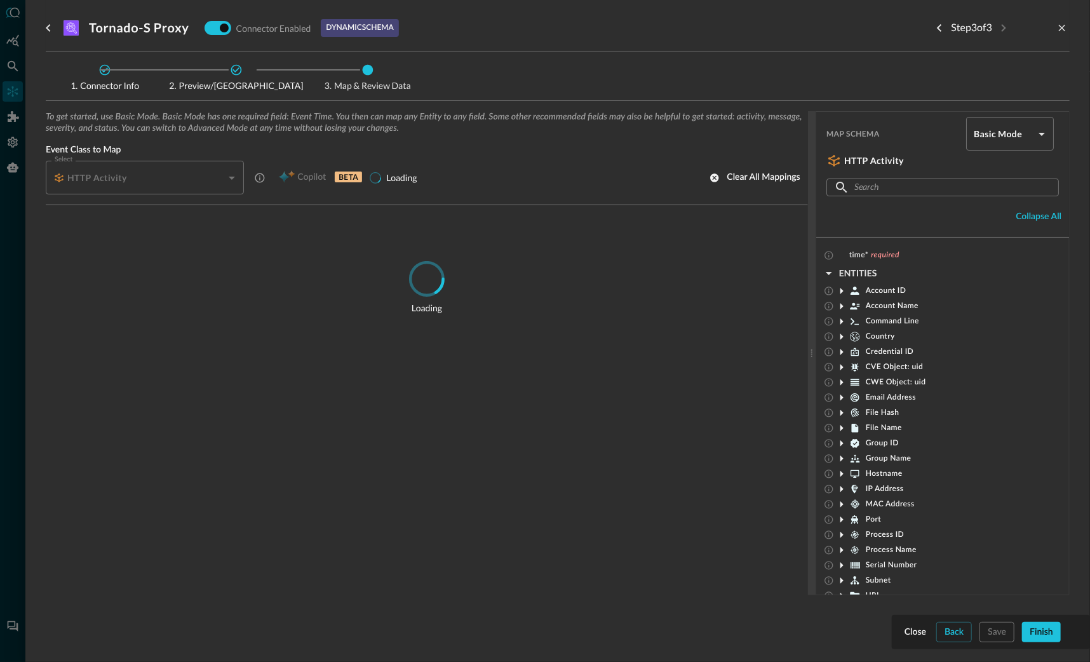
click at [842, 289] on icon at bounding box center [842, 291] width 3 height 6
click at [842, 290] on icon at bounding box center [842, 291] width 6 height 3
click at [841, 303] on icon at bounding box center [841, 306] width 15 height 15
click at [841, 305] on icon at bounding box center [842, 306] width 6 height 3
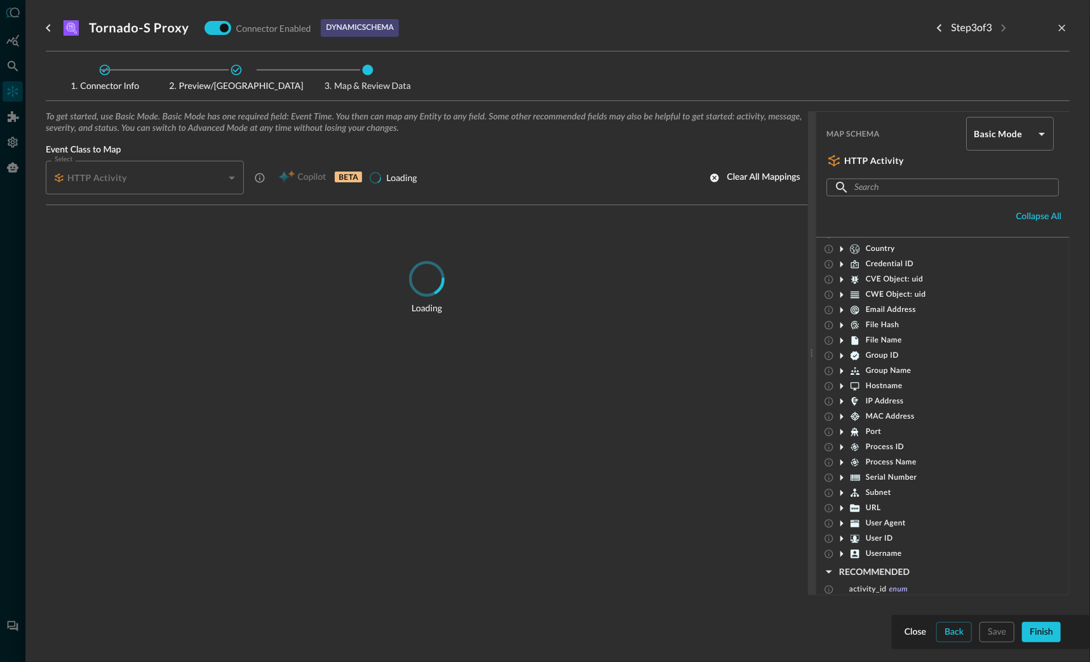
drag, startPoint x: 201, startPoint y: 45, endPoint x: 220, endPoint y: 71, distance: 32.3
click at [203, 47] on div "Tornado-S Proxy Connector Enabled dynamic schema Step 3 of 3" at bounding box center [558, 25] width 1024 height 51
click at [51, 27] on icon "go back" at bounding box center [48, 27] width 15 height 15
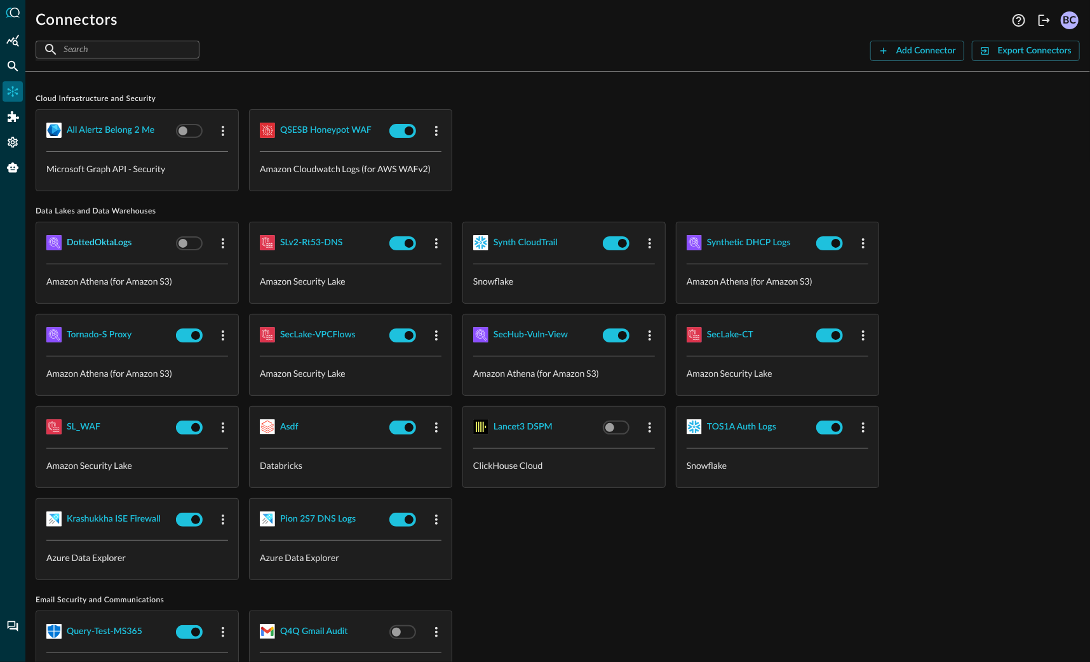
scroll to position [2, 0]
click at [97, 237] on div "DottedOktaLogs" at bounding box center [99, 244] width 65 height 16
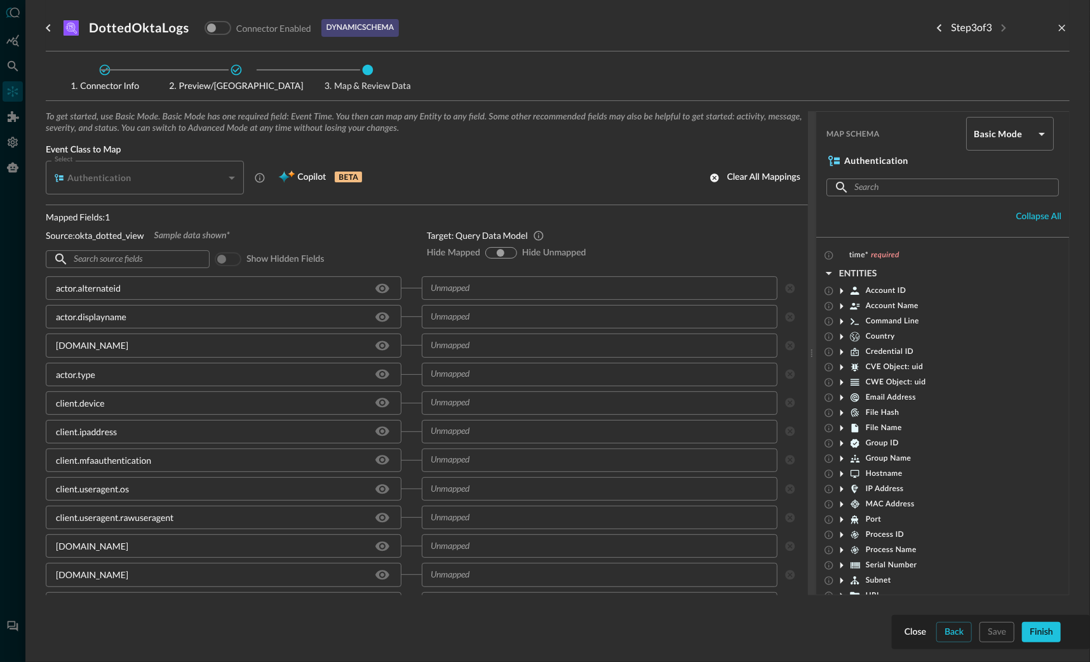
click at [959, 629] on div "To get started, use Basic Mode. Basic Mode has one required field: Event Time. …" at bounding box center [558, 373] width 1024 height 525
drag, startPoint x: 958, startPoint y: 630, endPoint x: 951, endPoint y: 626, distance: 8.5
click at [956, 628] on div "To get started, use Basic Mode. Basic Mode has one required field: Event Time. …" at bounding box center [558, 373] width 1024 height 525
click at [50, 26] on icon "go back" at bounding box center [48, 27] width 15 height 15
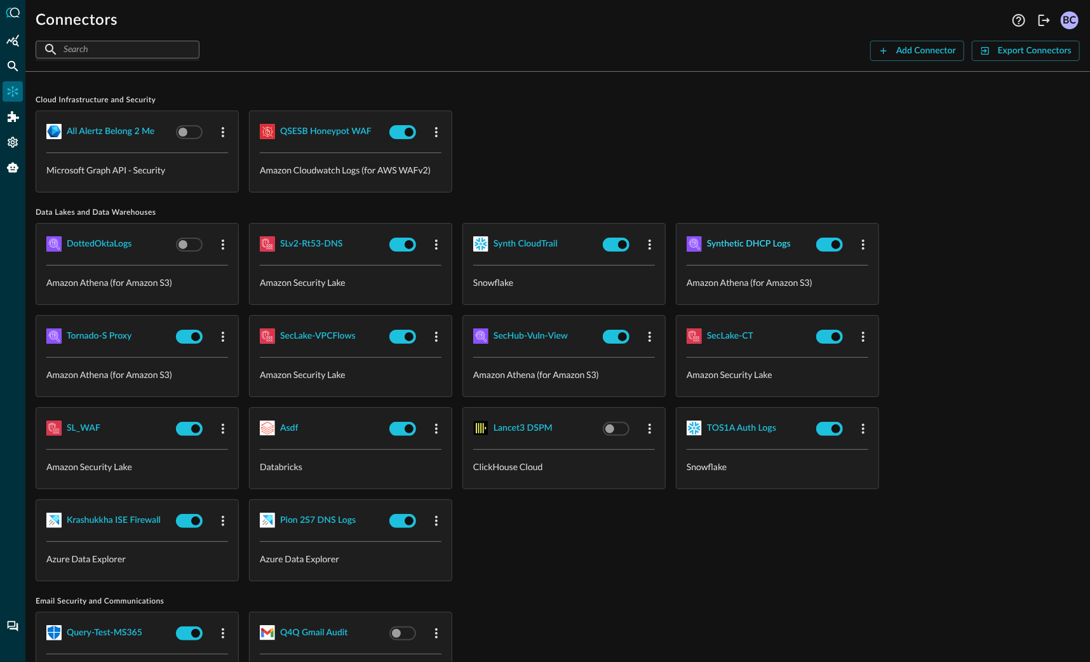
click at [756, 244] on div "Synthetic DHCP Logs" at bounding box center [749, 244] width 84 height 16
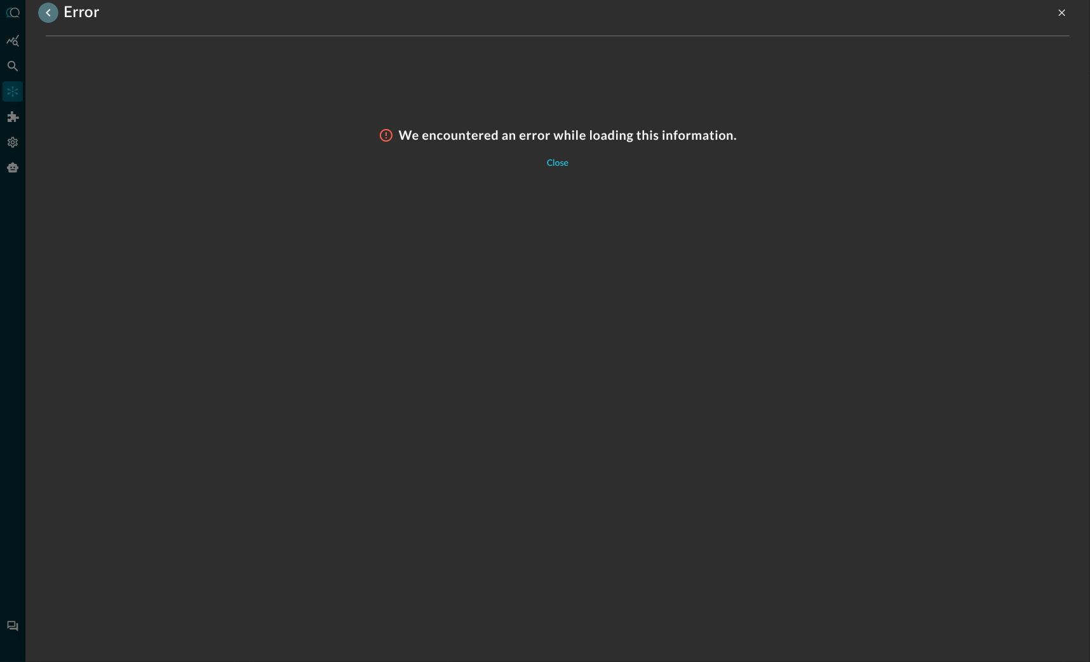
click at [51, 11] on icon "go back" at bounding box center [48, 12] width 15 height 15
click at [44, 10] on icon "go back" at bounding box center [48, 12] width 15 height 15
drag, startPoint x: 46, startPoint y: 27, endPoint x: 47, endPoint y: 18, distance: 8.4
click at [46, 27] on div "Error" at bounding box center [558, 18] width 1024 height 36
click at [48, 12] on icon "go back" at bounding box center [48, 12] width 15 height 15
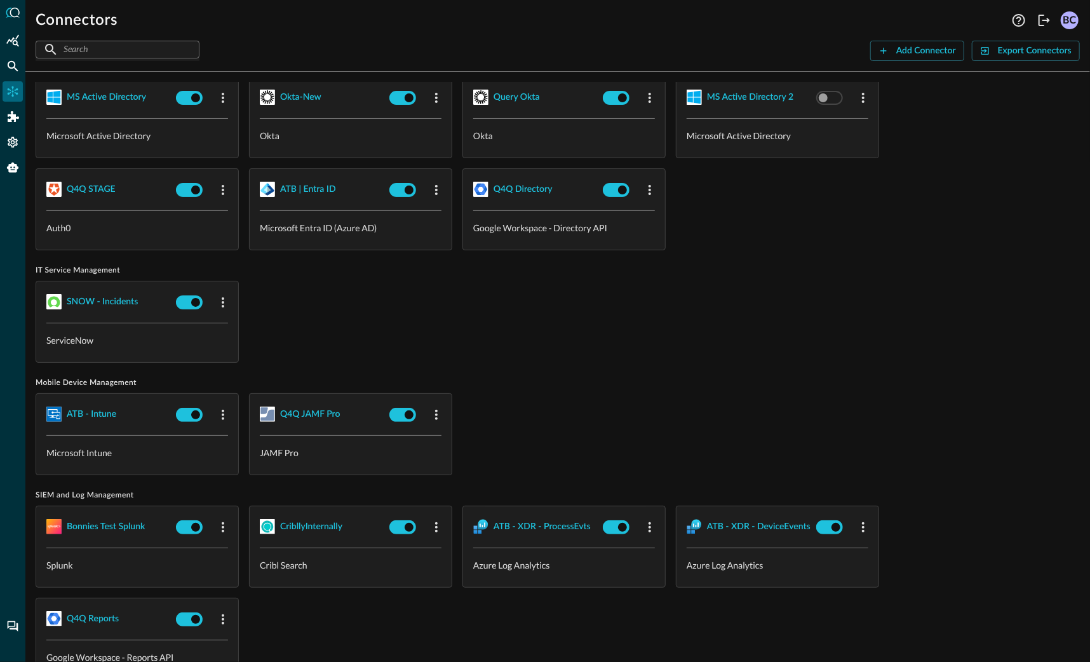
scroll to position [769, 0]
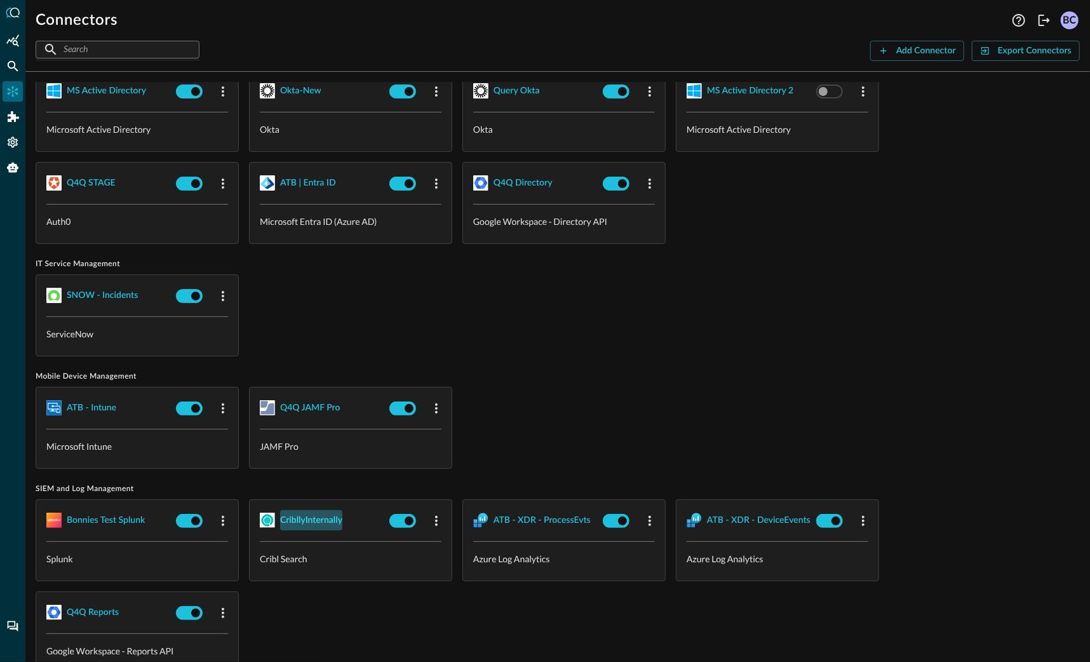
click at [310, 513] on div "CribllyInternally" at bounding box center [311, 521] width 62 height 16
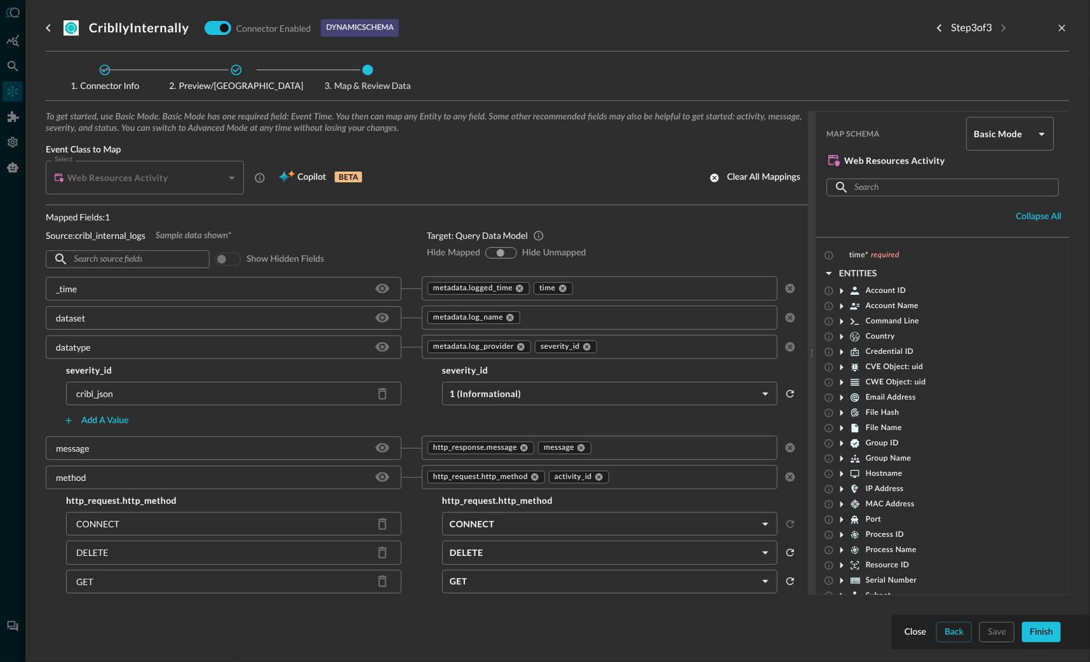
click at [948, 630] on div "To get started, use Basic Mode. Basic Mode has one required field: Event Time. …" at bounding box center [558, 373] width 1024 height 525
click at [956, 632] on div "To get started, use Basic Mode. Basic Mode has one required field: Event Time. …" at bounding box center [558, 373] width 1024 height 525
drag, startPoint x: 967, startPoint y: 633, endPoint x: 979, endPoint y: 628, distance: 13.1
click at [966, 633] on div "To get started, use Basic Mode. Basic Mode has one required field: Event Time. …" at bounding box center [558, 373] width 1024 height 525
click at [1039, 132] on body "Connectors Help Logout BC ​ ​ Add Connector Export Connectors Cloud Infrastruct…" at bounding box center [545, 331] width 1090 height 662
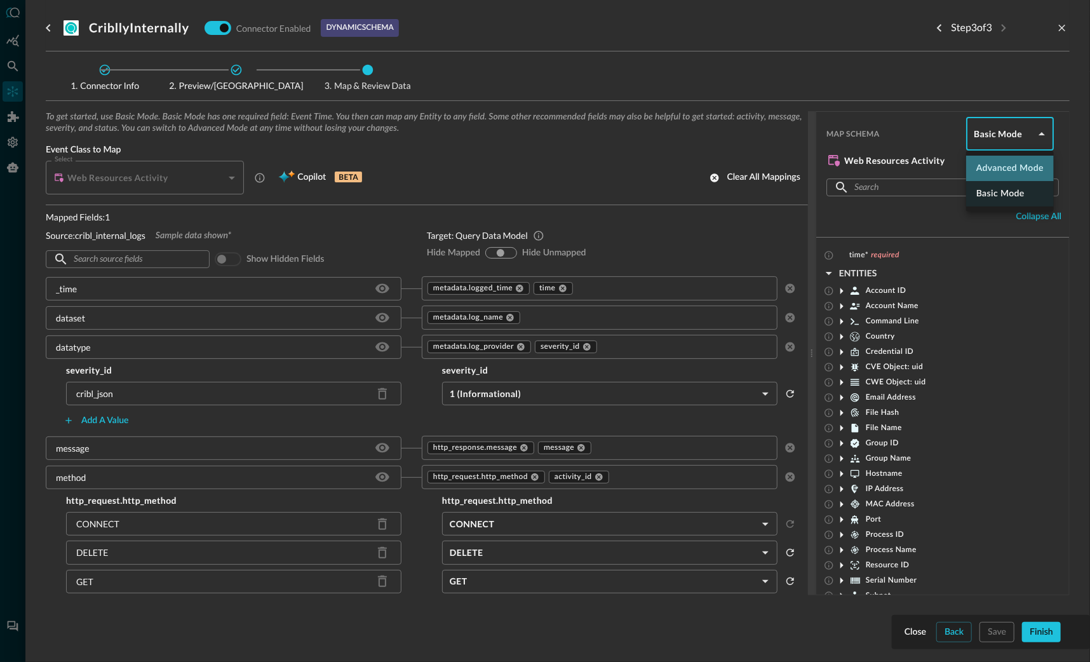
click at [1007, 170] on li "Advanced Mode" at bounding box center [1010, 168] width 88 height 25
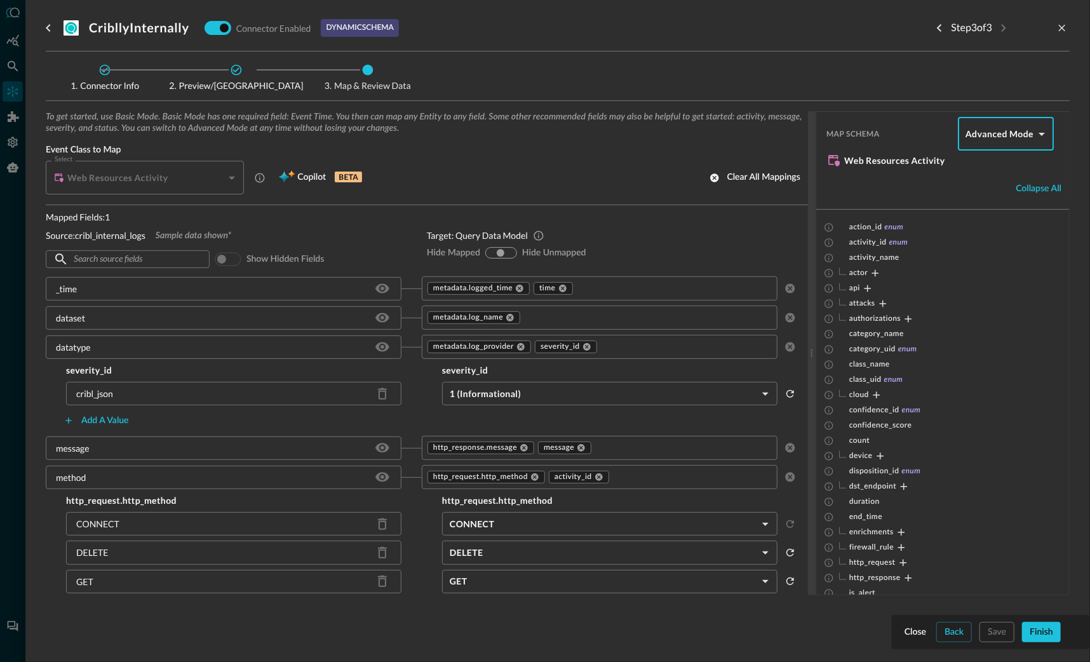
click at [1041, 128] on body "Connectors Help Logout BC ​ ​ Add Connector Export Connectors Cloud Infrastruct…" at bounding box center [545, 331] width 1090 height 662
drag, startPoint x: 1005, startPoint y: 196, endPoint x: 1010, endPoint y: 191, distance: 7.2
click at [1005, 196] on li "Basic Mode" at bounding box center [1006, 193] width 96 height 25
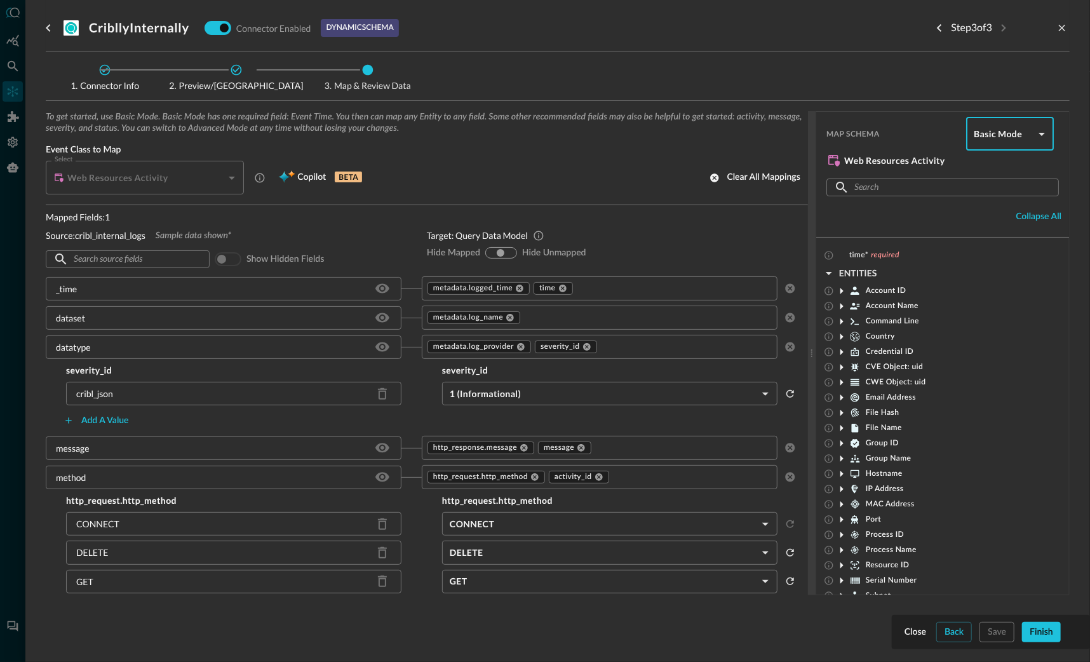
click at [1038, 131] on body "Connectors Help Logout BC ​ ​ Add Connector Export Connectors Cloud Infrastruct…" at bounding box center [545, 331] width 1090 height 662
click at [1023, 165] on li "Advanced Mode" at bounding box center [1010, 168] width 88 height 25
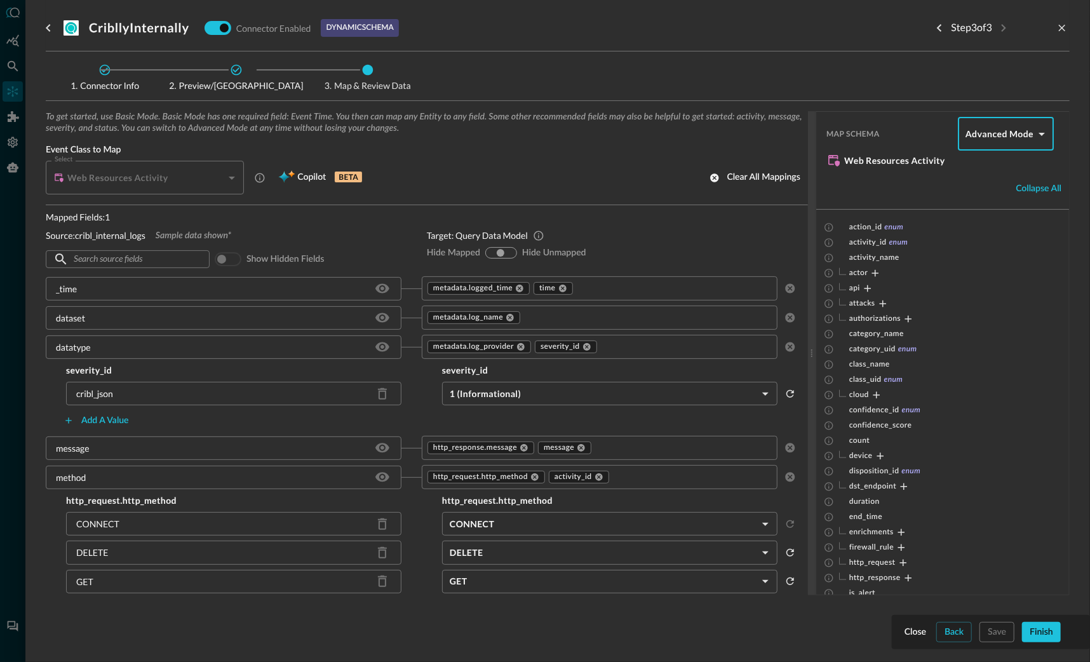
click at [1043, 131] on body "Connectors Help Logout BC ​ ​ Add Connector Export Connectors Cloud Infrastruct…" at bounding box center [545, 331] width 1090 height 662
click at [1015, 194] on li "Basic Mode" at bounding box center [1006, 193] width 96 height 25
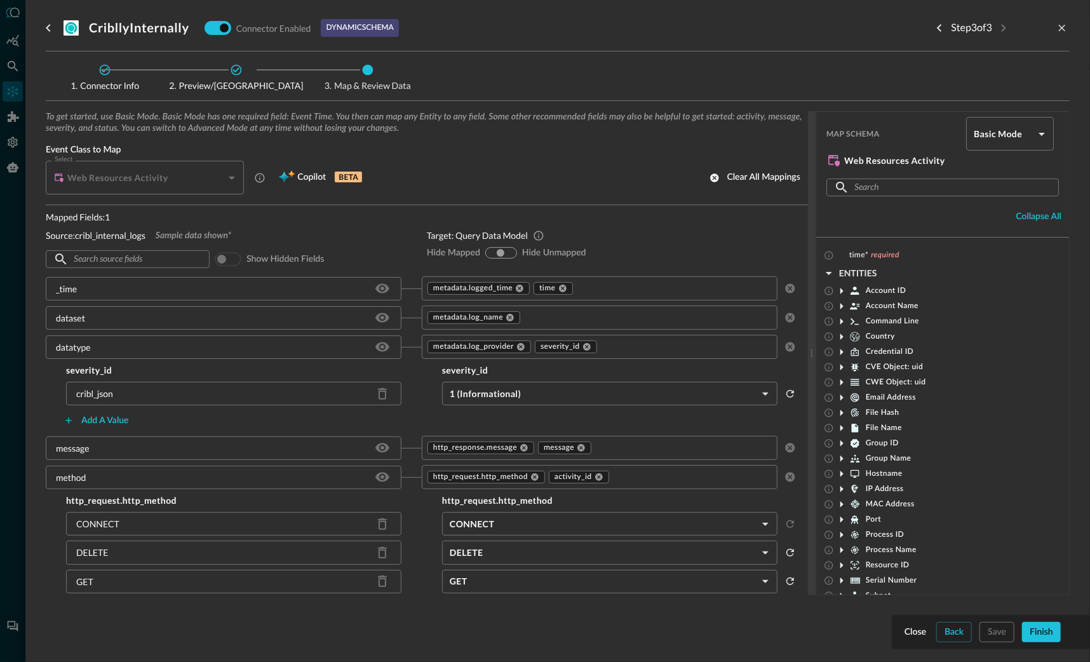
drag, startPoint x: 911, startPoint y: 130, endPoint x: 921, endPoint y: 130, distance: 10.2
click at [911, 130] on span "Map Schema" at bounding box center [894, 134] width 135 height 9
click at [1041, 132] on body "Connectors Help Logout BC ​ ​ Add Connector Export Connectors Cloud Infrastruct…" at bounding box center [545, 331] width 1090 height 662
click at [1015, 169] on li "Advanced Mode" at bounding box center [1010, 168] width 88 height 25
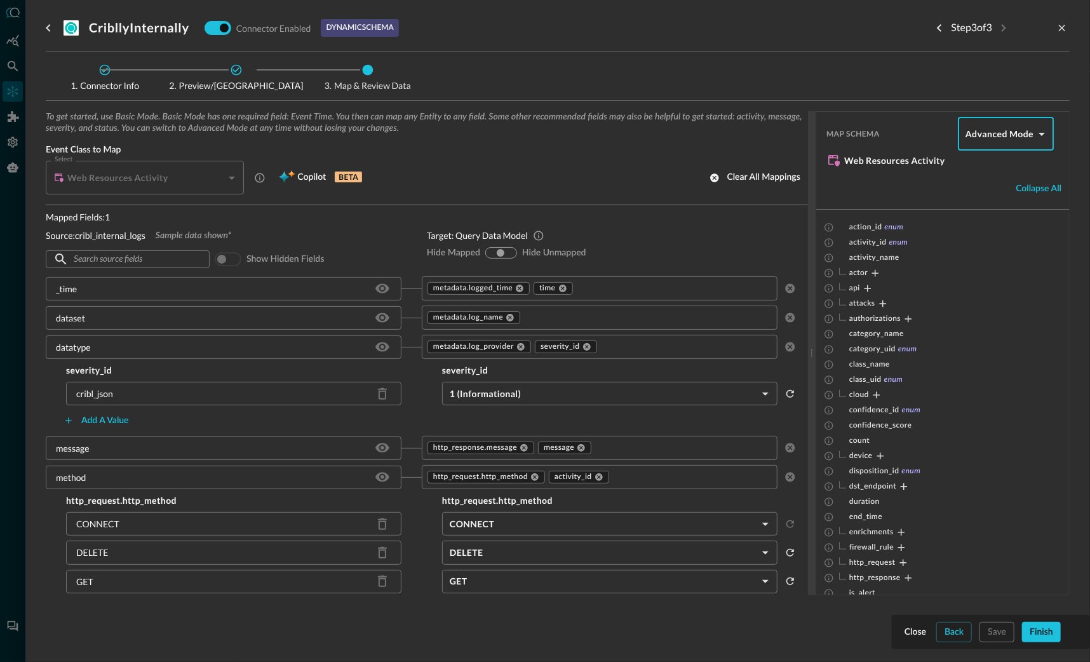
click at [1042, 132] on body "Connectors Help Logout BC ​ ​ Add Connector Export Connectors Cloud Infrastruct…" at bounding box center [545, 331] width 1090 height 662
click at [1018, 193] on li "Basic Mode" at bounding box center [1006, 193] width 96 height 25
type input "basic"
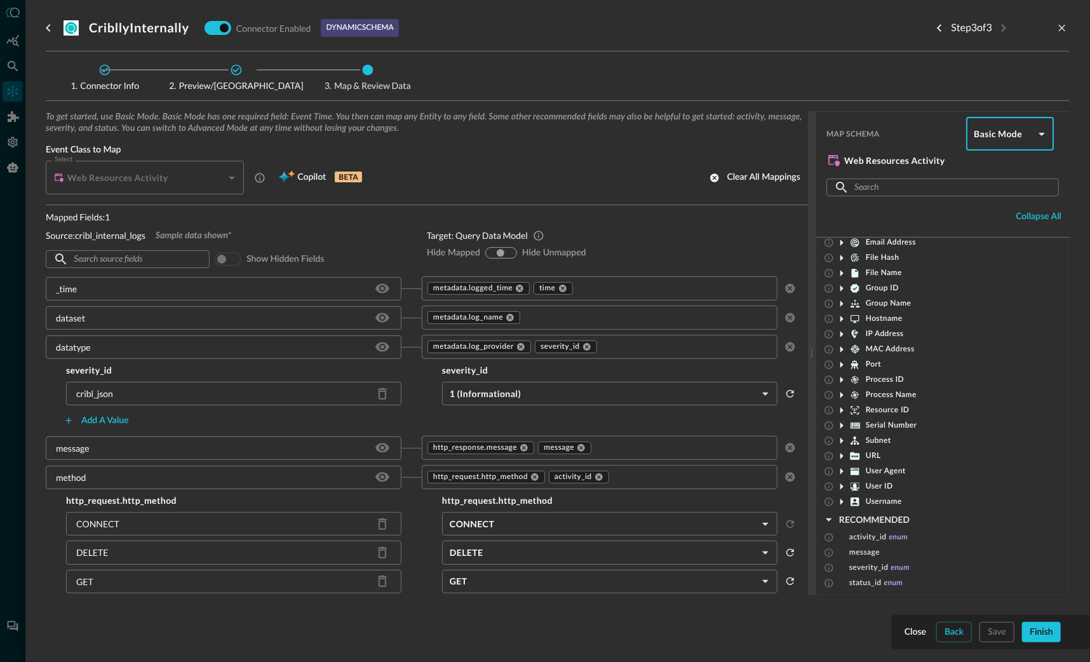
scroll to position [161, 0]
